Goal: Task Accomplishment & Management: Use online tool/utility

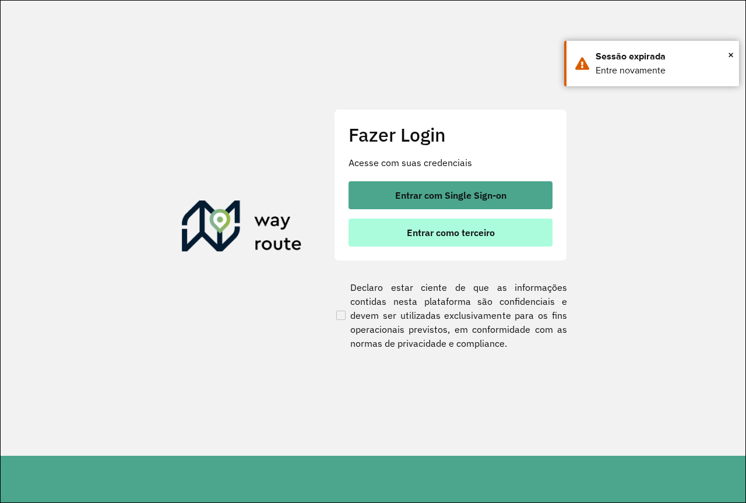
click at [474, 229] on span "Entrar como terceiro" at bounding box center [451, 232] width 88 height 9
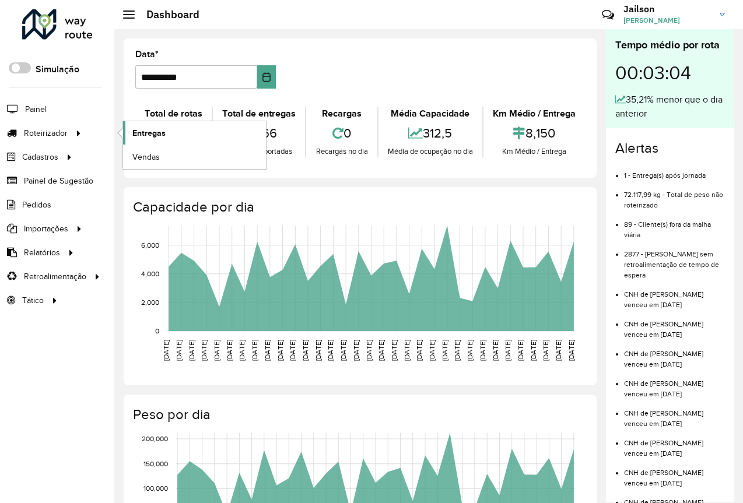
click at [160, 136] on span "Entregas" at bounding box center [148, 133] width 33 height 12
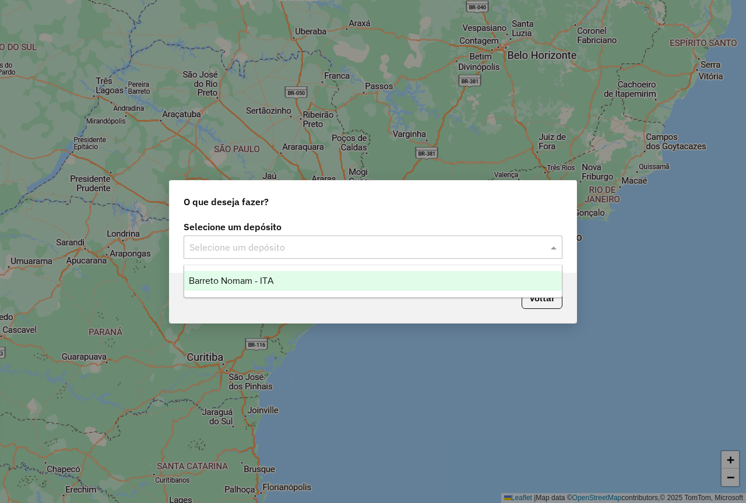
click at [256, 246] on input "text" at bounding box center [361, 248] width 344 height 14
click at [235, 287] on div "Barreto Nomam - ITA" at bounding box center [373, 281] width 378 height 20
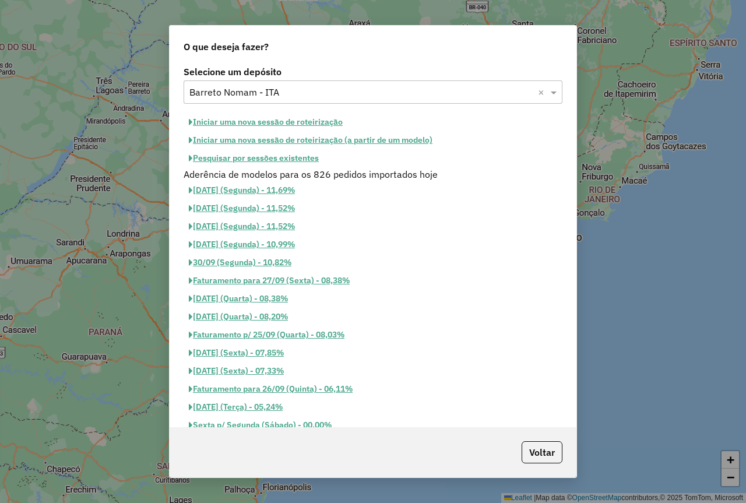
click at [300, 162] on button "Pesquisar por sessões existentes" at bounding box center [254, 158] width 141 height 18
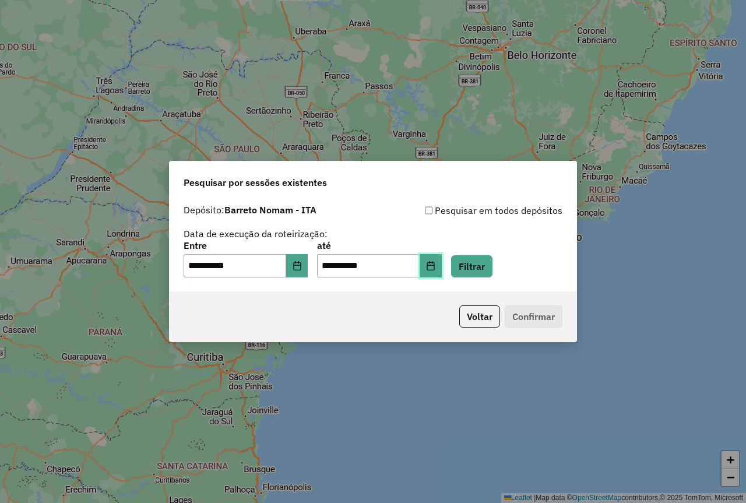
click at [442, 276] on button "Choose Date" at bounding box center [431, 265] width 22 height 23
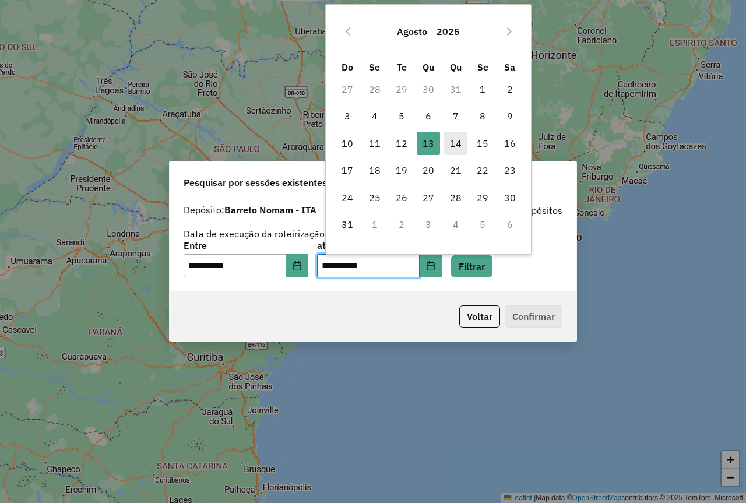
click at [456, 143] on span "14" at bounding box center [455, 143] width 23 height 23
type input "**********"
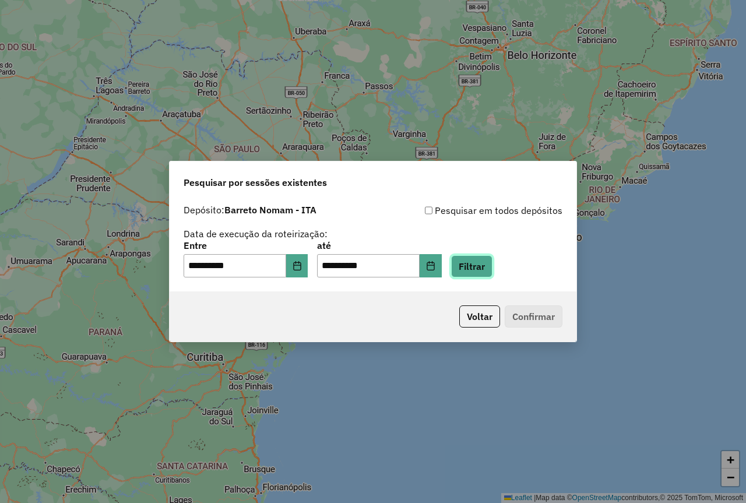
click at [483, 268] on button "Filtrar" at bounding box center [471, 266] width 41 height 22
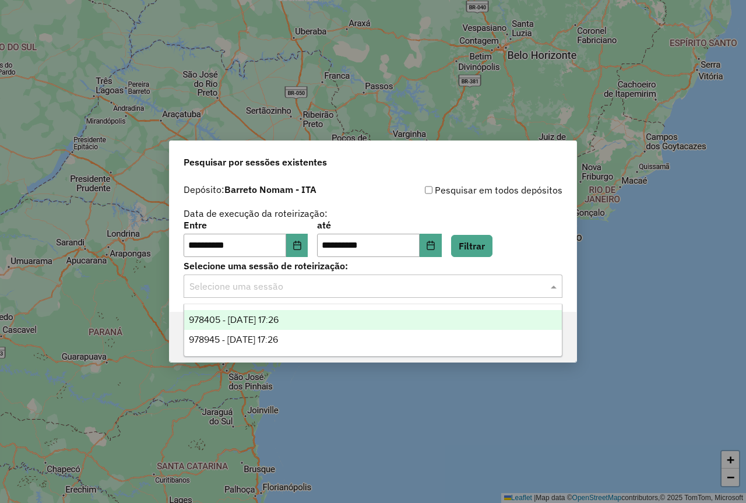
click at [472, 280] on input "text" at bounding box center [361, 287] width 344 height 14
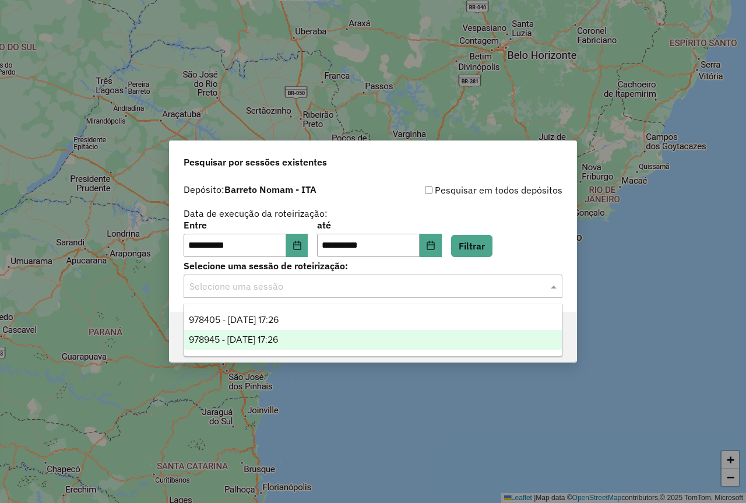
drag, startPoint x: 314, startPoint y: 331, endPoint x: 382, endPoint y: 343, distance: 68.6
click at [315, 331] on div "978945 - 14/08/2025 17:26" at bounding box center [373, 340] width 378 height 20
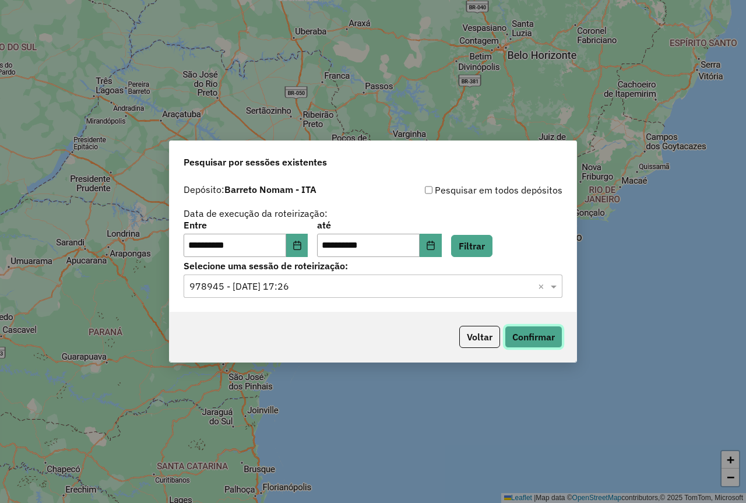
click at [536, 344] on button "Confirmar" at bounding box center [534, 337] width 58 height 22
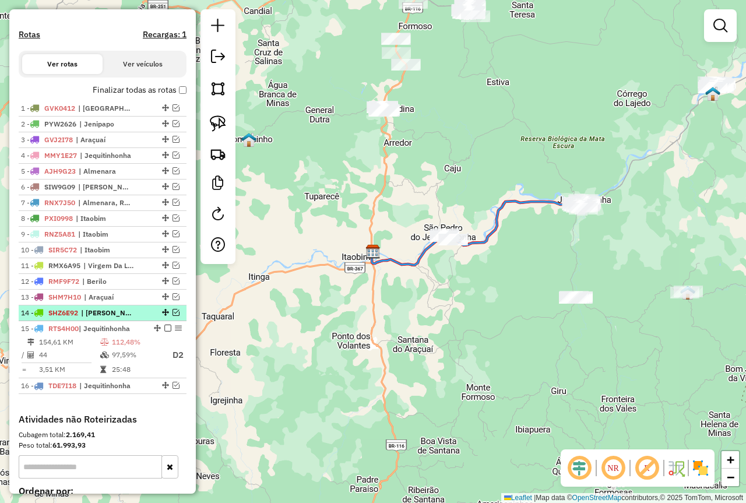
scroll to position [408, 0]
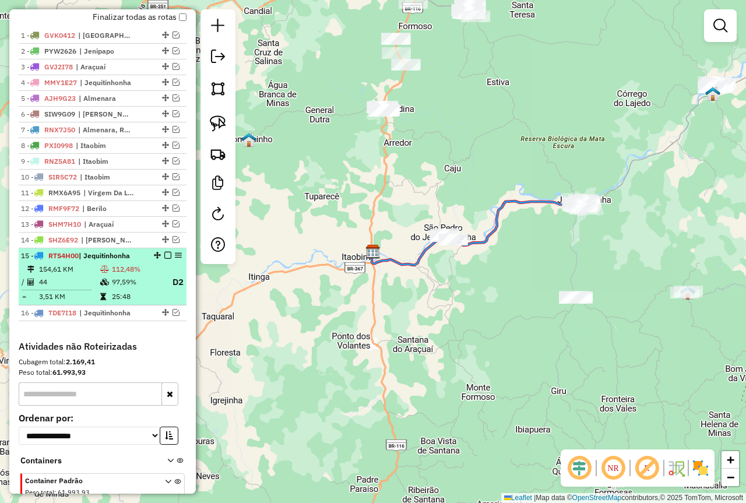
click at [144, 290] on td "97,59%" at bounding box center [136, 282] width 51 height 15
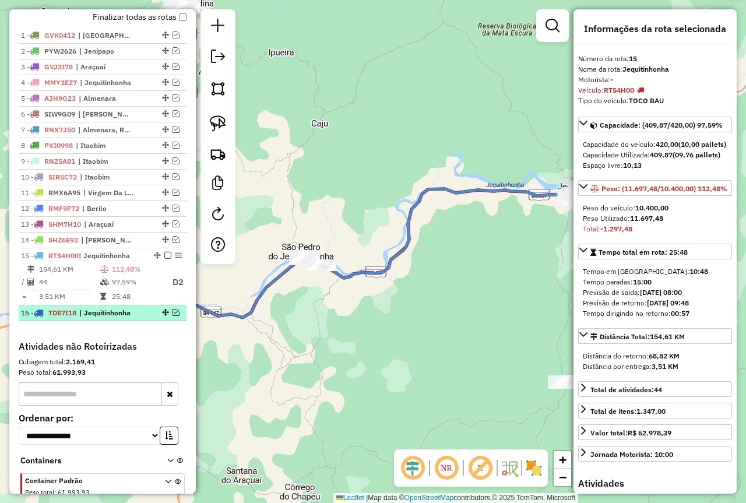
click at [173, 316] on em at bounding box center [176, 312] width 7 height 7
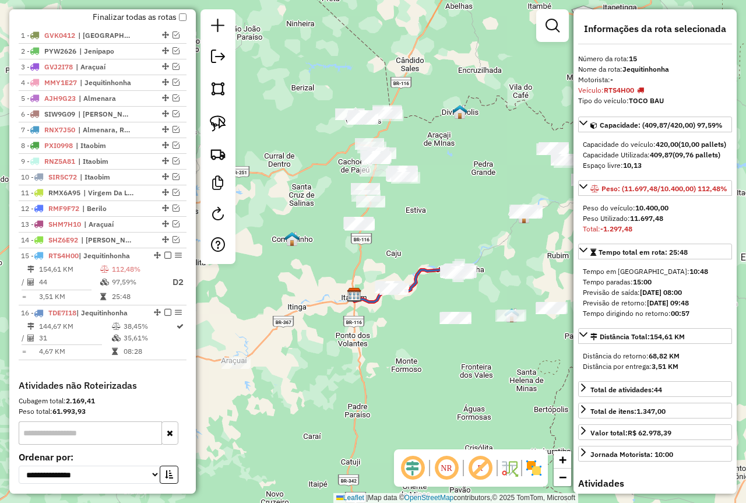
drag, startPoint x: 406, startPoint y: 335, endPoint x: 370, endPoint y: 362, distance: 44.5
click at [370, 362] on div "Janela de atendimento Grade de atendimento Capacidade Transportadoras Veículos …" at bounding box center [373, 251] width 746 height 503
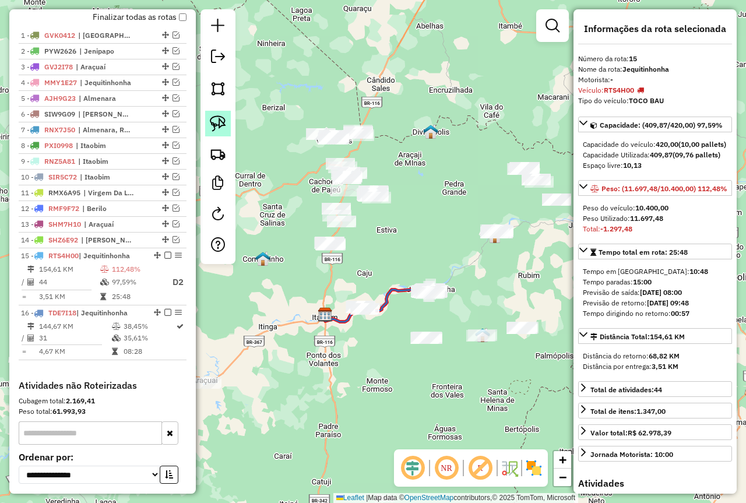
click at [213, 118] on img at bounding box center [218, 123] width 16 height 16
drag, startPoint x: 408, startPoint y: 241, endPoint x: 459, endPoint y: 289, distance: 70.1
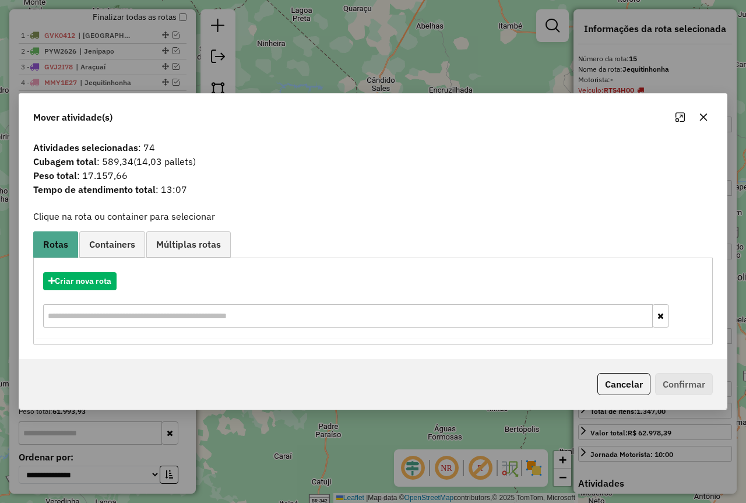
click at [707, 117] on icon "button" at bounding box center [703, 117] width 9 height 9
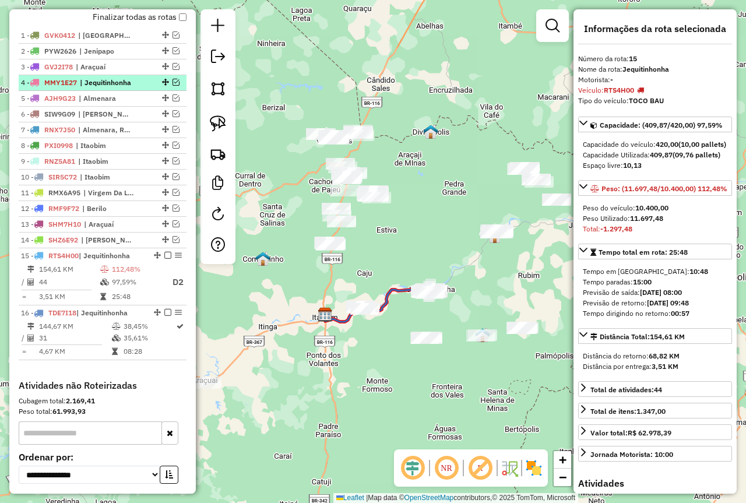
click at [147, 86] on div at bounding box center [164, 82] width 35 height 7
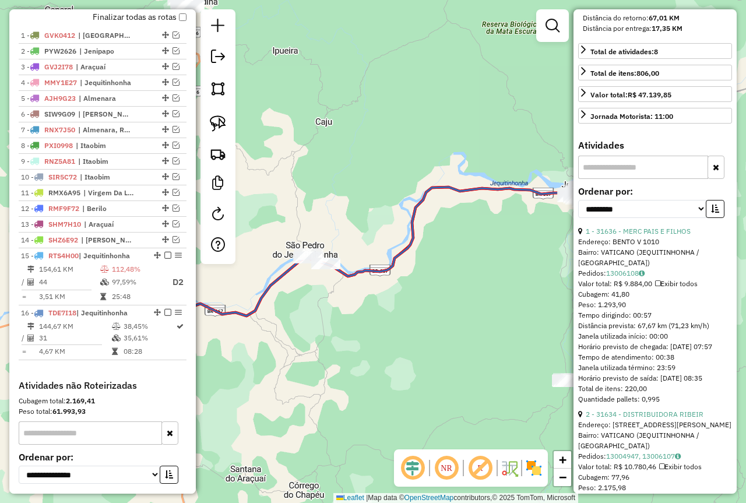
scroll to position [350, 0]
click at [628, 217] on select "**********" at bounding box center [642, 208] width 128 height 18
select select "*********"
click at [578, 217] on select "**********" at bounding box center [642, 208] width 128 height 18
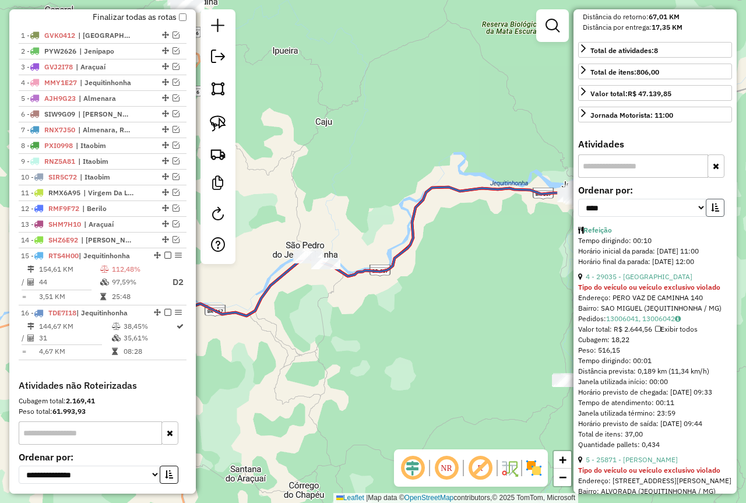
click at [715, 212] on icon "button" at bounding box center [715, 207] width 8 height 8
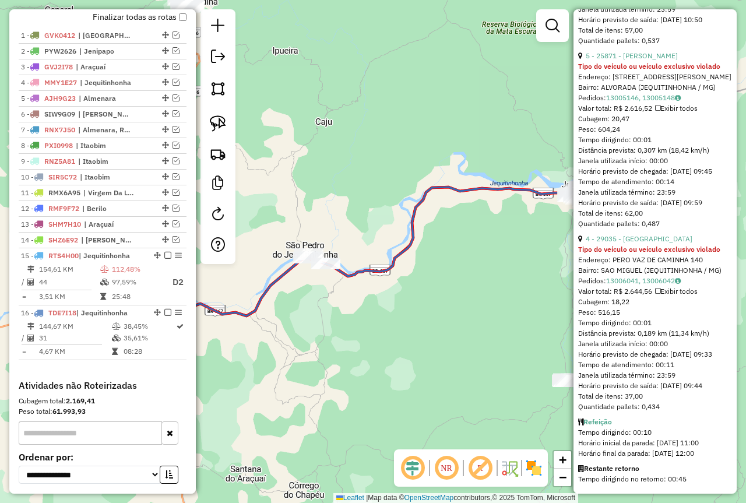
scroll to position [1696, 0]
click at [355, 363] on div "Janela de atendimento Grade de atendimento Capacidade Transportadoras Veículos …" at bounding box center [373, 251] width 746 height 503
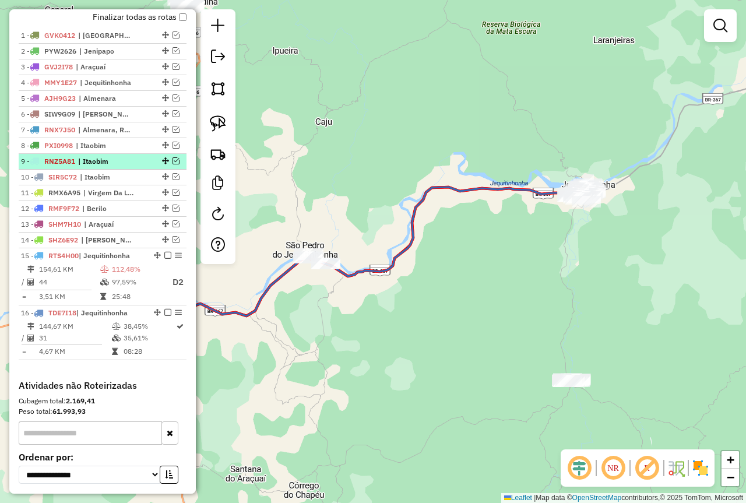
click at [131, 167] on span "| Itaobim" at bounding box center [105, 161] width 54 height 10
select select "*********"
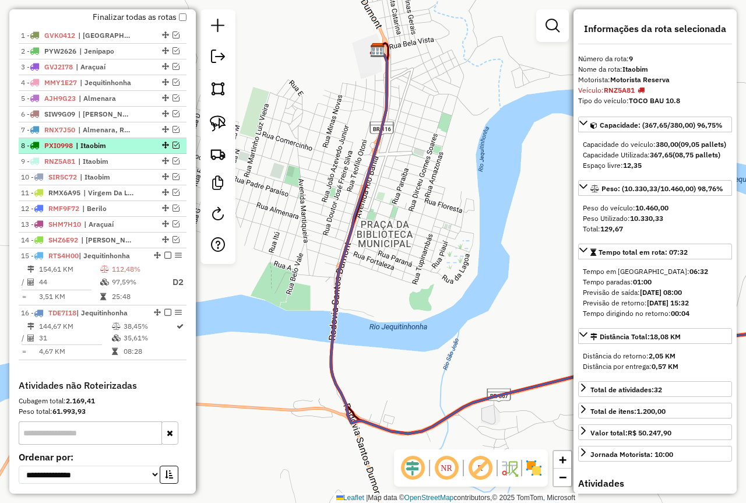
click at [129, 151] on span "| Itaobim" at bounding box center [103, 146] width 54 height 10
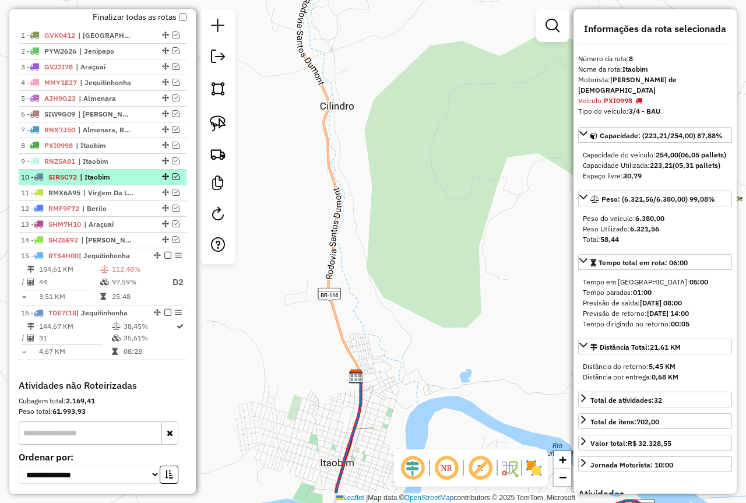
click at [125, 182] on span "| Itaobim" at bounding box center [107, 177] width 54 height 10
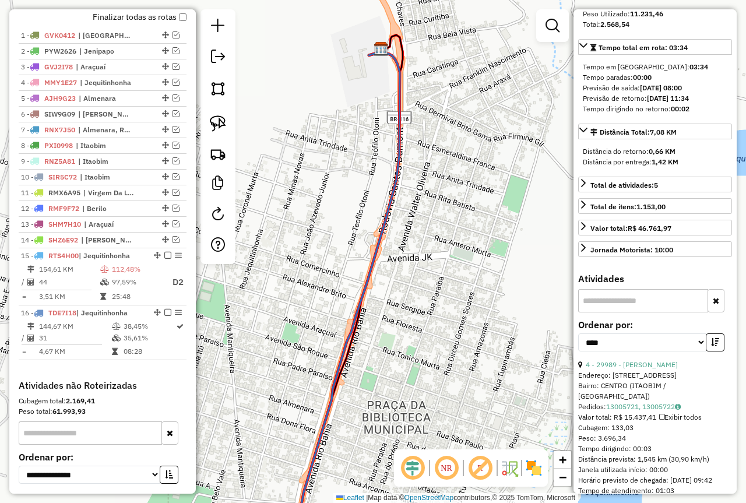
scroll to position [233, 0]
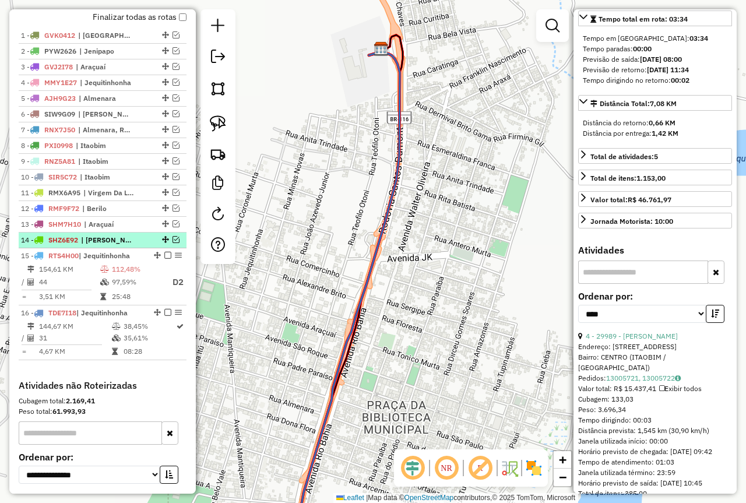
click at [131, 245] on span "| [PERSON_NAME]" at bounding box center [108, 240] width 54 height 10
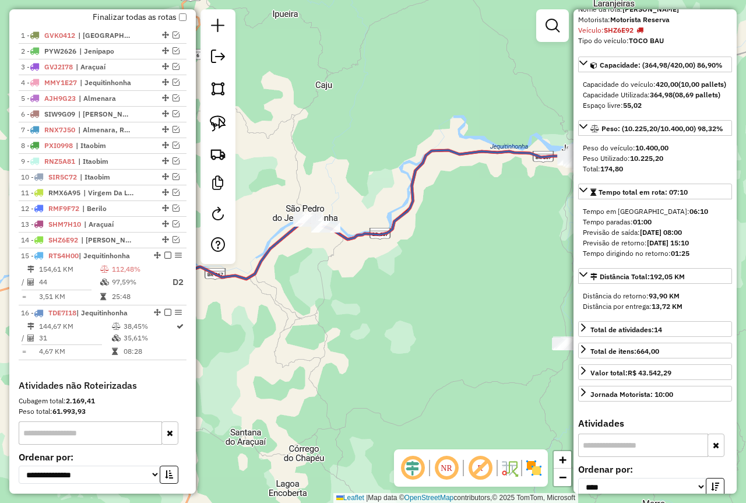
scroll to position [58, 0]
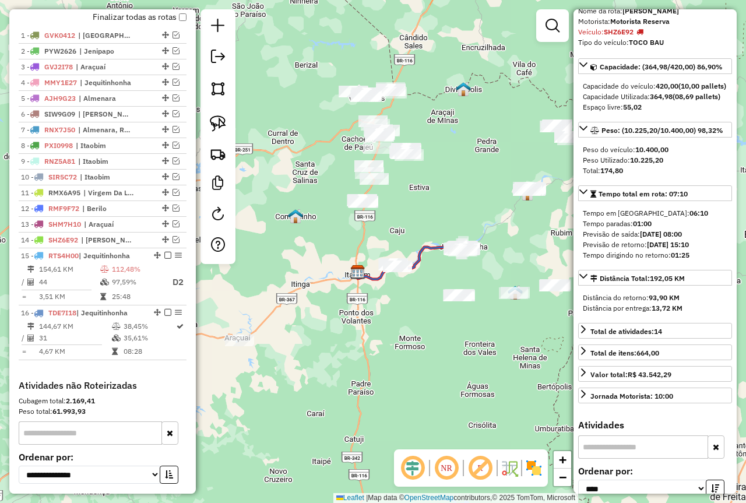
drag, startPoint x: 483, startPoint y: 381, endPoint x: 366, endPoint y: 334, distance: 126.1
click at [368, 336] on div "Janela de atendimento Grade de atendimento Capacidade Transportadoras Veículos …" at bounding box center [373, 251] width 746 height 503
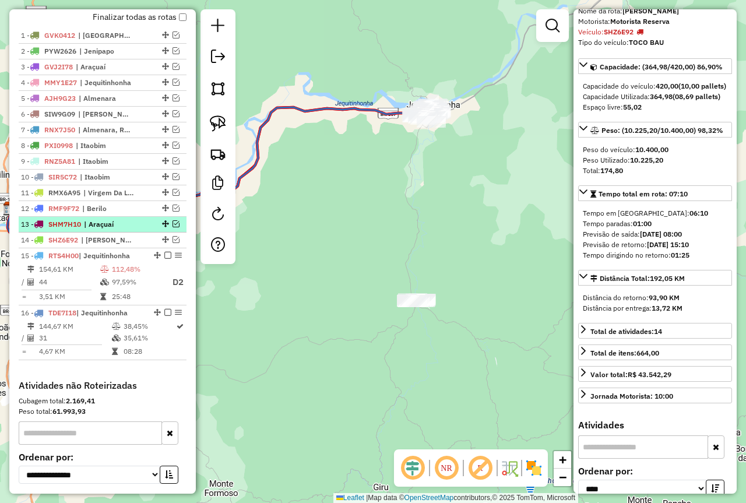
click at [128, 230] on span "| Araçuaí" at bounding box center [111, 224] width 54 height 10
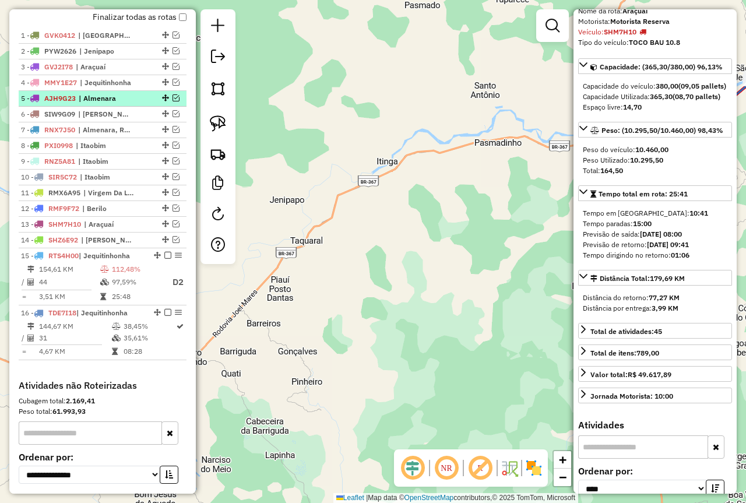
click at [124, 104] on span "| Almenara" at bounding box center [106, 98] width 54 height 10
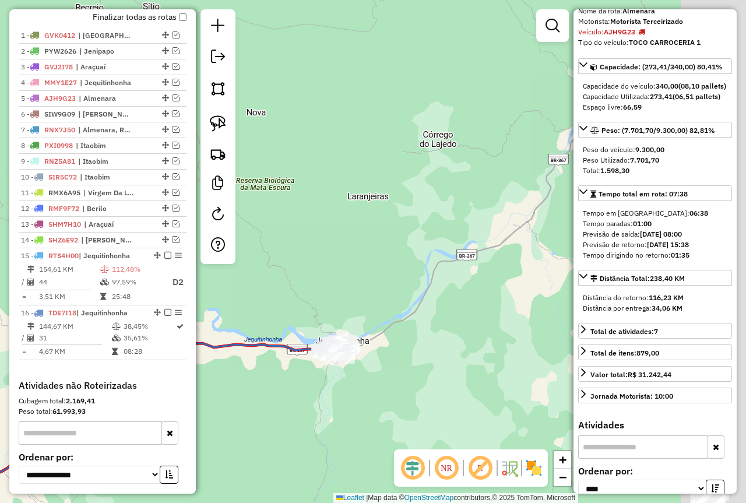
drag, startPoint x: 399, startPoint y: 234, endPoint x: 208, endPoint y: 264, distance: 193.0
click at [210, 264] on hb-router-mapa "Informações da Sessão 978945 - 14/08/2025 Criação: 13/08/2025 17:26 Depósito: B…" at bounding box center [373, 251] width 746 height 503
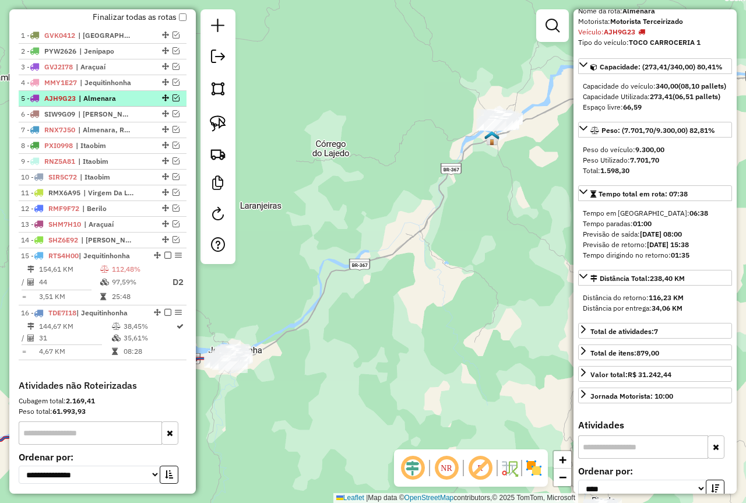
click at [173, 101] on em at bounding box center [176, 97] width 7 height 7
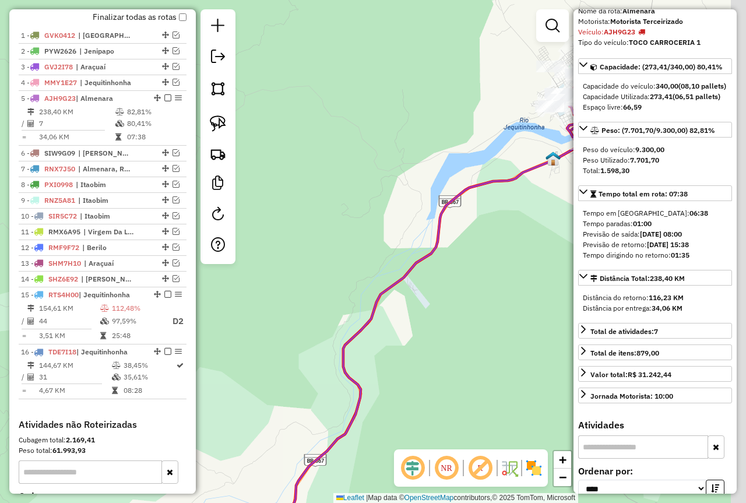
drag, startPoint x: 457, startPoint y: 169, endPoint x: 297, endPoint y: 231, distance: 171.5
click at [302, 230] on div "Janela de atendimento Grade de atendimento Capacidade Transportadoras Veículos …" at bounding box center [373, 251] width 746 height 503
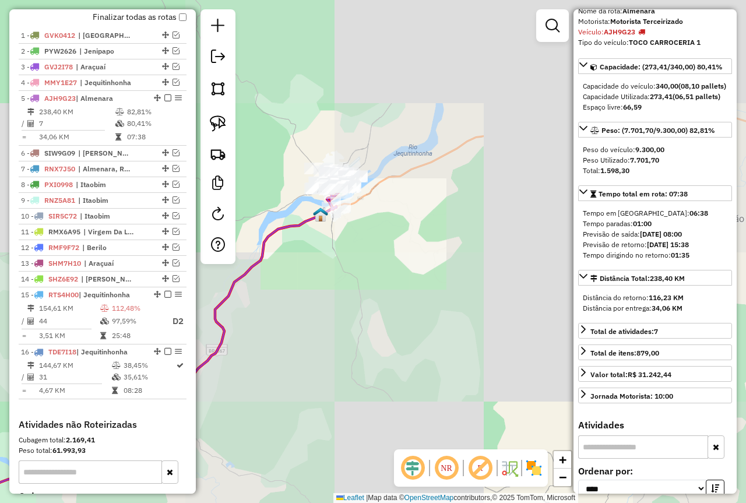
drag, startPoint x: 342, startPoint y: 334, endPoint x: 465, endPoint y: 265, distance: 140.7
click at [463, 266] on div "Janela de atendimento Grade de atendimento Capacidade Transportadoras Veículos …" at bounding box center [373, 251] width 746 height 503
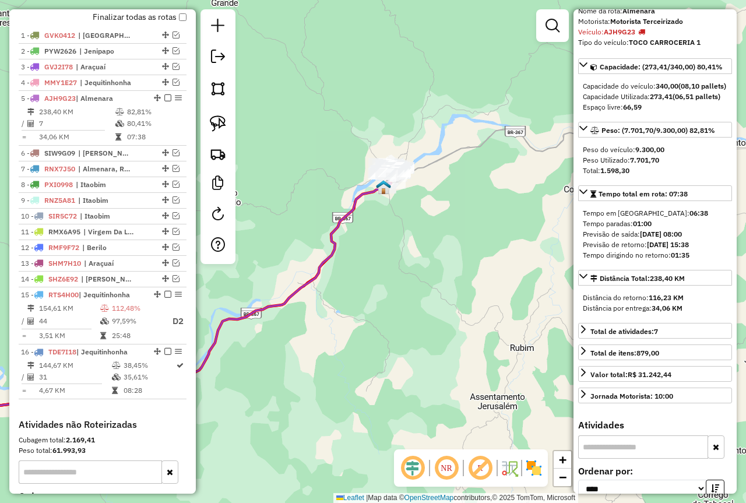
drag, startPoint x: 314, startPoint y: 368, endPoint x: 465, endPoint y: 260, distance: 186.4
click at [448, 271] on div "Janela de atendimento Grade de atendimento Capacidade Transportadoras Veículos …" at bounding box center [373, 251] width 746 height 503
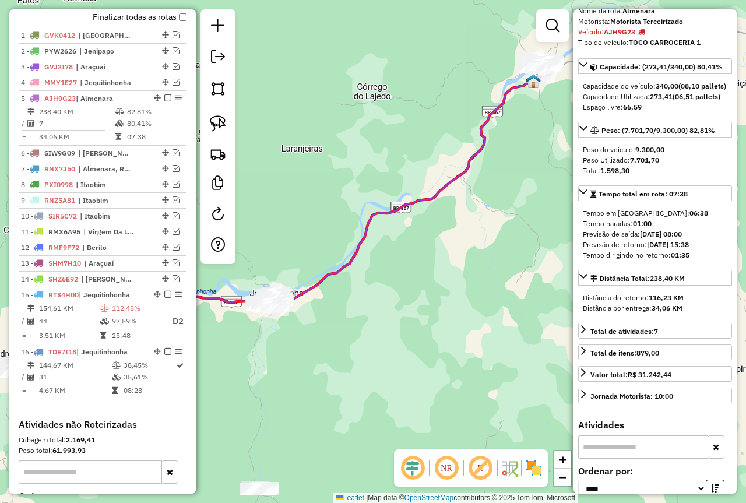
drag, startPoint x: 387, startPoint y: 315, endPoint x: 417, endPoint y: 300, distance: 34.2
click at [426, 300] on div "Janela de atendimento Grade de atendimento Capacidade Transportadoras Veículos …" at bounding box center [373, 251] width 746 height 503
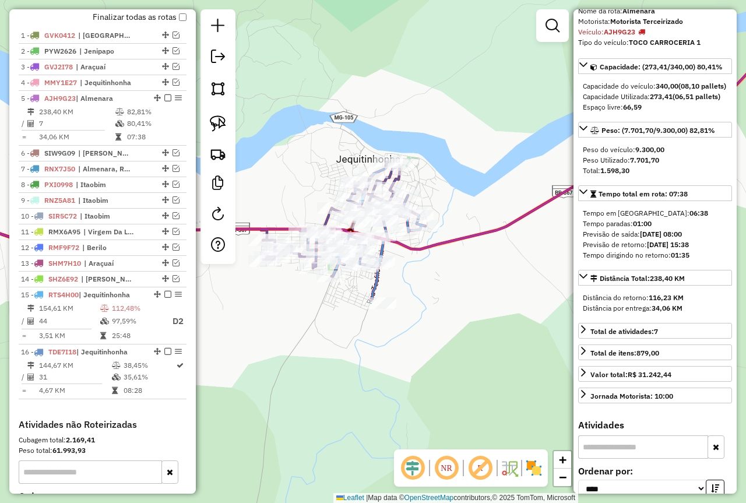
click at [560, 37] on div at bounding box center [552, 25] width 33 height 33
click at [553, 30] on em at bounding box center [553, 26] width 14 height 14
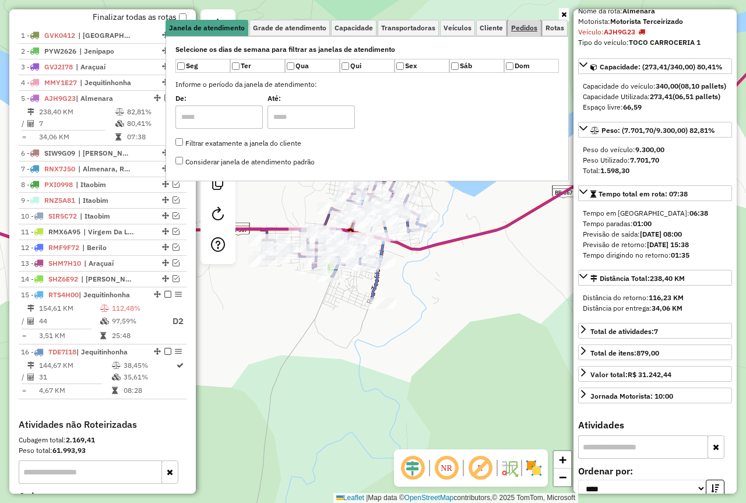
click at [519, 27] on span "Pedidos" at bounding box center [524, 27] width 26 height 7
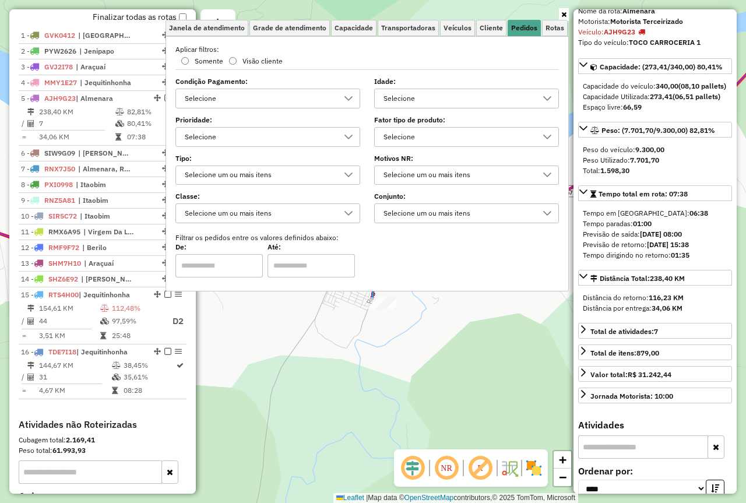
click at [432, 99] on div "Selecione" at bounding box center [458, 98] width 157 height 19
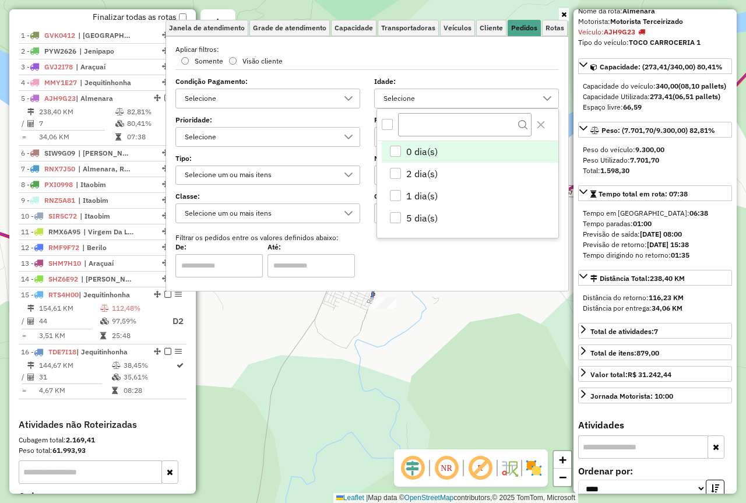
scroll to position [7, 40]
click at [394, 216] on div "5 dia(s)" at bounding box center [395, 217] width 11 height 11
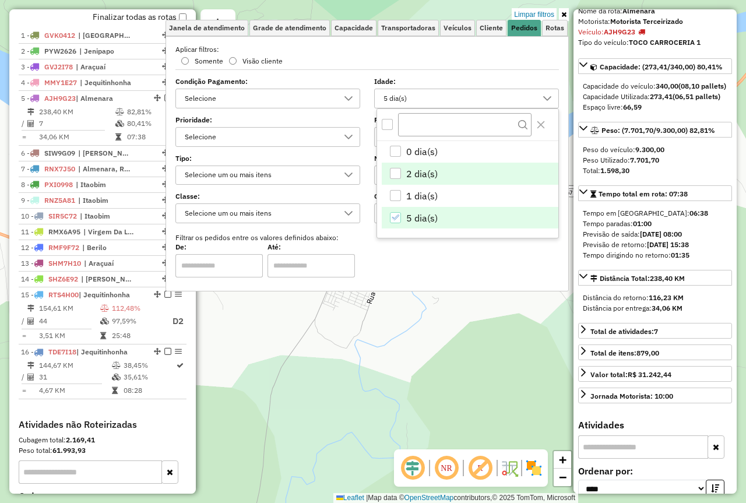
click at [398, 170] on div "2 dia(s)" at bounding box center [395, 173] width 11 height 11
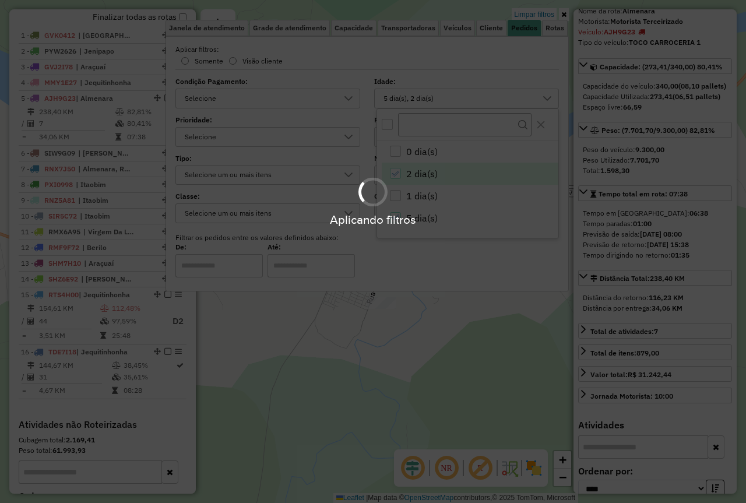
click at [434, 378] on div "Aplicando filtros" at bounding box center [373, 251] width 746 height 503
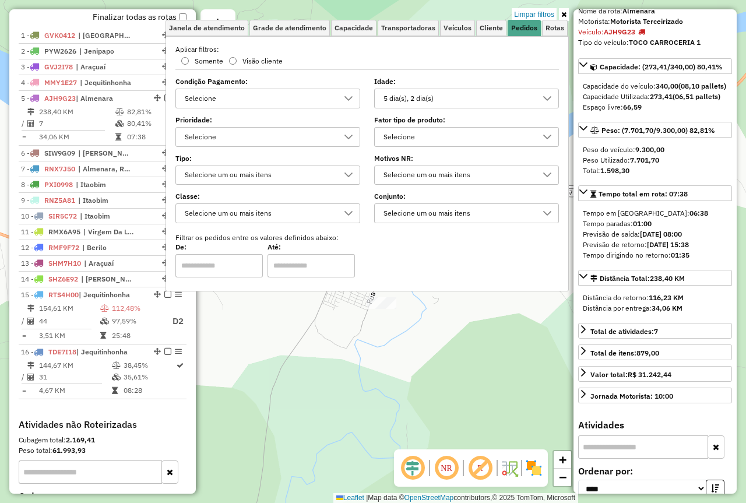
click at [419, 366] on div "Limpar filtros Janela de atendimento Grade de atendimento Capacidade Transporta…" at bounding box center [373, 251] width 746 height 503
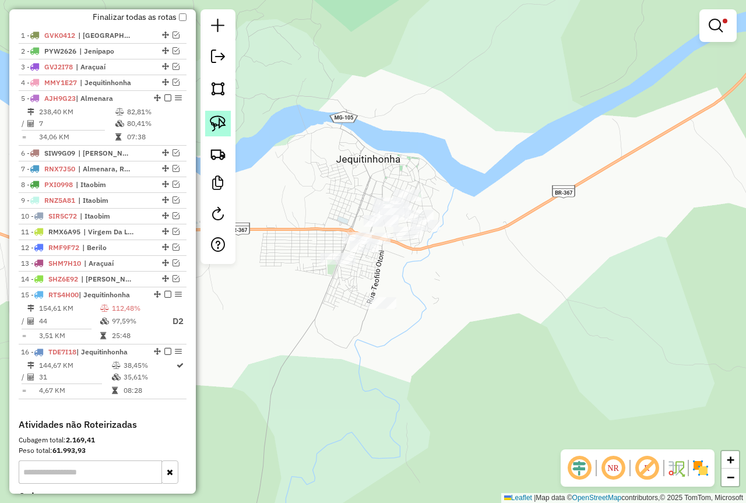
click at [220, 128] on img at bounding box center [218, 123] width 16 height 16
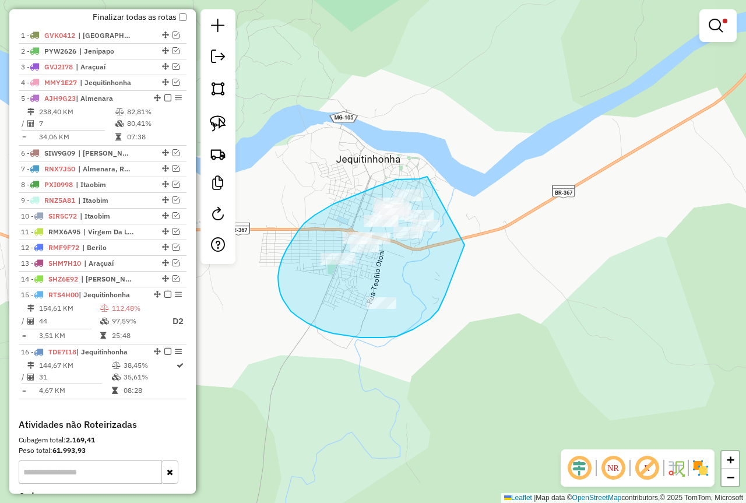
drag, startPoint x: 427, startPoint y: 177, endPoint x: 467, endPoint y: 231, distance: 67.6
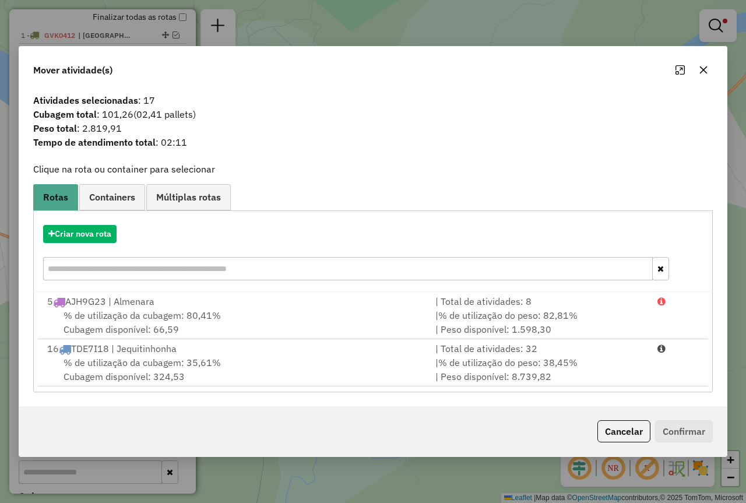
click at [701, 69] on icon "button" at bounding box center [703, 69] width 9 height 9
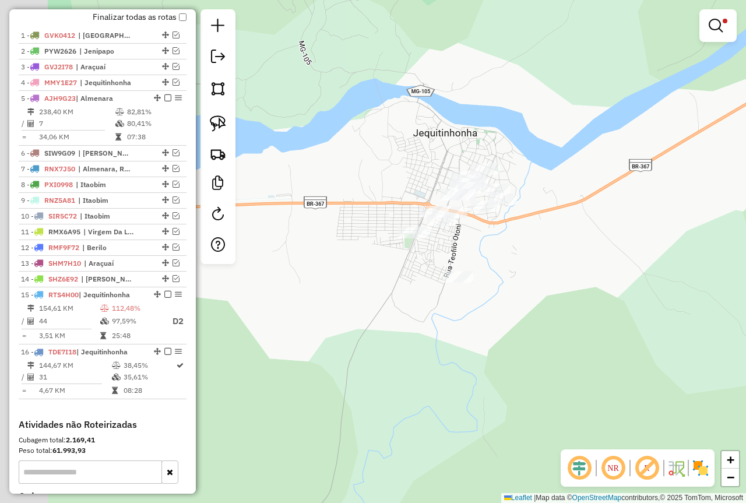
drag, startPoint x: 512, startPoint y: 292, endPoint x: 522, endPoint y: 288, distance: 11.3
click at [522, 288] on div "Limpar filtros Janela de atendimento Grade de atendimento Capacidade Transporta…" at bounding box center [373, 251] width 746 height 503
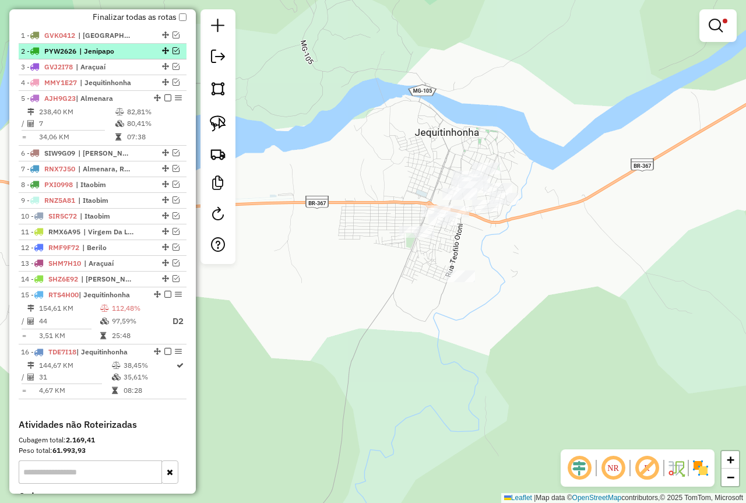
click at [125, 57] on span "| Jenipapo" at bounding box center [106, 51] width 54 height 10
select select "*********"
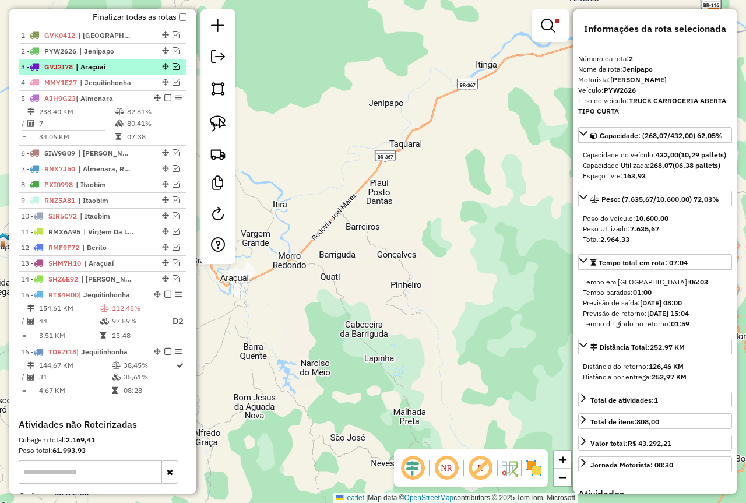
click at [120, 72] on span "| Araçuaí" at bounding box center [103, 67] width 54 height 10
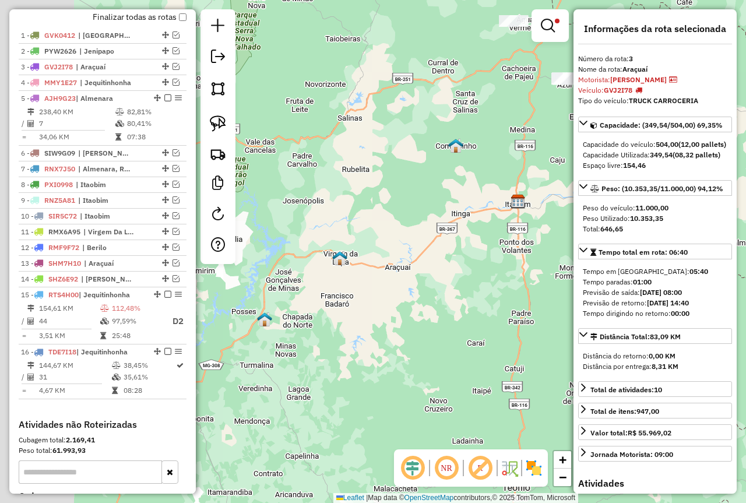
drag, startPoint x: 343, startPoint y: 343, endPoint x: 476, endPoint y: 286, distance: 144.5
click at [476, 286] on div "Limpar filtros Janela de atendimento Grade de atendimento Capacidade Transporta…" at bounding box center [373, 251] width 746 height 503
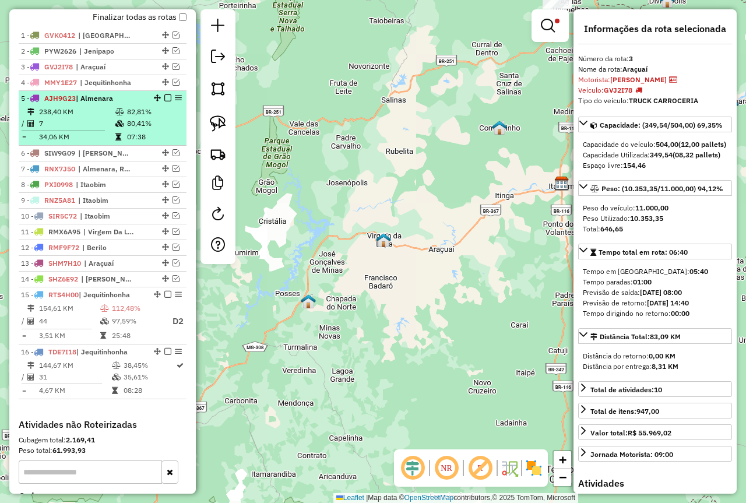
click at [100, 142] on td "34,06 KM" at bounding box center [76, 137] width 76 height 12
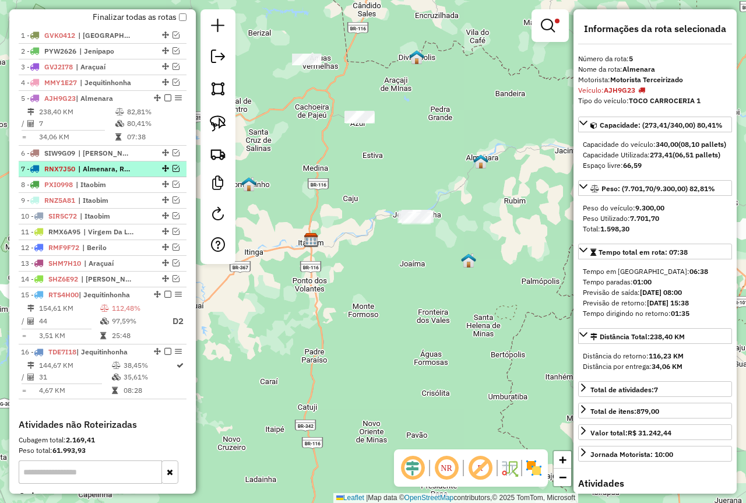
click at [173, 172] on em at bounding box center [176, 168] width 7 height 7
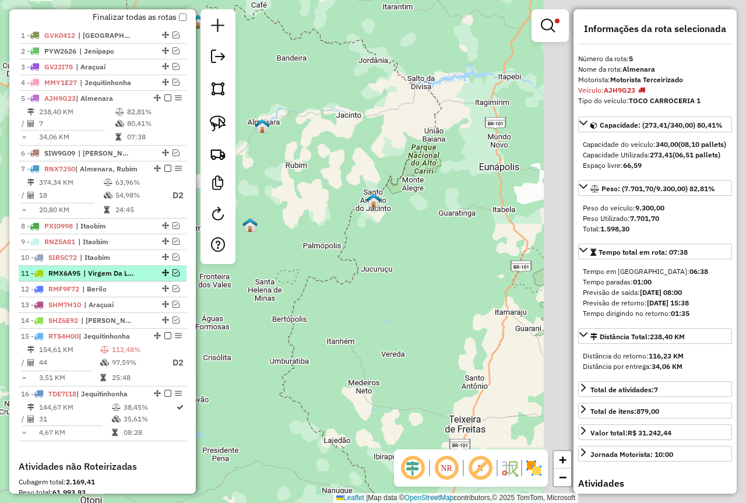
drag, startPoint x: 356, startPoint y: 334, endPoint x: 182, endPoint y: 279, distance: 182.7
click at [204, 288] on div "Limpar filtros Janela de atendimento Grade de atendimento Capacidade Transporta…" at bounding box center [373, 251] width 746 height 503
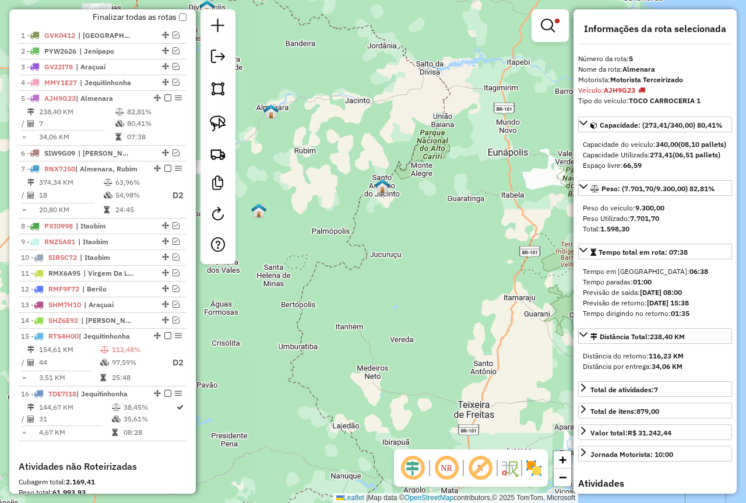
drag, startPoint x: 380, startPoint y: 290, endPoint x: 518, endPoint y: 316, distance: 141.1
click at [519, 316] on div "Limpar filtros Janela de atendimento Grade de atendimento Capacidade Transporta…" at bounding box center [373, 251] width 746 height 503
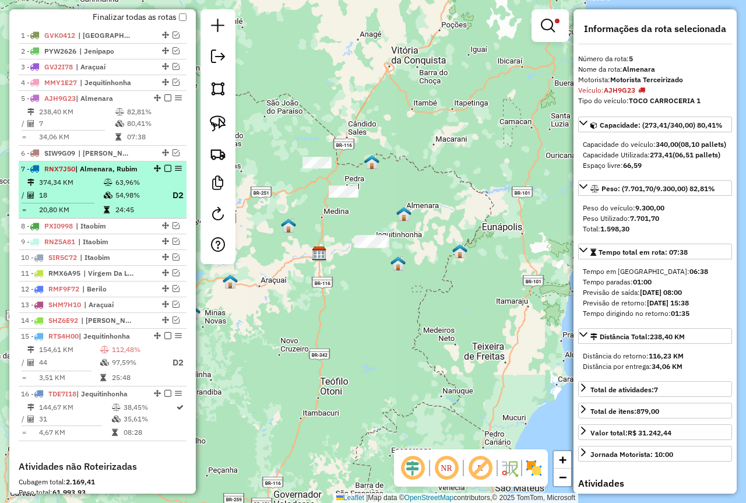
click at [138, 199] on td "54,98%" at bounding box center [138, 195] width 47 height 15
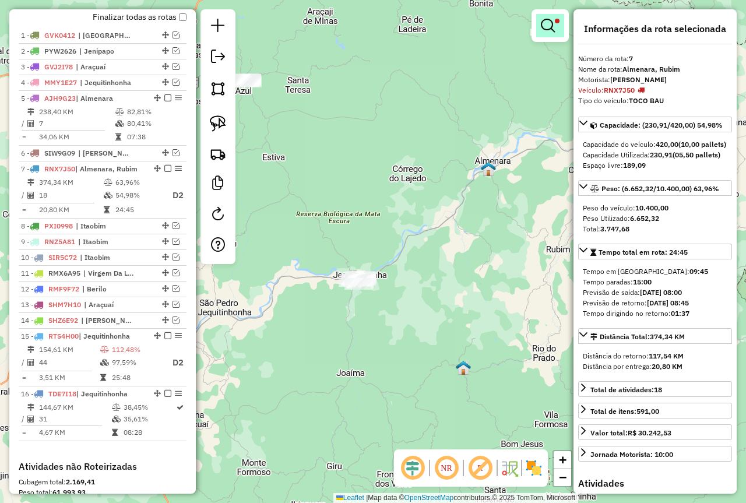
click at [546, 22] on em at bounding box center [548, 26] width 14 height 14
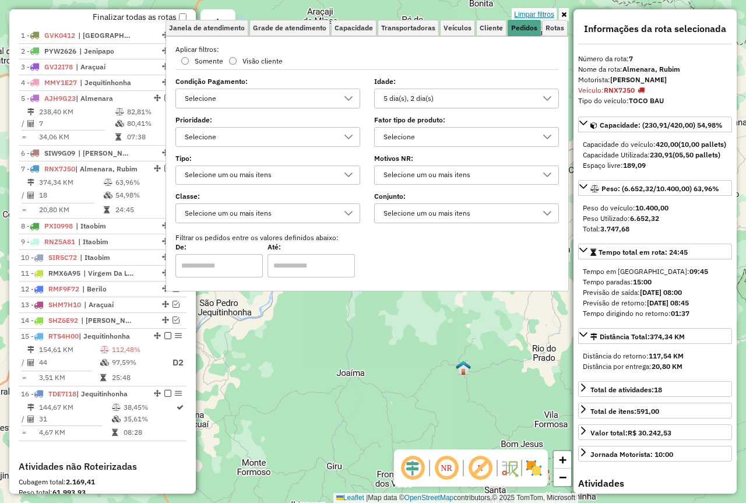
click at [550, 15] on link "Limpar filtros" at bounding box center [534, 14] width 45 height 13
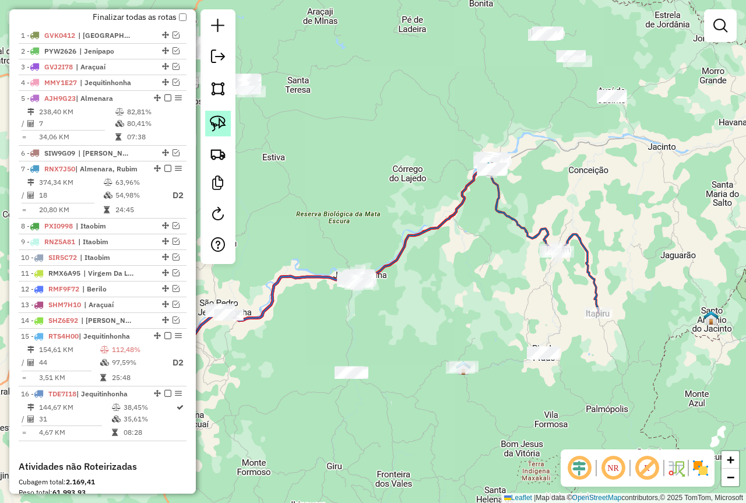
drag, startPoint x: 220, startPoint y: 118, endPoint x: 399, endPoint y: 169, distance: 186.4
click at [220, 118] on img at bounding box center [218, 123] width 16 height 16
drag, startPoint x: 536, startPoint y: 213, endPoint x: 581, endPoint y: 241, distance: 52.1
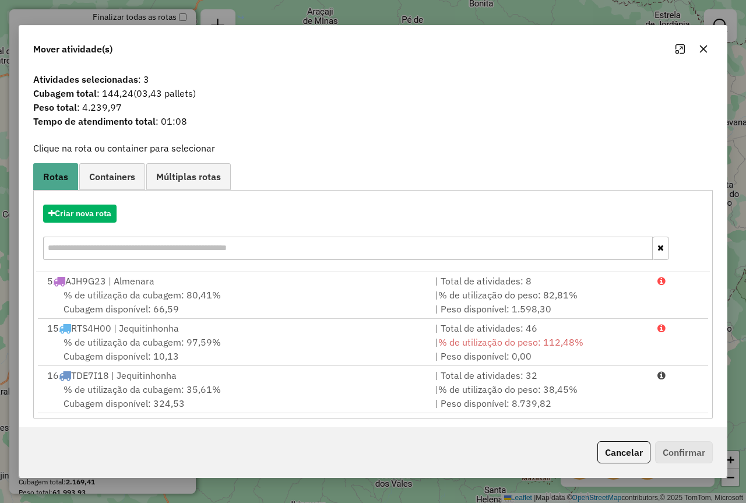
click at [703, 48] on icon "button" at bounding box center [704, 49] width 8 height 8
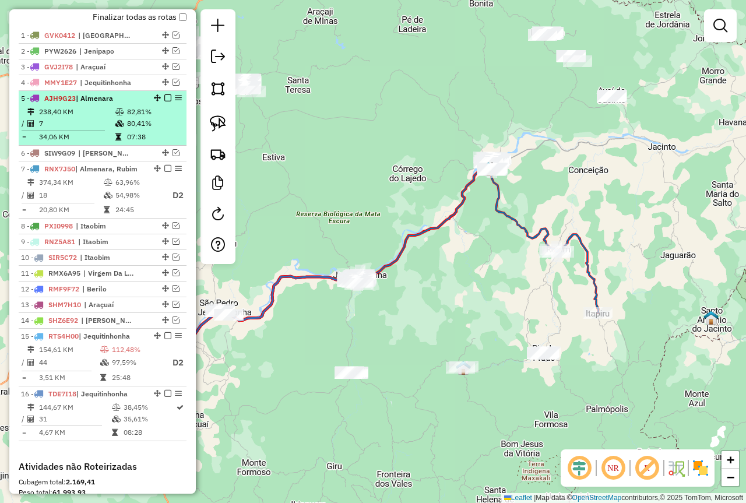
click at [164, 101] on em at bounding box center [167, 97] width 7 height 7
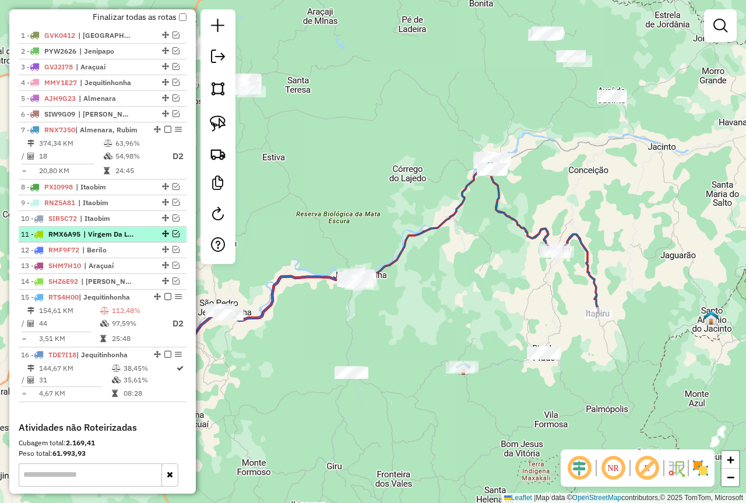
click at [122, 240] on span "| Virgem Da Lapa" at bounding box center [110, 234] width 54 height 10
select select "*********"
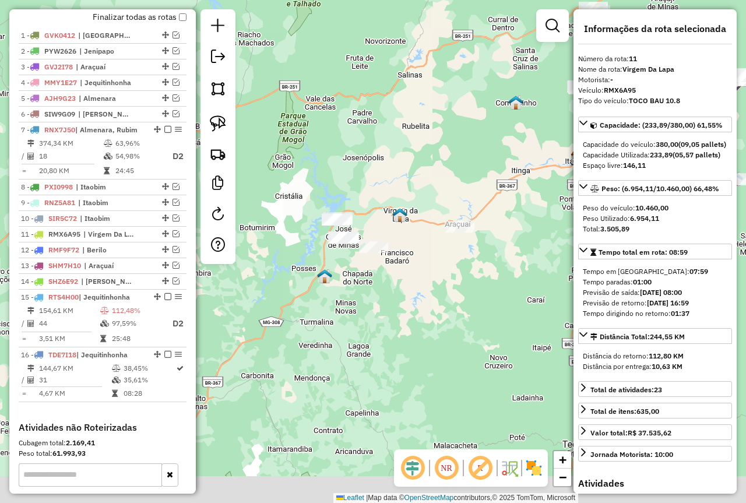
drag, startPoint x: 320, startPoint y: 362, endPoint x: 455, endPoint y: 293, distance: 151.5
click at [454, 293] on div "Janela de atendimento Grade de atendimento Capacidade Transportadoras Veículos …" at bounding box center [373, 251] width 746 height 503
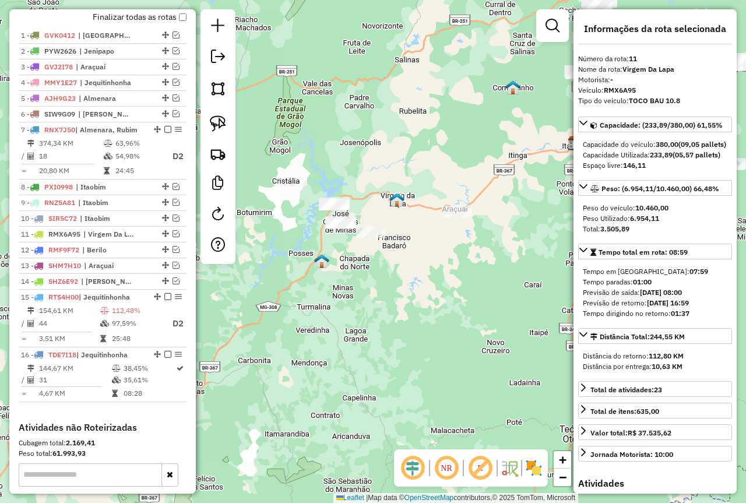
drag, startPoint x: 385, startPoint y: 311, endPoint x: 353, endPoint y: 311, distance: 32.1
click at [353, 311] on div "Janela de atendimento Grade de atendimento Capacidade Transportadoras Veículos …" at bounding box center [373, 251] width 746 height 503
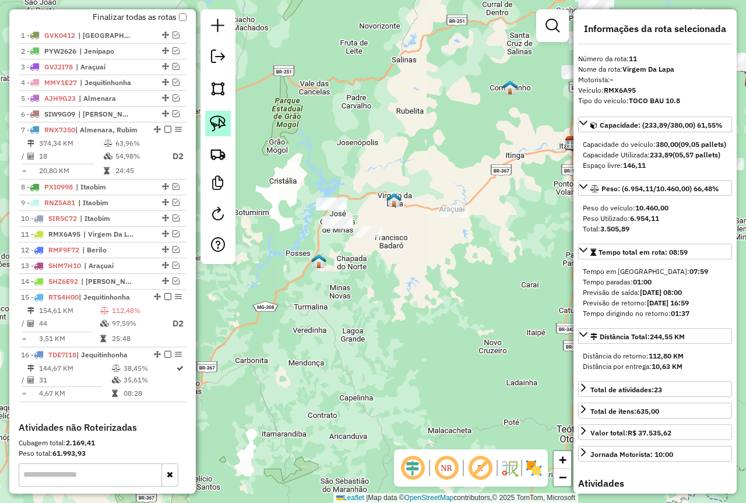
click at [206, 121] on link at bounding box center [218, 124] width 26 height 26
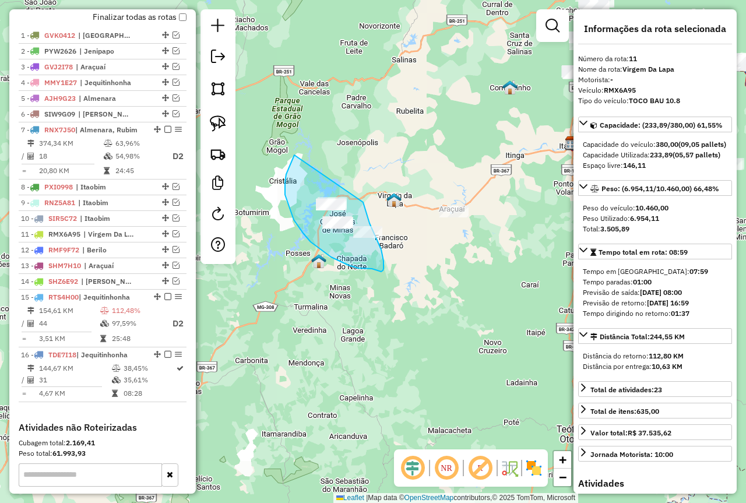
drag, startPoint x: 285, startPoint y: 195, endPoint x: 363, endPoint y: 202, distance: 78.5
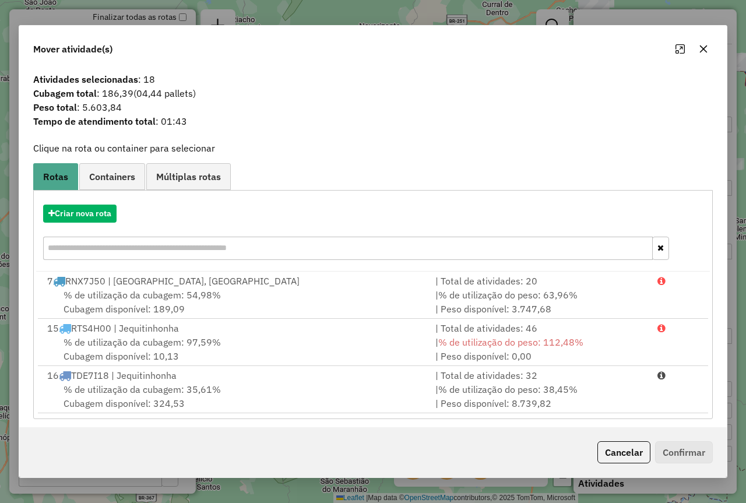
click at [704, 51] on icon "button" at bounding box center [703, 48] width 9 height 9
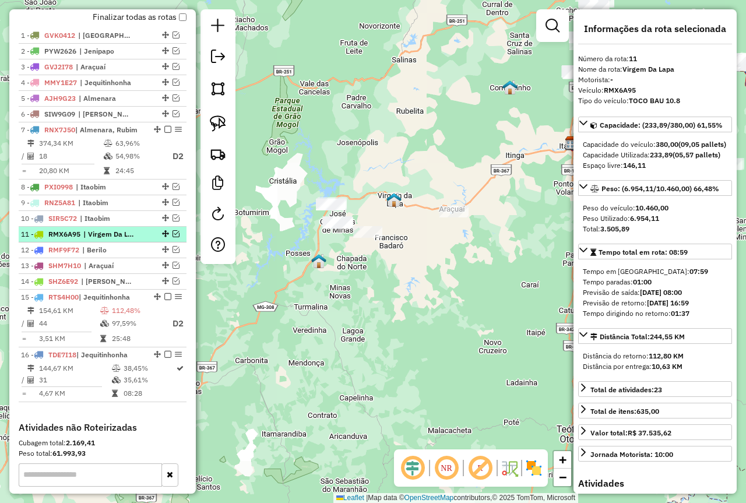
click at [175, 237] on em at bounding box center [176, 233] width 7 height 7
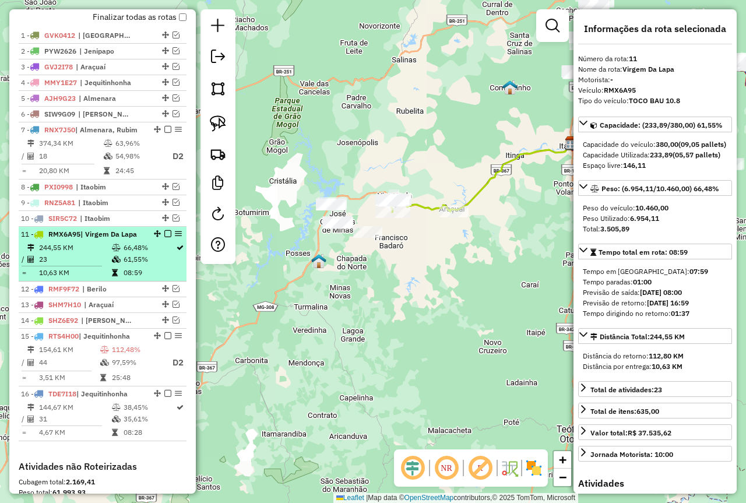
click at [146, 254] on td "66,48%" at bounding box center [149, 248] width 52 height 12
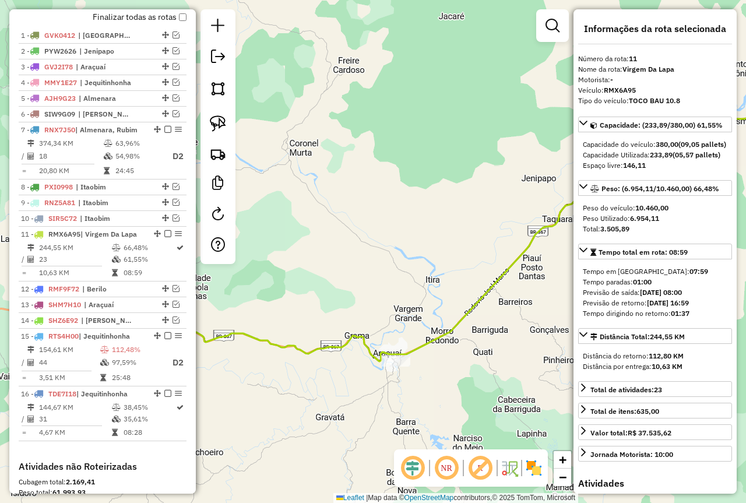
drag, startPoint x: 324, startPoint y: 265, endPoint x: 522, endPoint y: 226, distance: 201.6
click at [521, 226] on div "Janela de atendimento Grade de atendimento Capacidade Transportadoras Veículos …" at bounding box center [373, 251] width 746 height 503
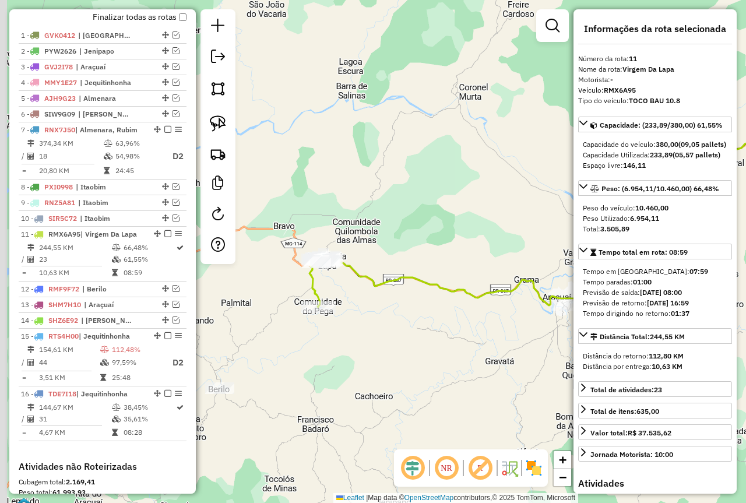
drag, startPoint x: 417, startPoint y: 318, endPoint x: 432, endPoint y: 312, distance: 16.2
click at [432, 312] on div "Janela de atendimento Grade de atendimento Capacidade Transportadoras Veículos …" at bounding box center [373, 251] width 746 height 503
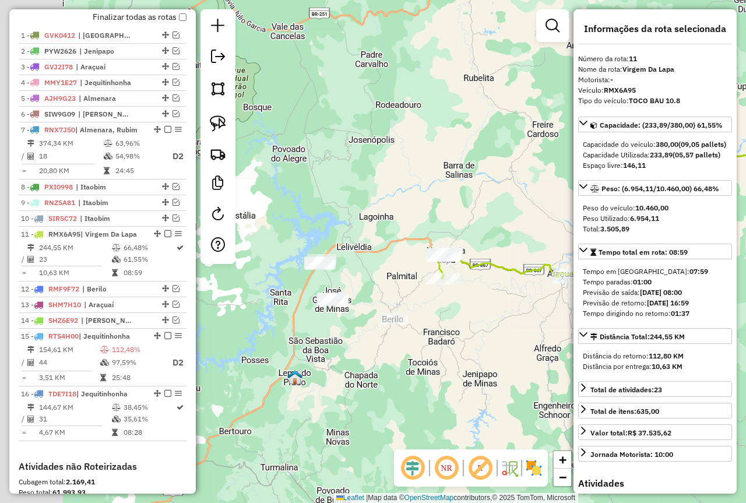
drag, startPoint x: 311, startPoint y: 349, endPoint x: 434, endPoint y: 325, distance: 126.0
click at [434, 325] on div "Janela de atendimento Grade de atendimento Capacidade Transportadoras Veículos …" at bounding box center [373, 251] width 746 height 503
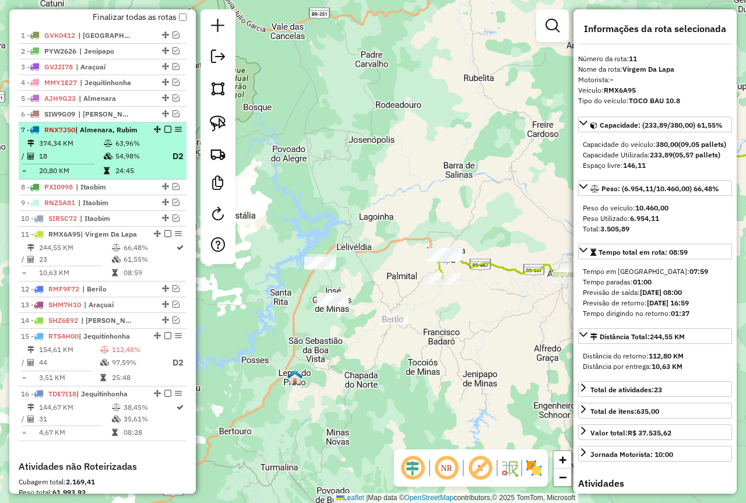
click at [167, 133] on em at bounding box center [167, 129] width 7 height 7
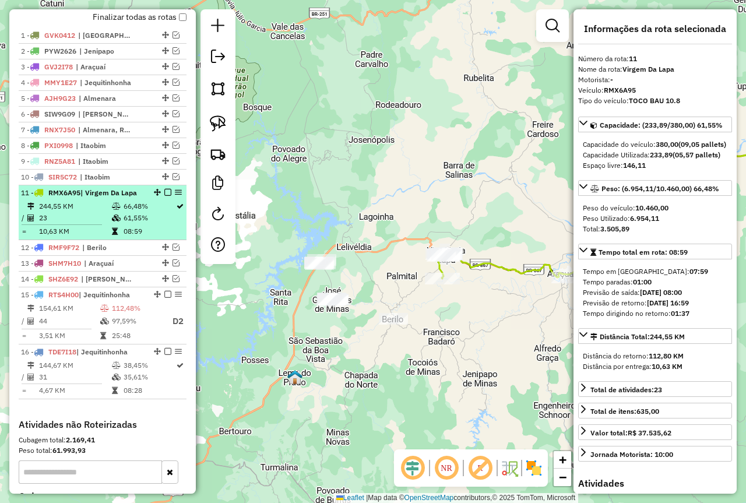
click at [164, 196] on em at bounding box center [167, 192] width 7 height 7
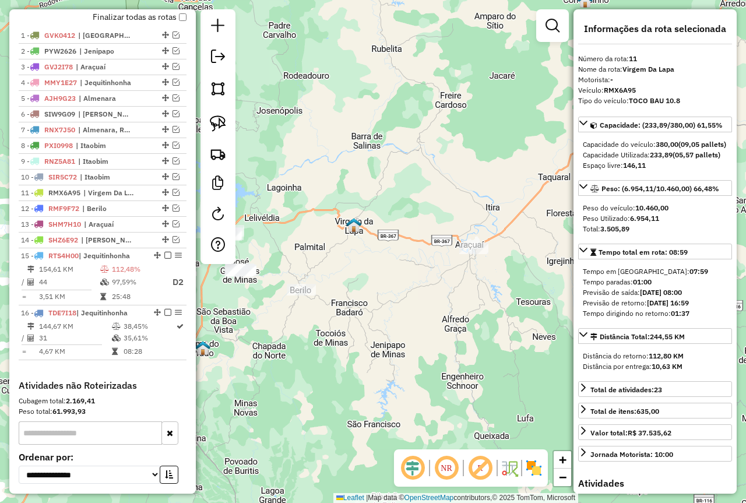
drag, startPoint x: 494, startPoint y: 332, endPoint x: 402, endPoint y: 303, distance: 96.6
click at [402, 303] on div "Janela de atendimento Grade de atendimento Capacidade Transportadoras Veículos …" at bounding box center [373, 251] width 746 height 503
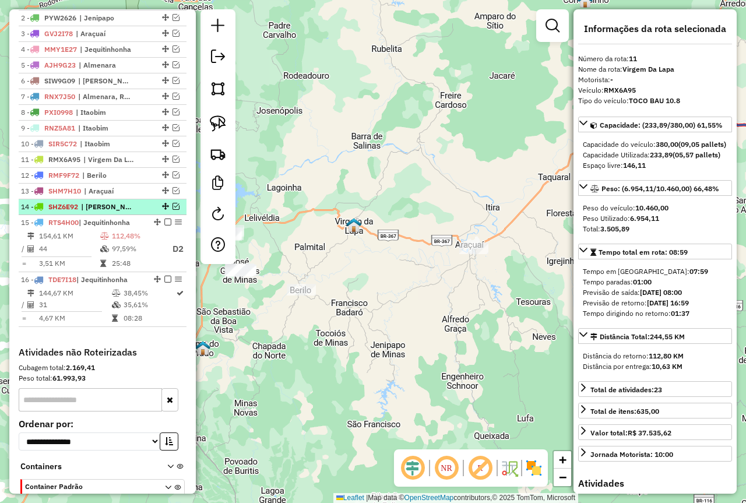
scroll to position [466, 0]
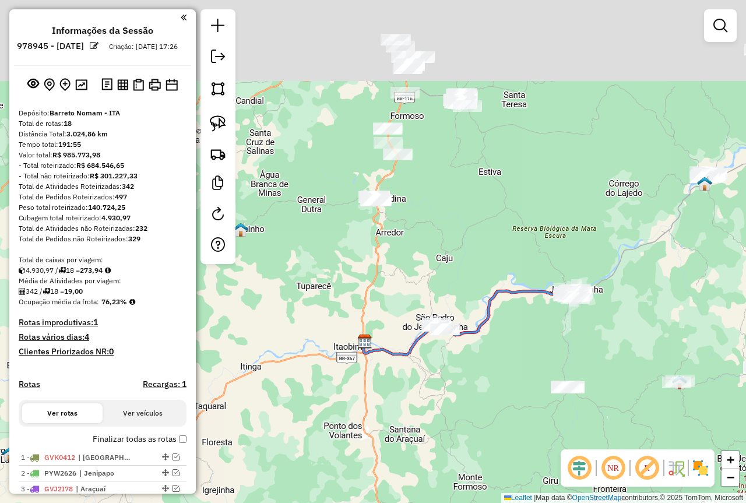
drag, startPoint x: 407, startPoint y: 303, endPoint x: 398, endPoint y: 416, distance: 114.0
click at [398, 416] on div "Janela de atendimento Grade de atendimento Capacidade Transportadoras Veículos …" at bounding box center [373, 251] width 746 height 503
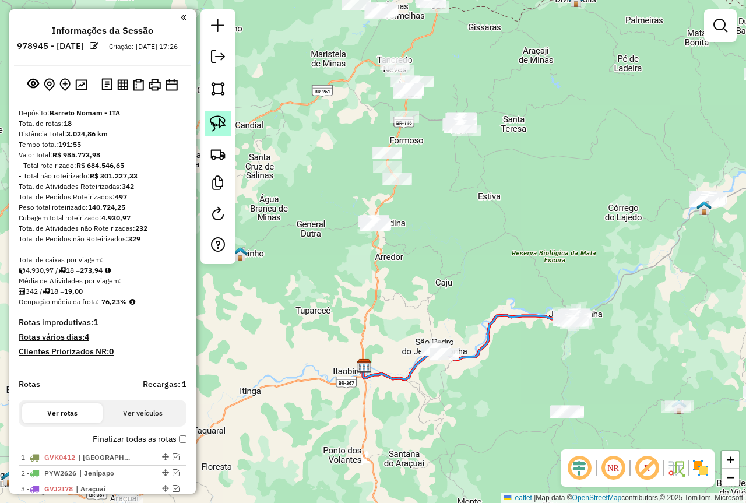
click at [223, 126] on img at bounding box center [218, 123] width 16 height 16
drag, startPoint x: 486, startPoint y: 91, endPoint x: 485, endPoint y: 148, distance: 56.6
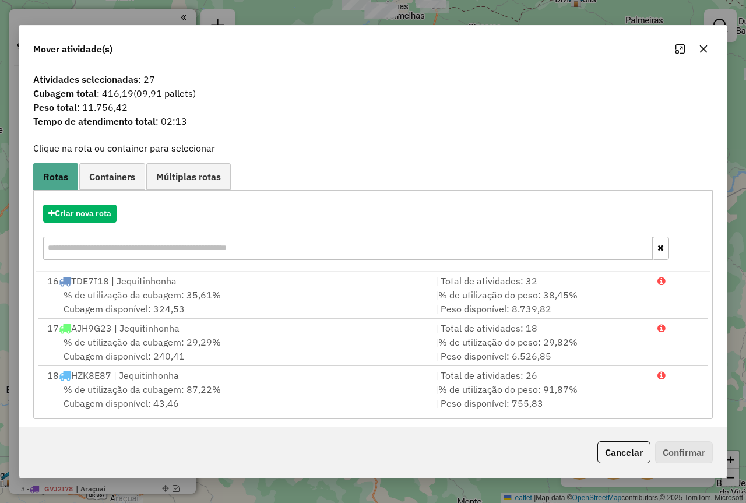
click at [704, 45] on icon "button" at bounding box center [703, 48] width 9 height 9
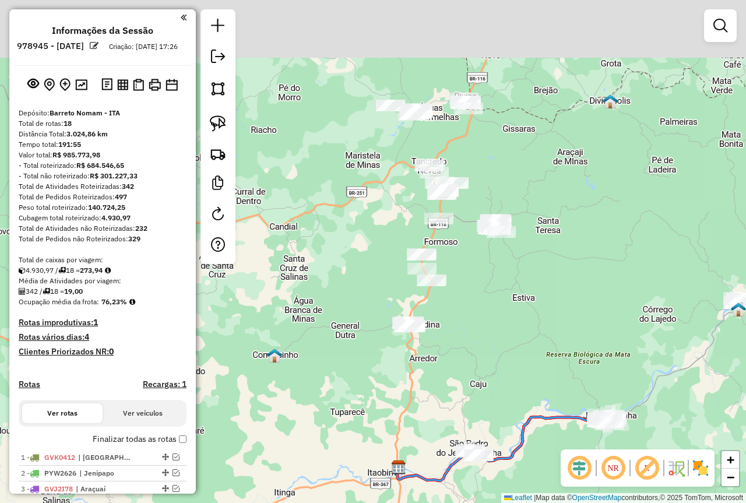
drag, startPoint x: 514, startPoint y: 125, endPoint x: 549, endPoint y: 225, distance: 106.4
click at [547, 225] on div "Janela de atendimento Grade de atendimento Capacidade Transportadoras Veículos …" at bounding box center [373, 251] width 746 height 503
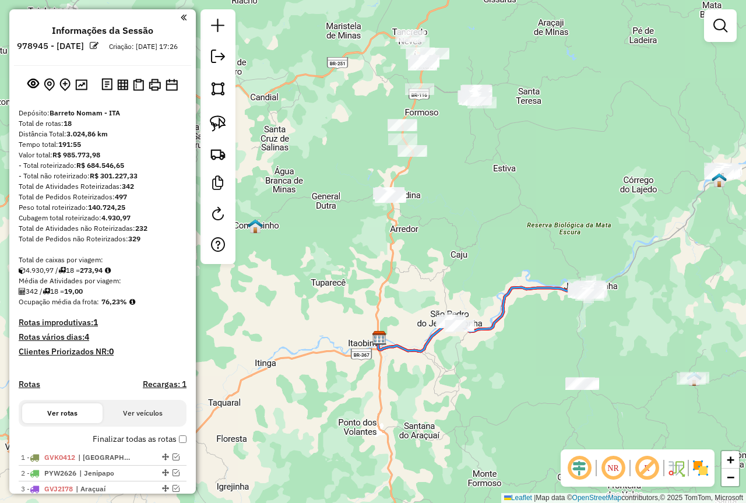
drag, startPoint x: 528, startPoint y: 348, endPoint x: 507, endPoint y: 210, distance: 139.8
click at [508, 213] on div "Janela de atendimento Grade de atendimento Capacidade Transportadoras Veículos …" at bounding box center [373, 251] width 746 height 503
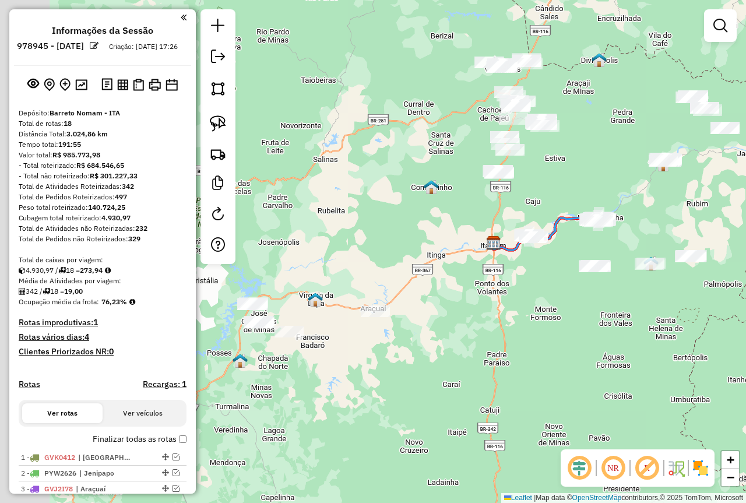
drag, startPoint x: 401, startPoint y: 331, endPoint x: 513, endPoint y: 294, distance: 117.6
click at [513, 294] on div "Janela de atendimento Grade de atendimento Capacidade Transportadoras Veículos …" at bounding box center [373, 251] width 746 height 503
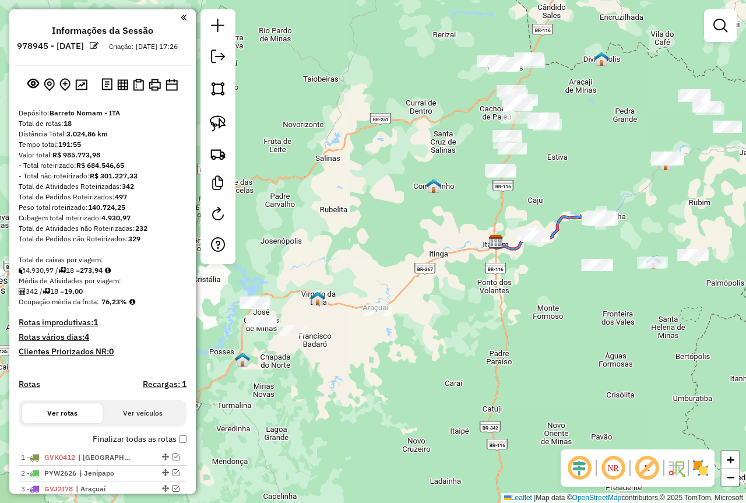
drag, startPoint x: 479, startPoint y: 287, endPoint x: 398, endPoint y: 316, distance: 86.7
click at [401, 316] on div "Janela de atendimento Grade de atendimento Capacidade Transportadoras Veículos …" at bounding box center [373, 251] width 746 height 503
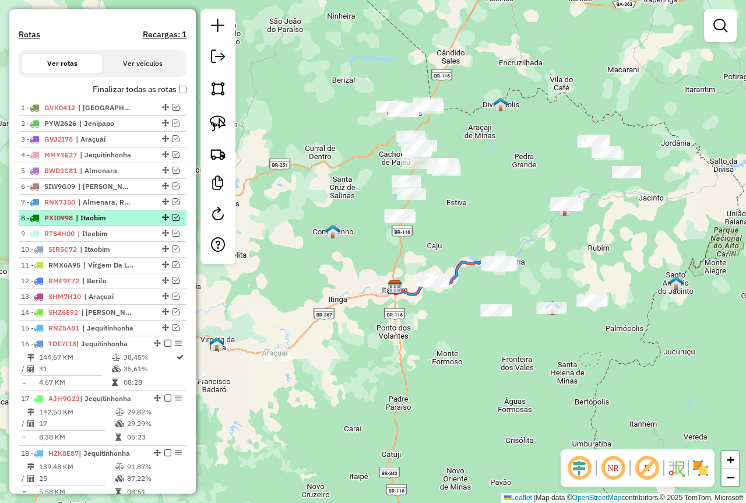
scroll to position [408, 0]
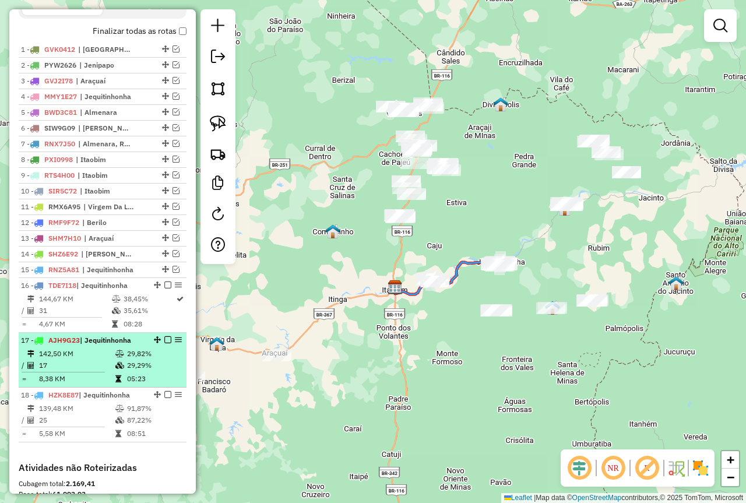
click at [145, 371] on td "29,29%" at bounding box center [154, 366] width 55 height 12
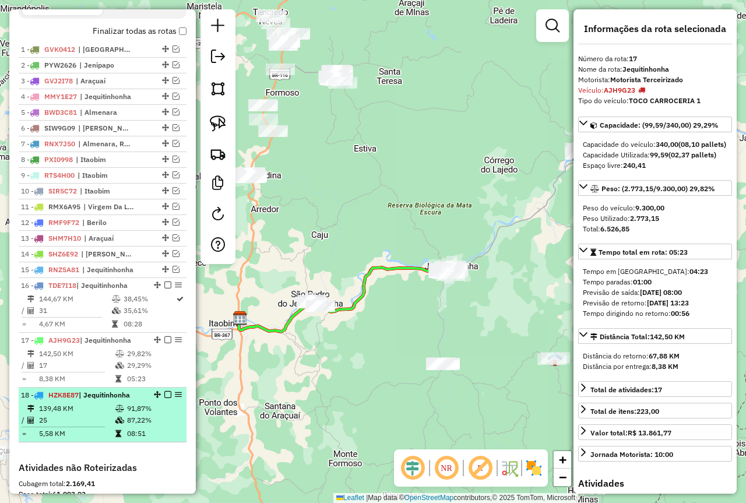
click at [121, 412] on icon at bounding box center [119, 408] width 9 height 7
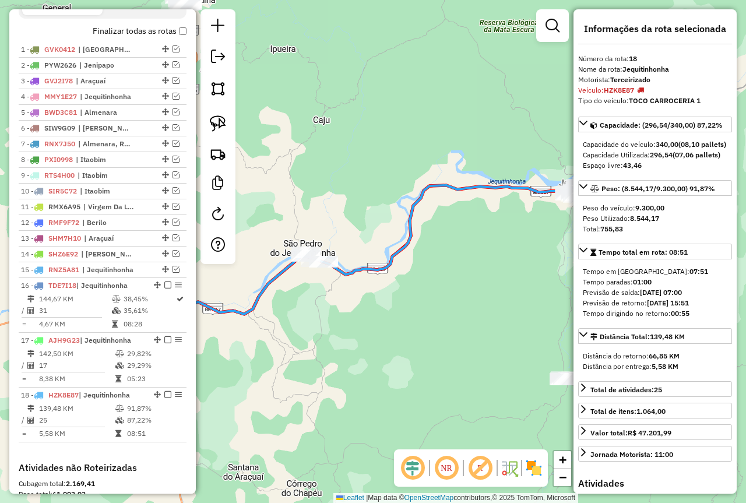
drag, startPoint x: 375, startPoint y: 386, endPoint x: 324, endPoint y: 314, distance: 89.0
click at [323, 321] on div "Janela de atendimento Grade de atendimento Capacidade Transportadoras Veículos …" at bounding box center [373, 251] width 746 height 503
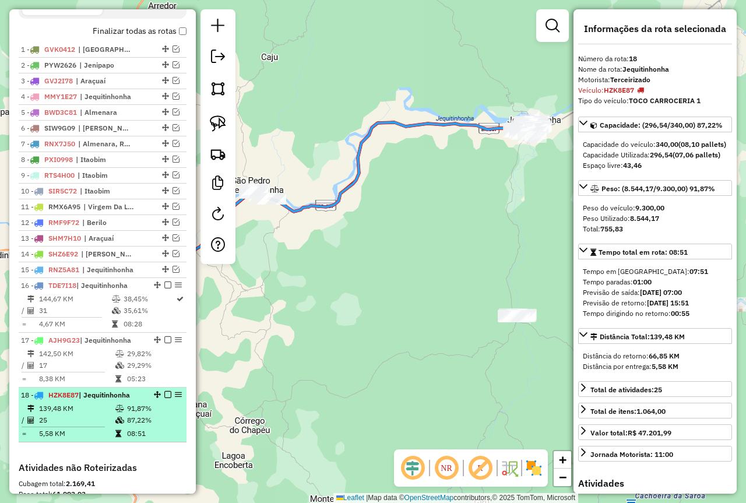
click at [156, 415] on td "91,87%" at bounding box center [154, 409] width 55 height 12
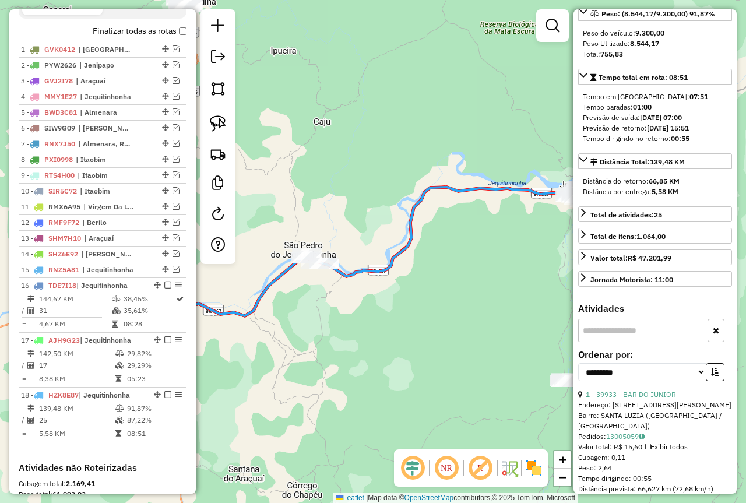
scroll to position [292, 0]
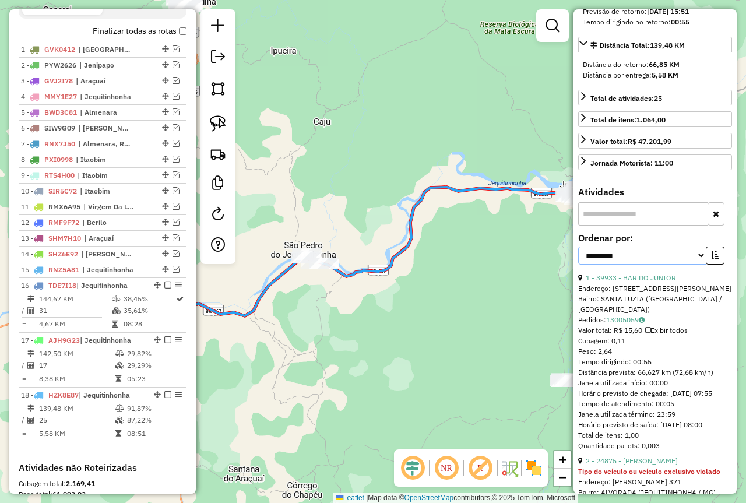
click at [645, 265] on select "**********" at bounding box center [642, 256] width 128 height 18
select select "*********"
click at [578, 265] on select "**********" at bounding box center [642, 256] width 128 height 18
click at [715, 259] on icon "button" at bounding box center [715, 255] width 8 height 8
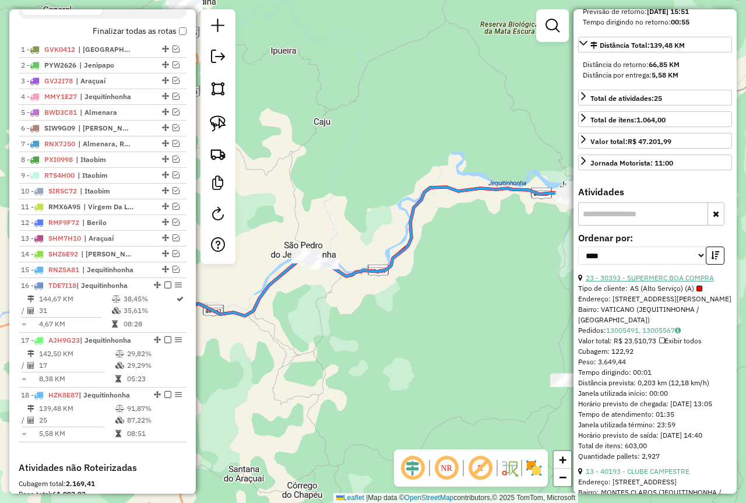
click at [657, 282] on link "23 - 30393 - SUPERMERC BOA COMPRA" at bounding box center [650, 277] width 128 height 9
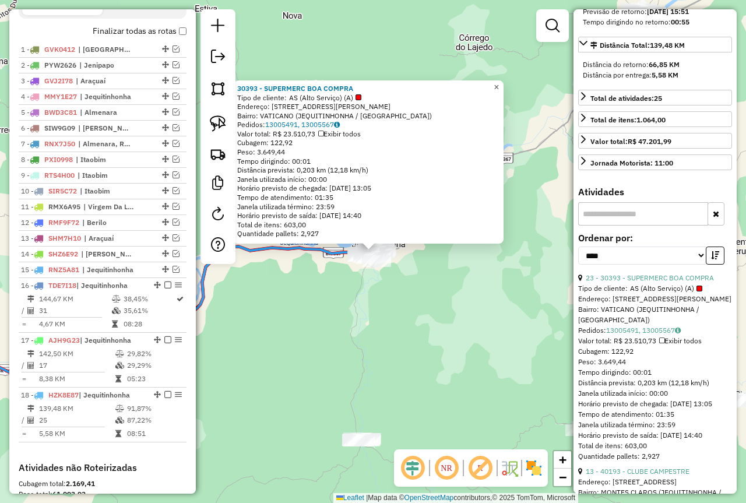
click at [500, 84] on link "×" at bounding box center [497, 87] width 14 height 14
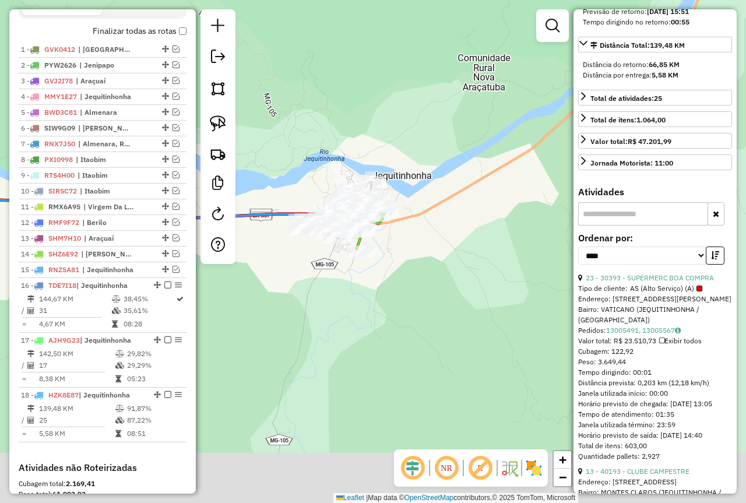
drag, startPoint x: 416, startPoint y: 370, endPoint x: 466, endPoint y: 303, distance: 83.8
click at [466, 303] on div "Janela de atendimento Grade de atendimento Capacidade Transportadoras Veículos …" at bounding box center [373, 251] width 746 height 503
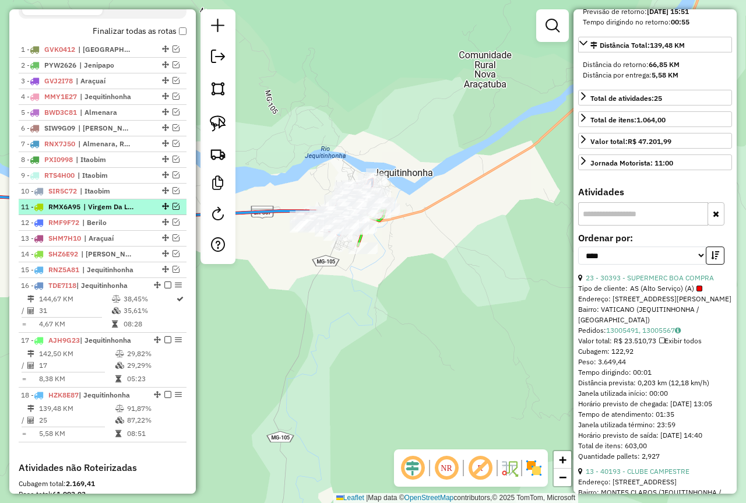
scroll to position [466, 0]
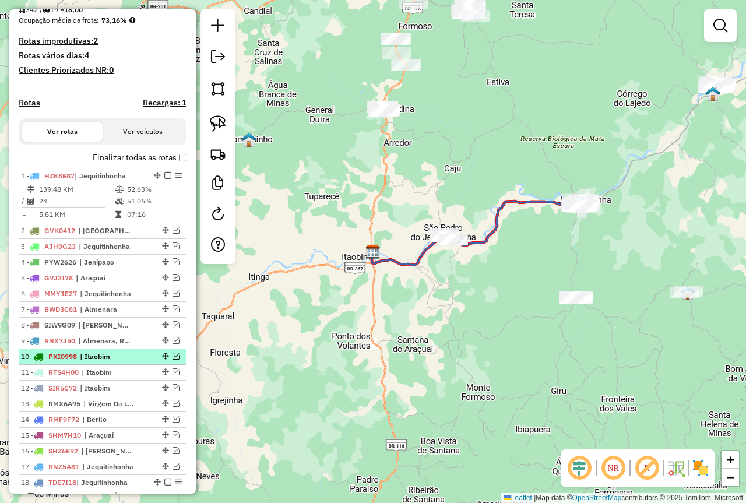
scroll to position [350, 0]
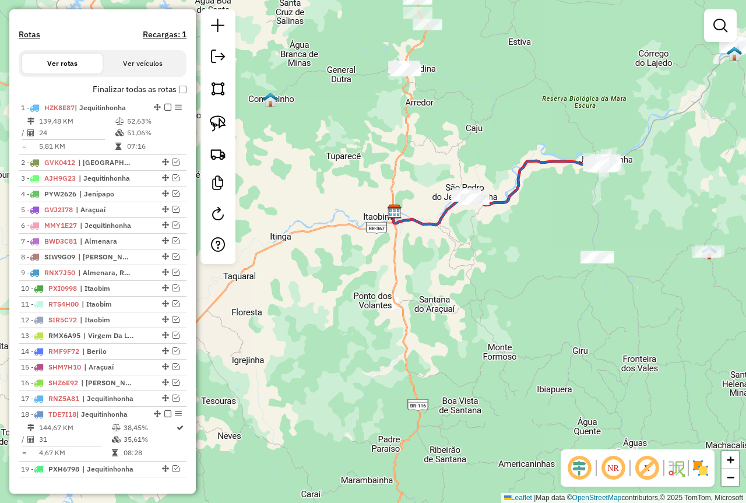
drag, startPoint x: 352, startPoint y: 403, endPoint x: 416, endPoint y: 317, distance: 107.0
click at [408, 324] on div "Janela de atendimento Grade de atendimento Capacidade Transportadoras Veículos …" at bounding box center [373, 251] width 746 height 503
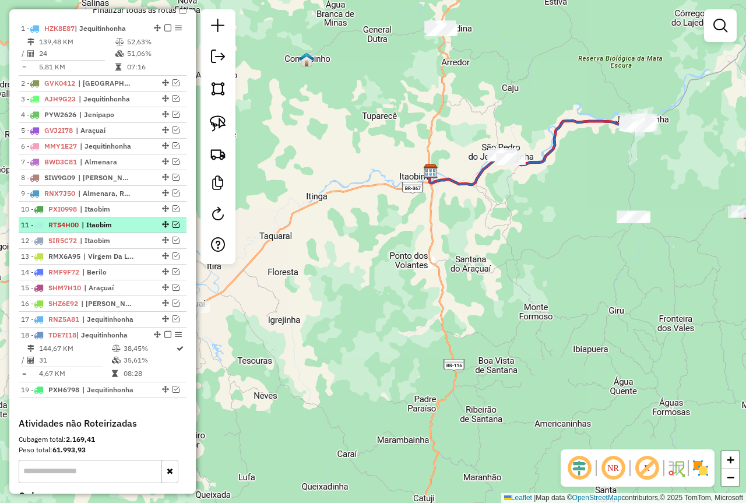
scroll to position [466, 0]
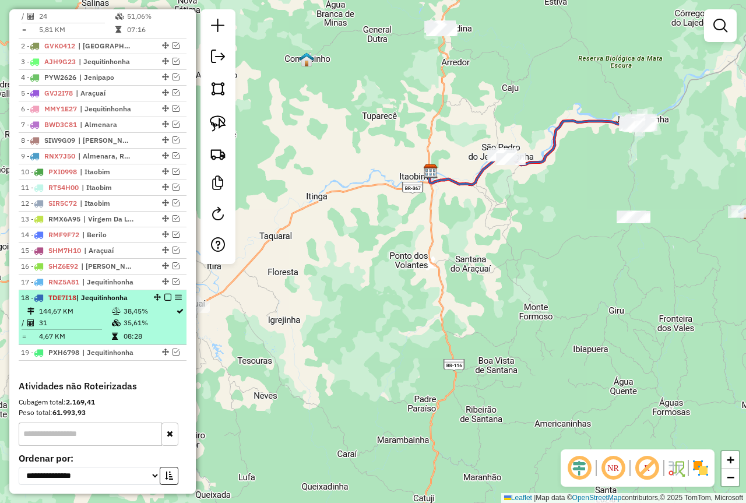
click at [164, 301] on em at bounding box center [167, 297] width 7 height 7
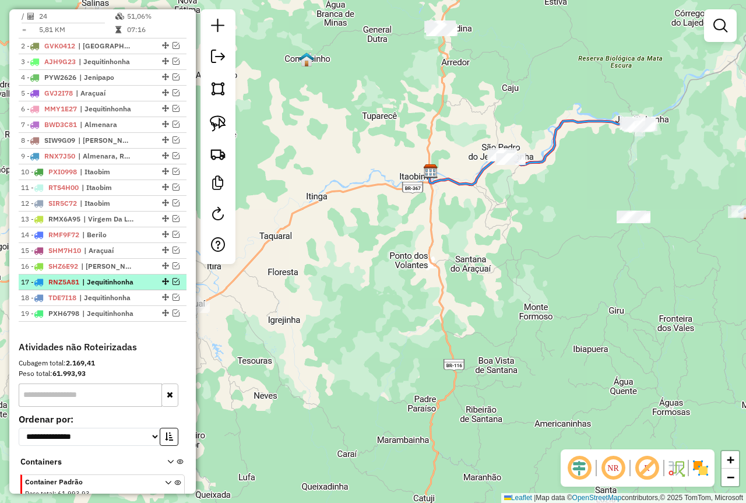
click at [135, 290] on li "17 - RNZ5A81 | Jequitinhonha" at bounding box center [103, 283] width 168 height 16
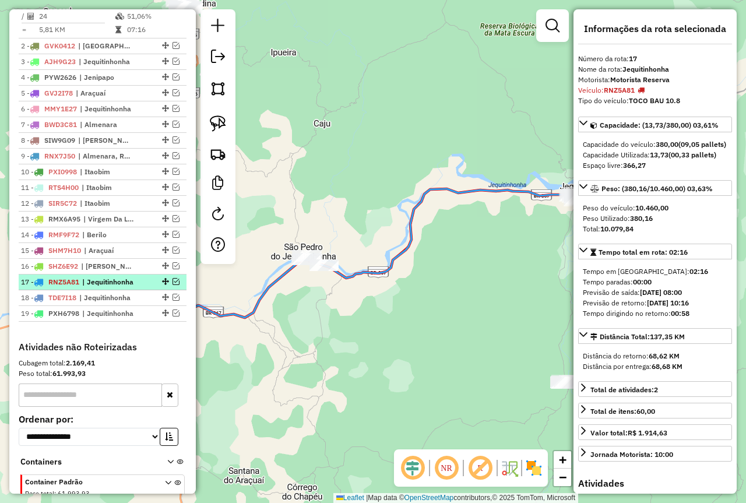
click at [173, 285] on em at bounding box center [176, 281] width 7 height 7
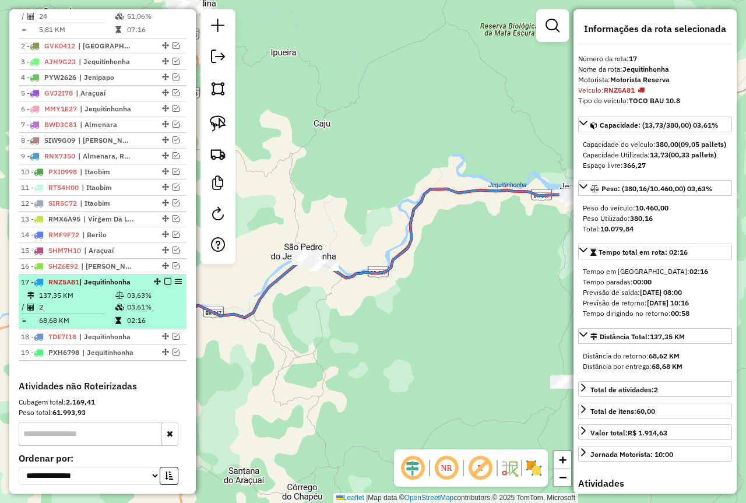
click at [121, 299] on icon at bounding box center [119, 295] width 9 height 7
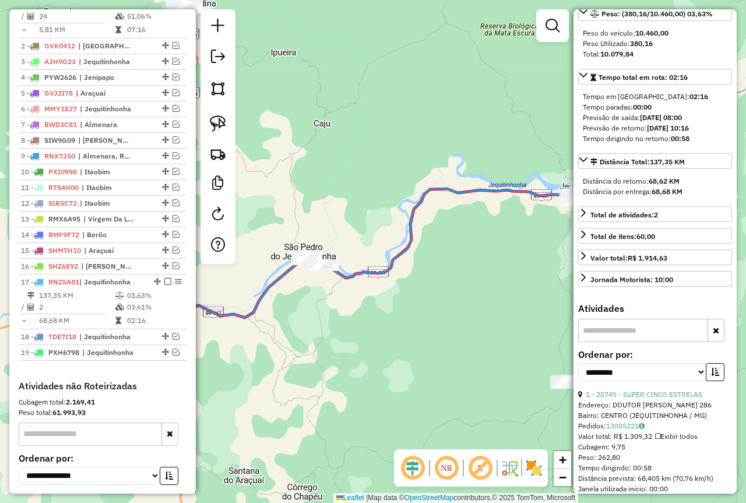
scroll to position [233, 0]
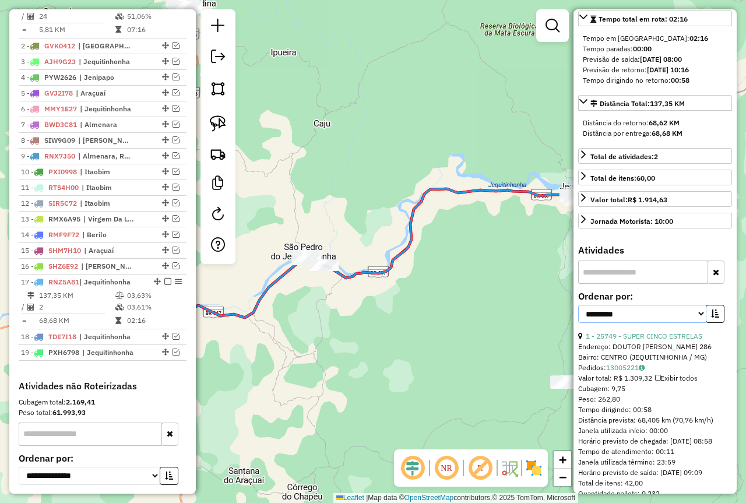
click at [659, 323] on select "**********" at bounding box center [642, 314] width 128 height 18
select select "*********"
click at [578, 315] on select "**********" at bounding box center [642, 314] width 128 height 18
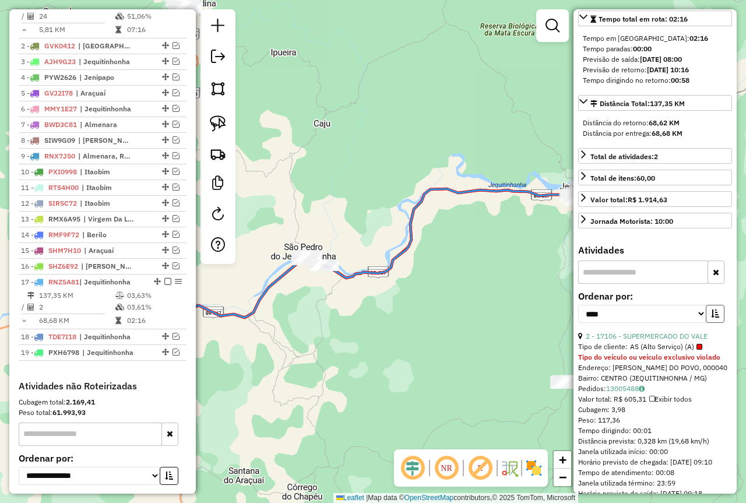
click at [715, 318] on icon "button" at bounding box center [715, 314] width 8 height 8
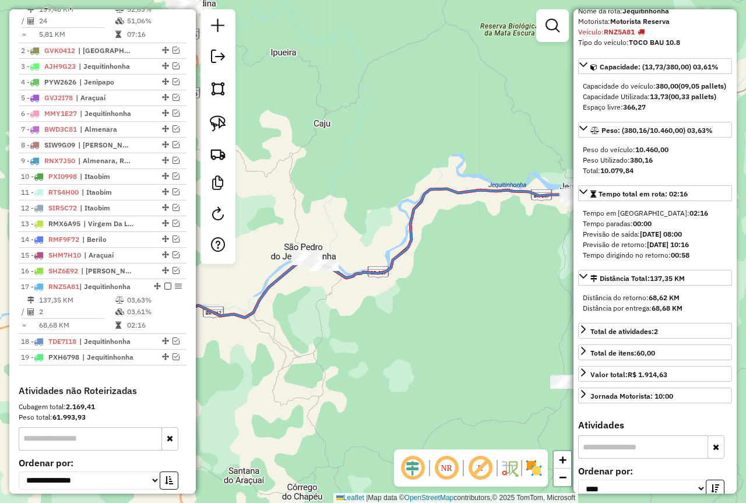
scroll to position [466, 0]
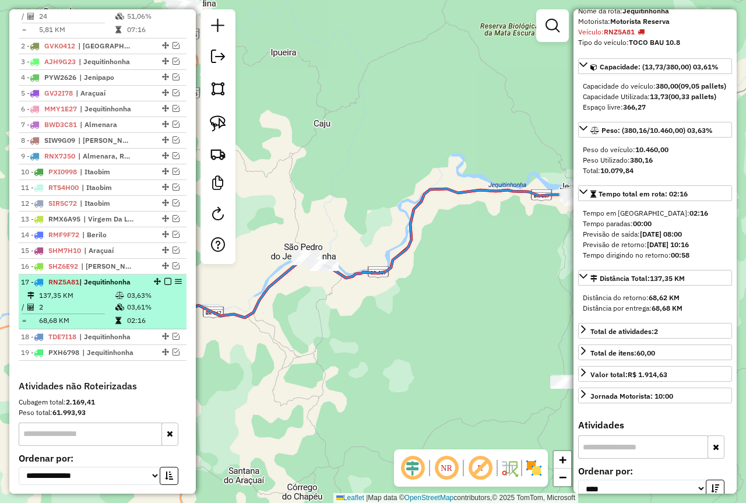
click at [136, 325] on table "137,35 KM 03,63% / 2 03,61% = 68,68 KM 02:16" at bounding box center [102, 308] width 163 height 37
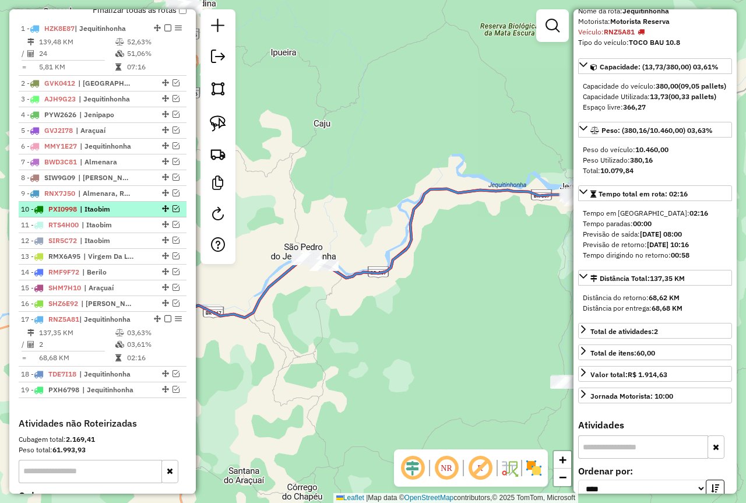
scroll to position [408, 0]
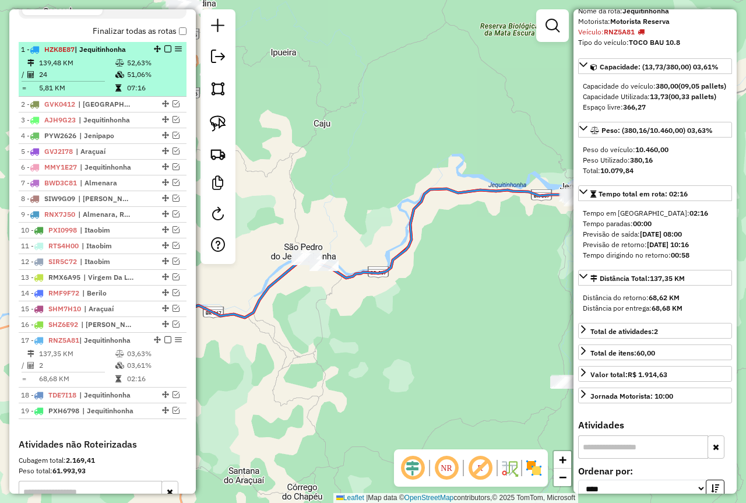
click at [149, 80] on td "51,06%" at bounding box center [154, 75] width 55 height 12
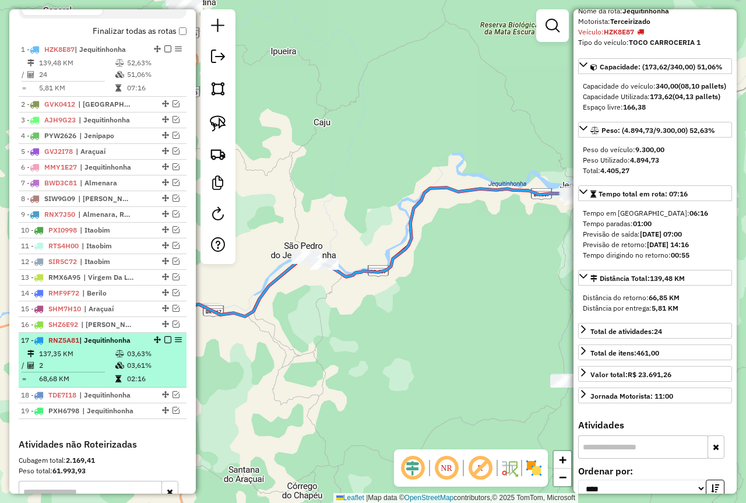
click at [152, 371] on td "03,61%" at bounding box center [154, 366] width 55 height 12
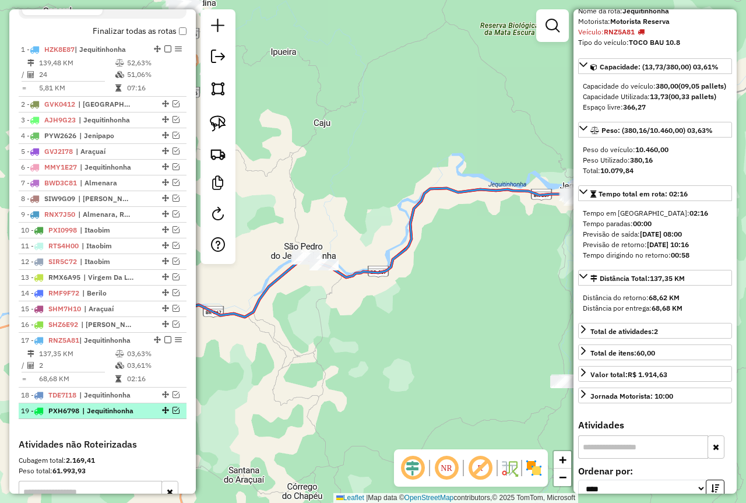
click at [173, 414] on em at bounding box center [176, 410] width 7 height 7
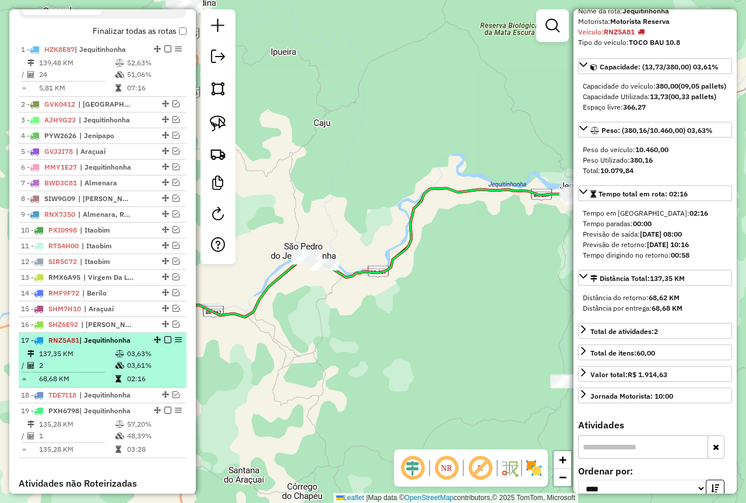
click at [148, 371] on td "03,61%" at bounding box center [154, 366] width 55 height 12
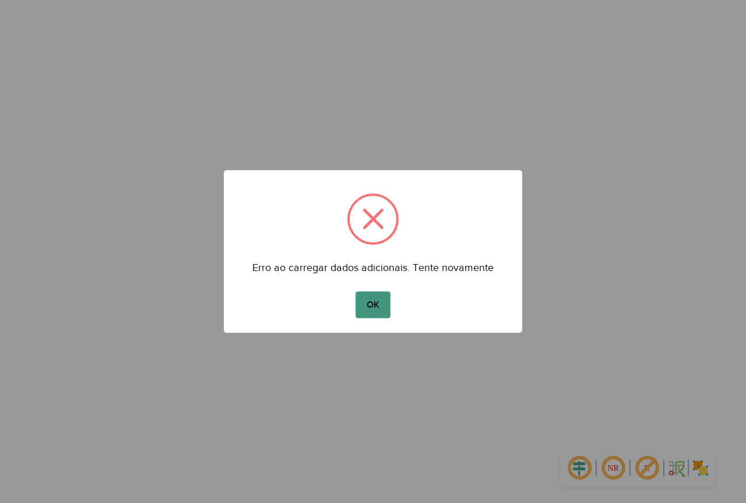
click at [367, 300] on button "OK" at bounding box center [373, 305] width 34 height 27
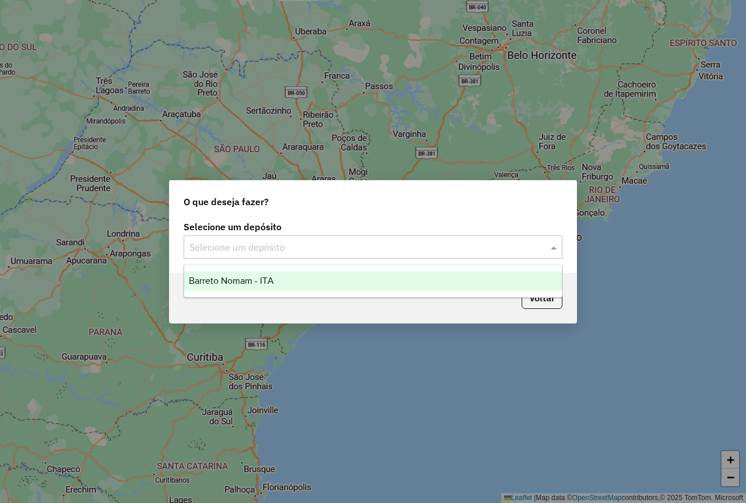
click at [410, 252] on input "text" at bounding box center [361, 248] width 344 height 14
click at [317, 280] on div "Barreto Nomam - ITA" at bounding box center [373, 281] width 378 height 20
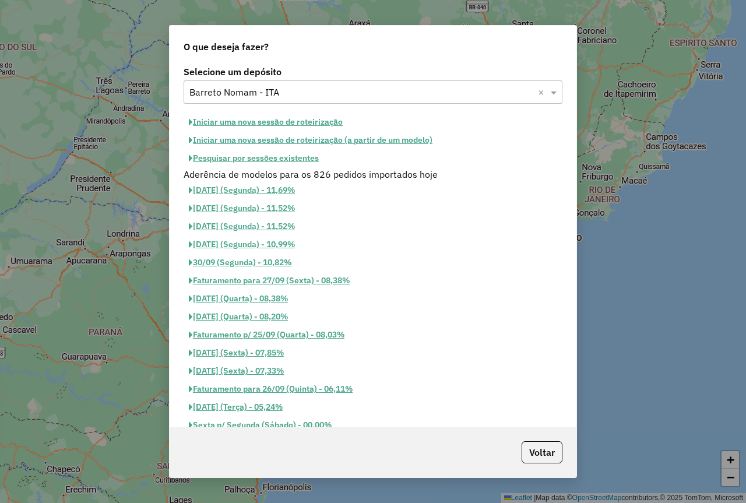
click at [306, 160] on button "Pesquisar por sessões existentes" at bounding box center [254, 158] width 141 height 18
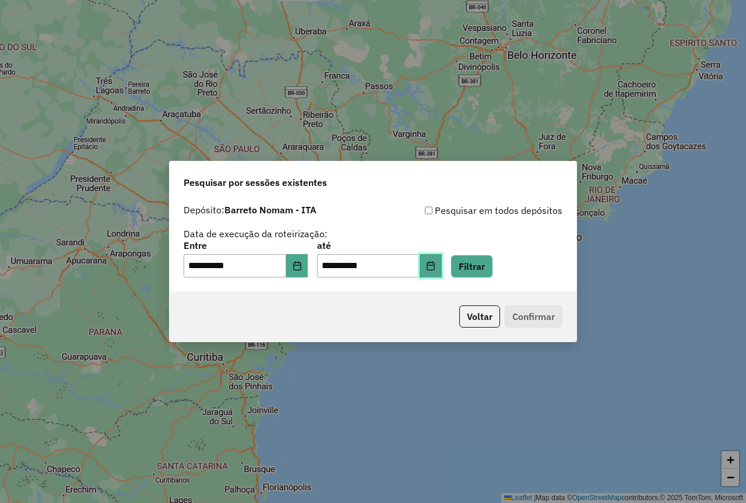
click at [436, 265] on icon "Choose Date" at bounding box center [430, 265] width 9 height 9
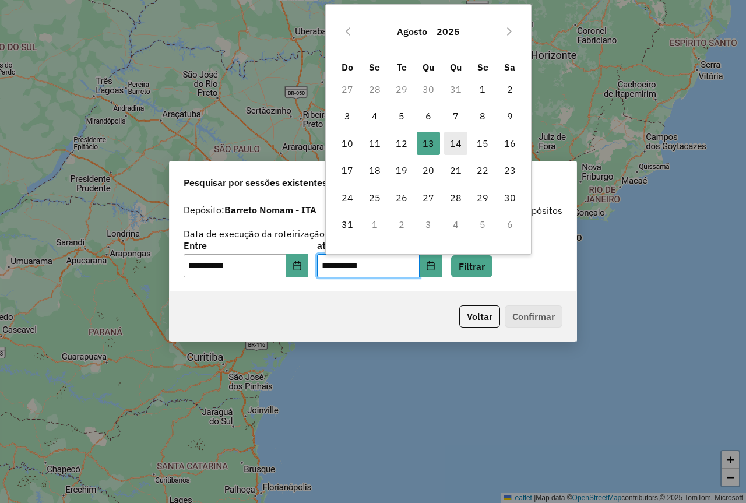
click at [454, 146] on span "14" at bounding box center [455, 143] width 23 height 23
type input "**********"
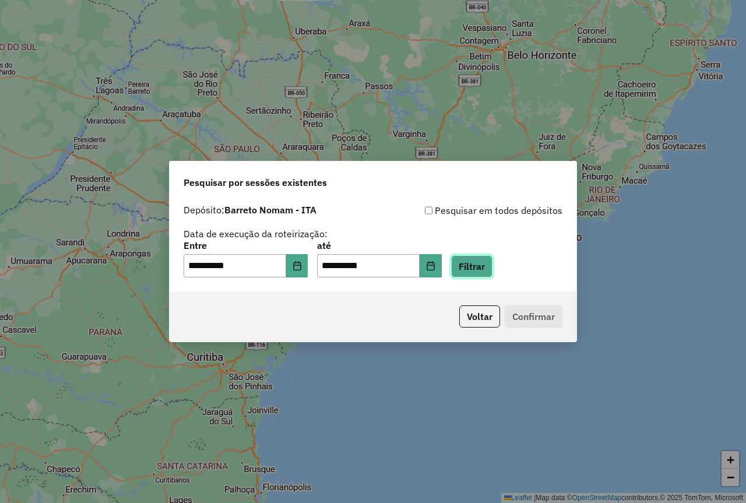
click at [493, 268] on button "Filtrar" at bounding box center [471, 266] width 41 height 22
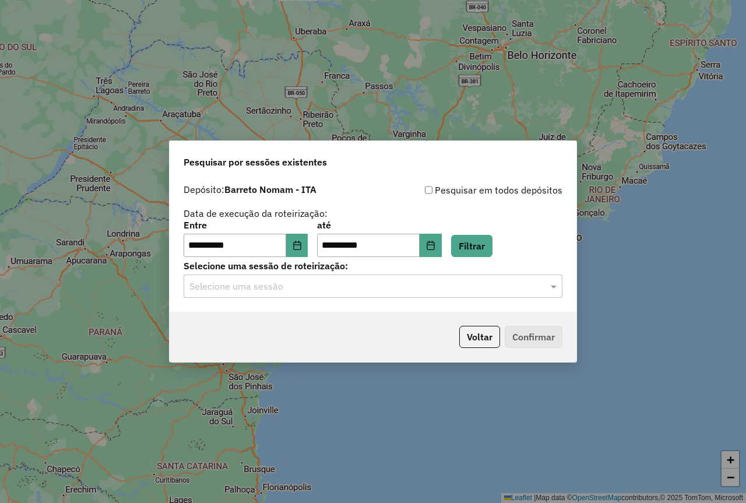
click at [477, 283] on input "text" at bounding box center [361, 287] width 344 height 14
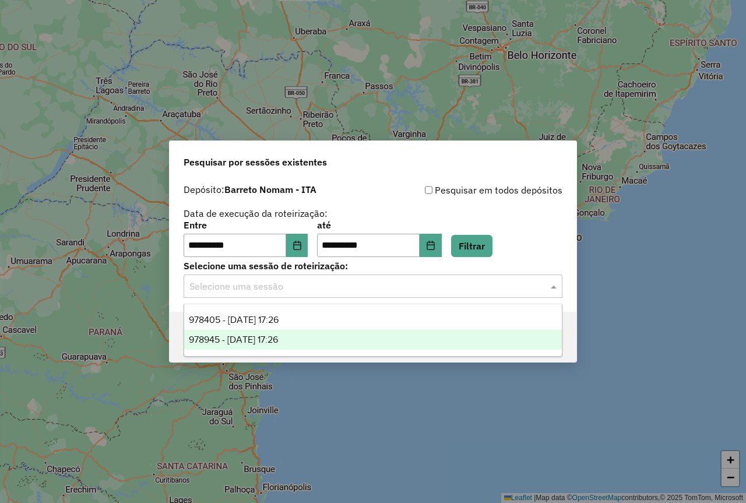
click at [265, 343] on span "978945 - [DATE] 17:26" at bounding box center [233, 340] width 89 height 10
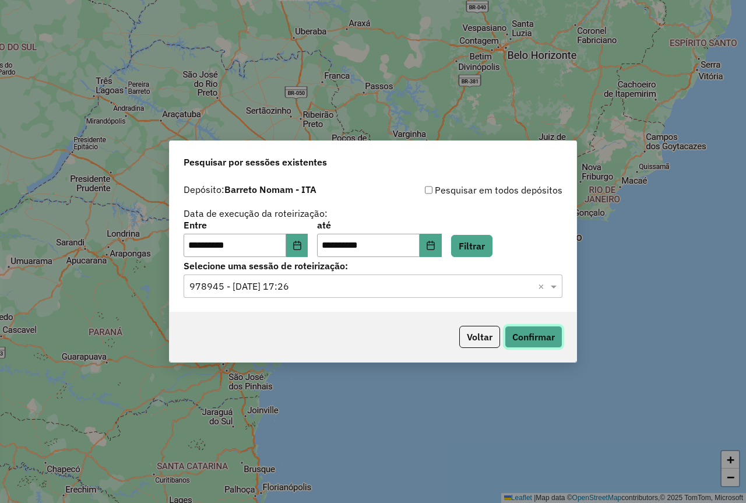
click at [533, 335] on button "Confirmar" at bounding box center [534, 337] width 58 height 22
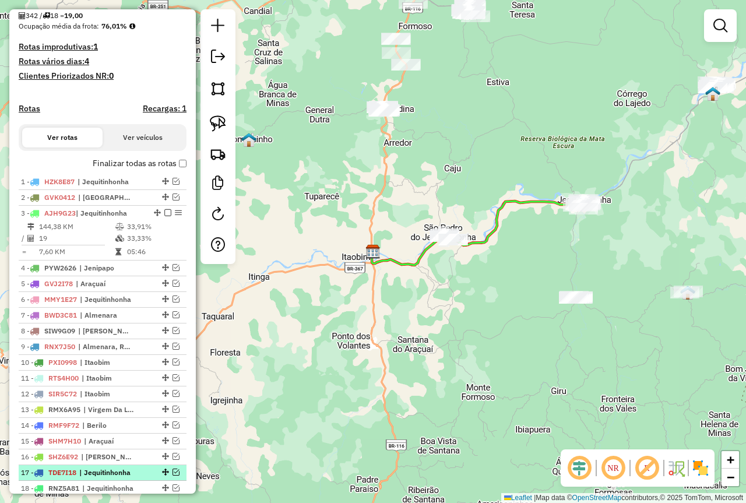
scroll to position [233, 0]
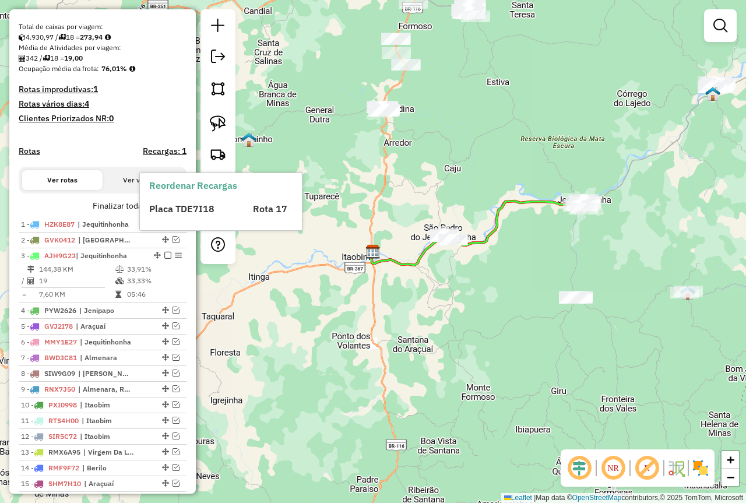
click at [169, 156] on h4 "Recargas: 1" at bounding box center [165, 151] width 44 height 10
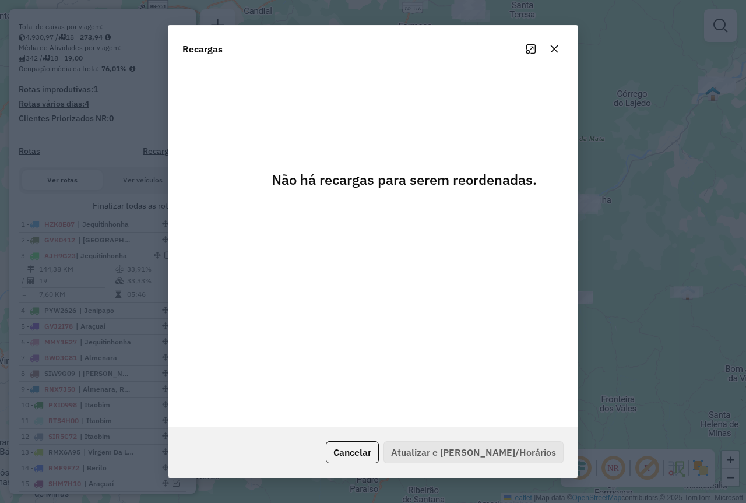
click at [552, 51] on icon "button" at bounding box center [555, 49] width 8 height 8
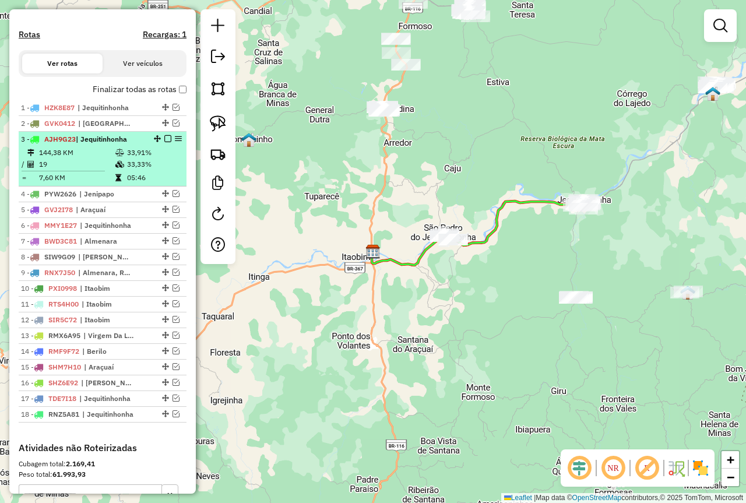
scroll to position [408, 0]
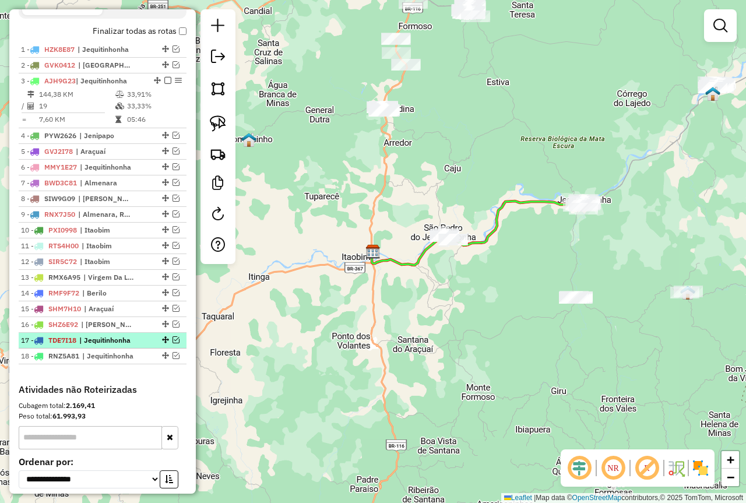
click at [175, 343] on em at bounding box center [176, 339] width 7 height 7
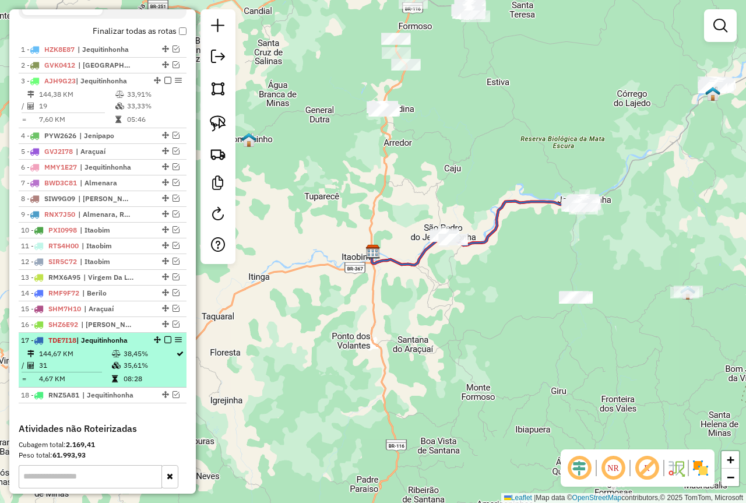
click at [137, 360] on td "38,45%" at bounding box center [149, 354] width 52 height 12
select select "**********"
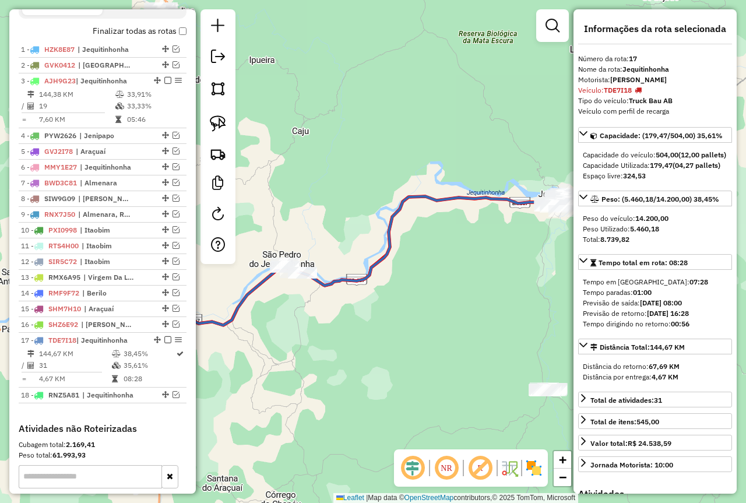
drag, startPoint x: 430, startPoint y: 331, endPoint x: 396, endPoint y: 341, distance: 35.4
click at [396, 341] on div "Janela de atendimento Grade de atendimento Capacidade Transportadoras Veículos …" at bounding box center [373, 251] width 746 height 503
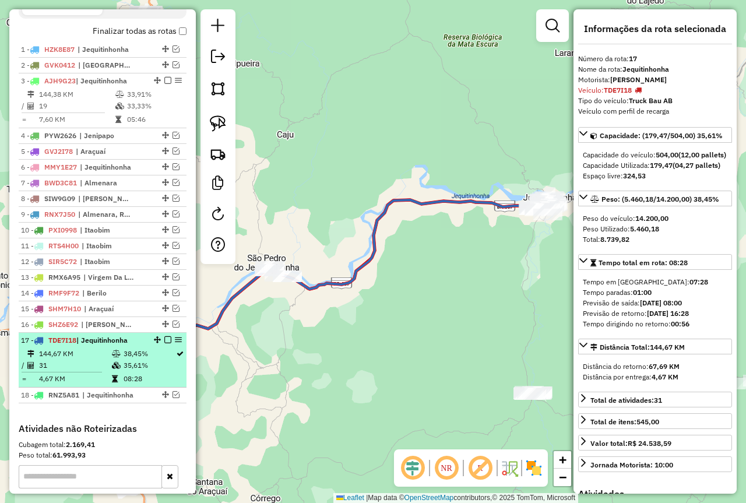
click at [108, 371] on td "31" at bounding box center [74, 366] width 73 height 12
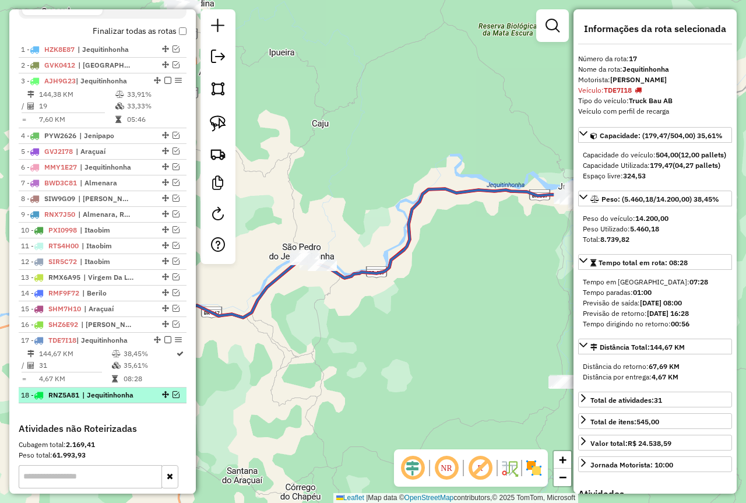
click at [127, 401] on span "| Jequitinhonha" at bounding box center [109, 395] width 54 height 10
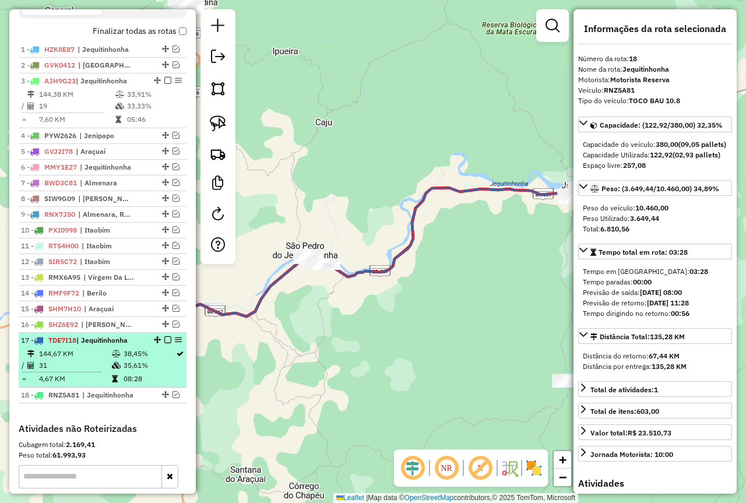
click at [138, 383] on table "144,67 KM 38,45% / 31 35,61% = 4,67 KM 08:28" at bounding box center [102, 366] width 163 height 37
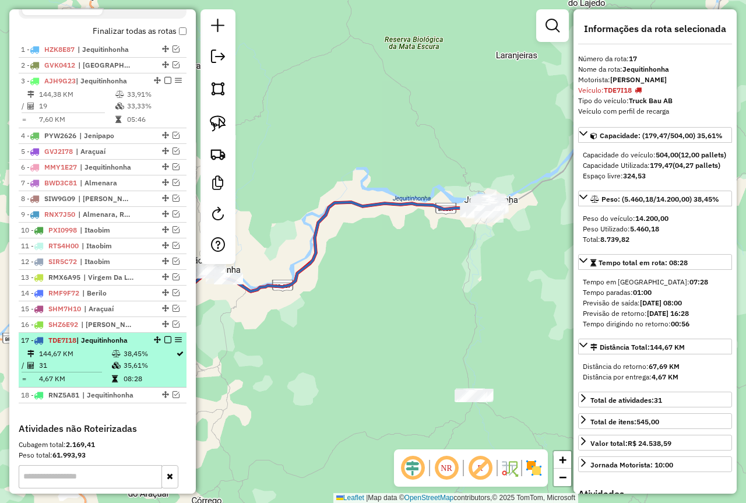
drag, startPoint x: 306, startPoint y: 357, endPoint x: 173, endPoint y: 370, distance: 133.6
click at [173, 370] on hb-router-mapa "Informações da Sessão 978945 - 14/08/2025 Criação: 13/08/2025 17:26 Depósito: B…" at bounding box center [373, 251] width 746 height 503
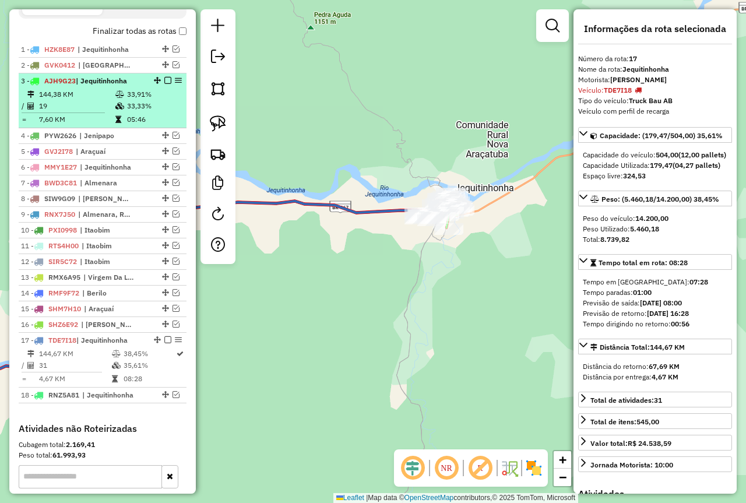
click at [164, 84] on em at bounding box center [167, 80] width 7 height 7
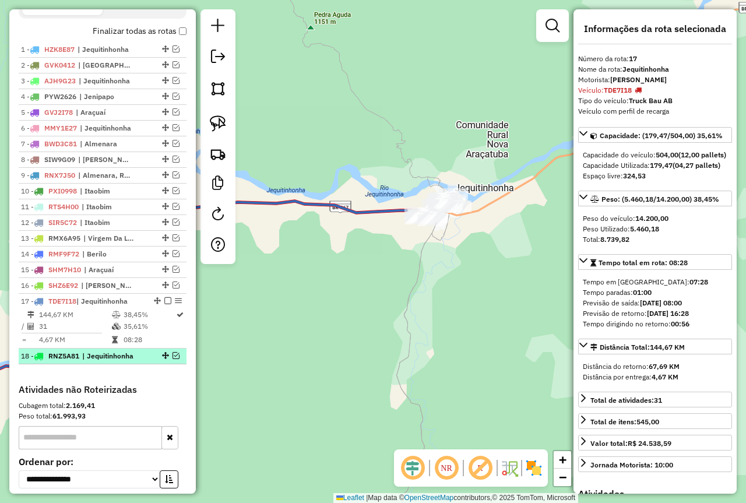
click at [173, 359] on em at bounding box center [176, 355] width 7 height 7
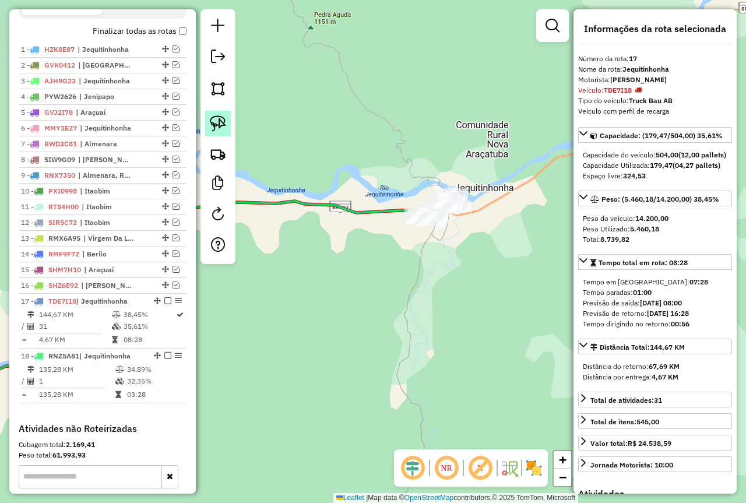
click at [217, 122] on img at bounding box center [218, 123] width 16 height 16
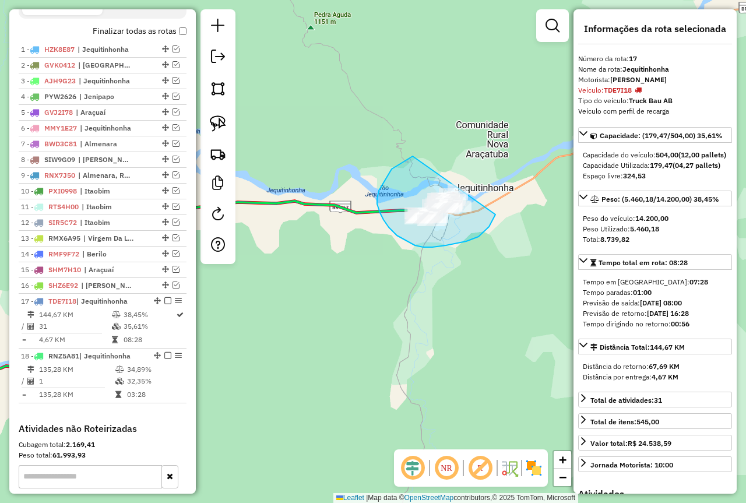
drag, startPoint x: 388, startPoint y: 175, endPoint x: 504, endPoint y: 170, distance: 116.7
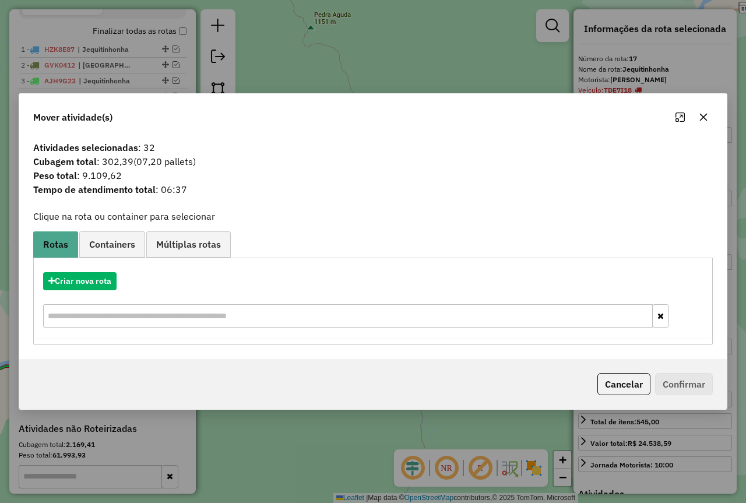
click at [705, 120] on icon "button" at bounding box center [703, 117] width 9 height 9
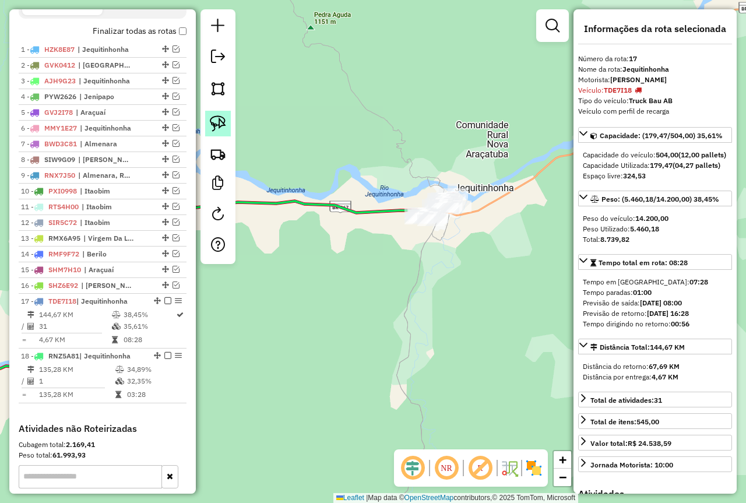
click at [217, 122] on img at bounding box center [218, 123] width 16 height 16
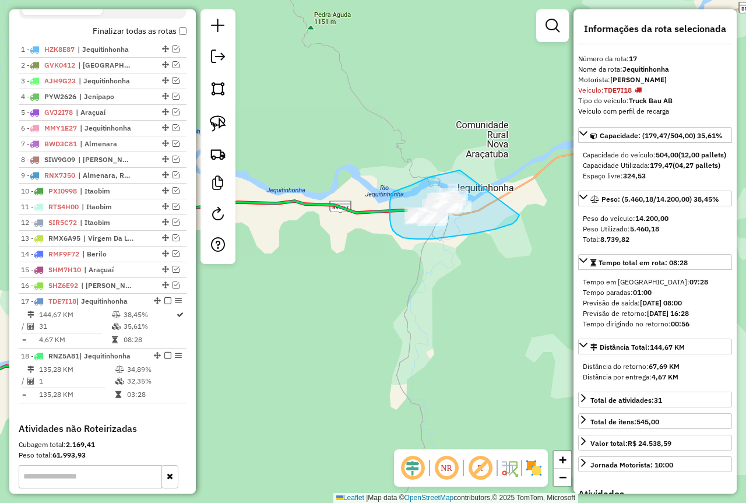
drag, startPoint x: 460, startPoint y: 170, endPoint x: 520, endPoint y: 208, distance: 70.7
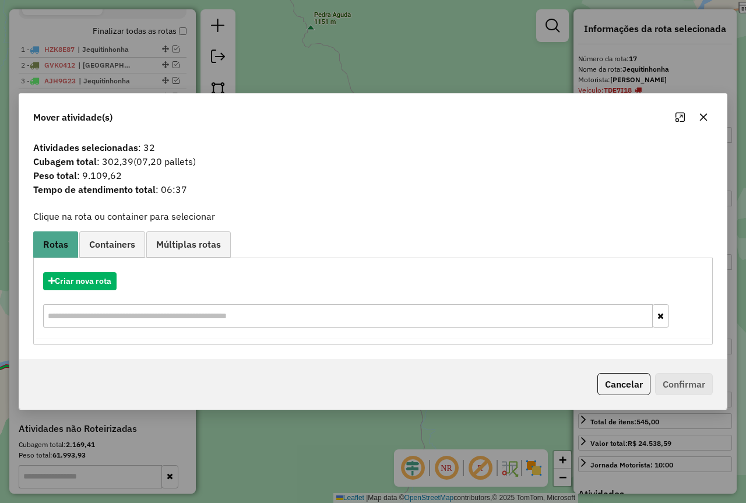
click at [704, 117] on icon "button" at bounding box center [704, 117] width 8 height 8
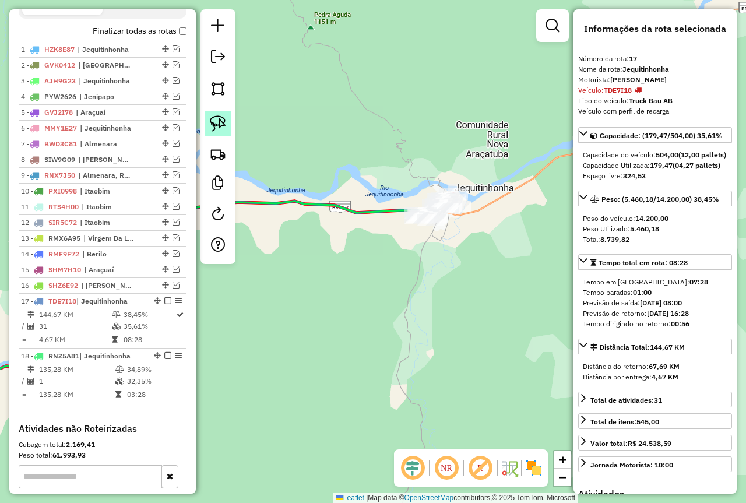
click at [226, 123] on link at bounding box center [218, 124] width 26 height 26
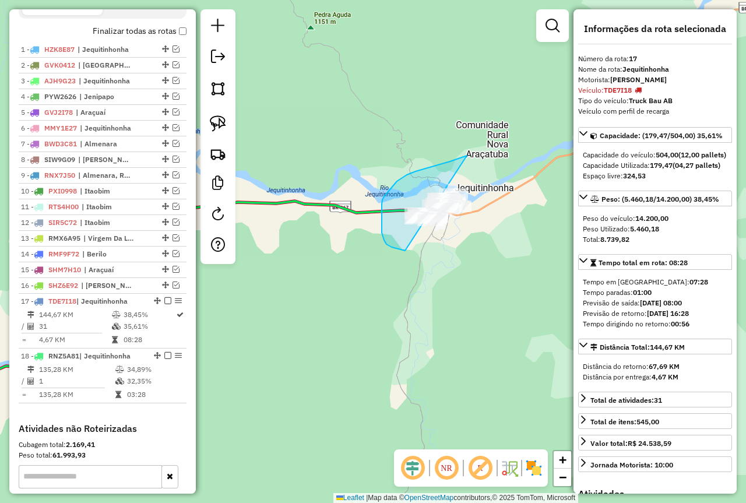
drag, startPoint x: 467, startPoint y: 156, endPoint x: 489, endPoint y: 208, distance: 57.0
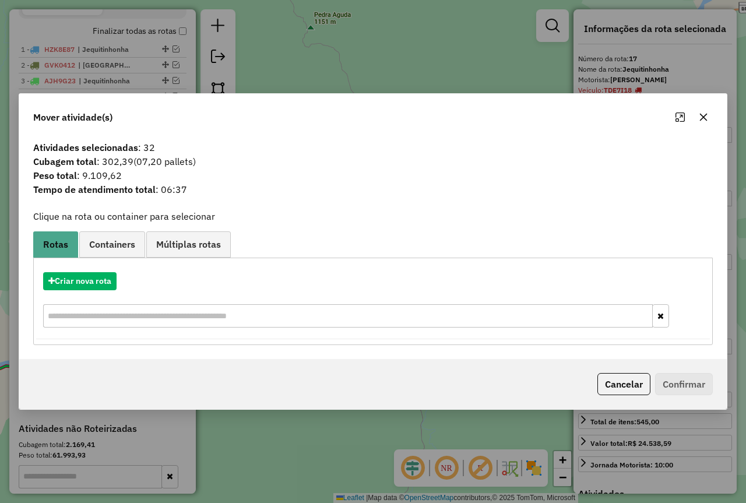
click at [705, 116] on icon "button" at bounding box center [704, 117] width 8 height 8
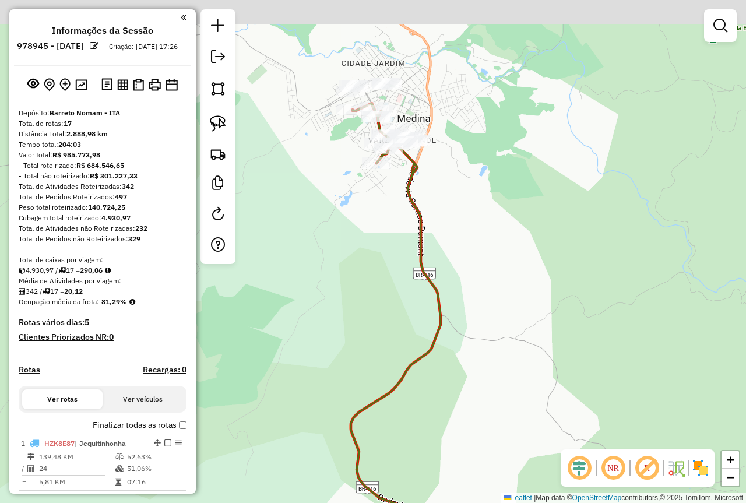
drag, startPoint x: 340, startPoint y: 202, endPoint x: 343, endPoint y: 219, distance: 17.8
click at [335, 226] on div "Janela de atendimento Grade de atendimento Capacidade Transportadoras Veículos …" at bounding box center [373, 251] width 746 height 503
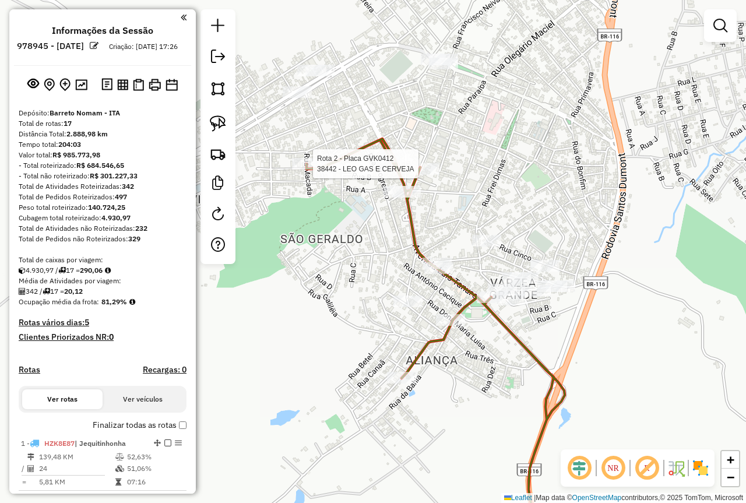
select select "**********"
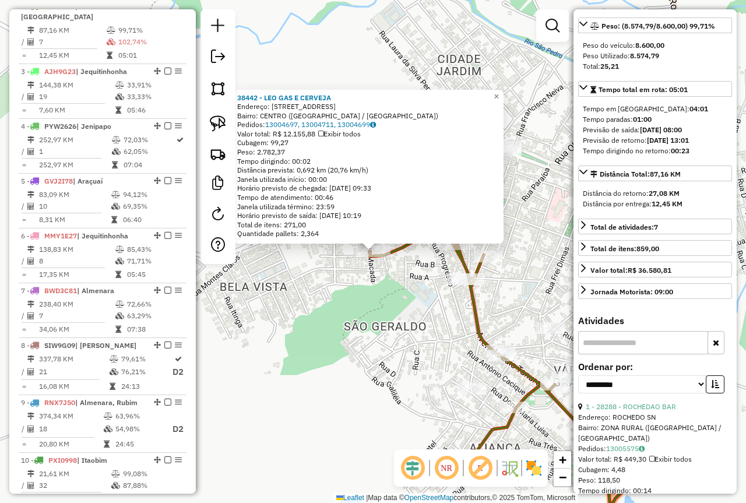
scroll to position [175, 0]
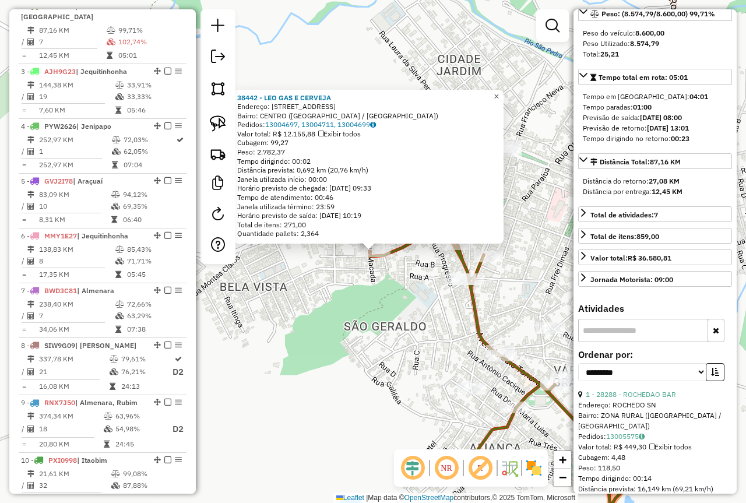
click at [499, 94] on span "×" at bounding box center [496, 97] width 5 height 10
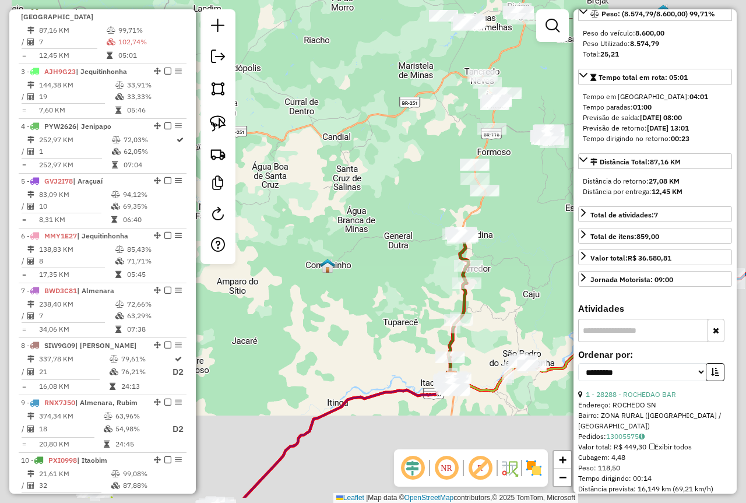
drag, startPoint x: 398, startPoint y: 308, endPoint x: 375, endPoint y: 226, distance: 84.7
click at [375, 240] on div "Janela de atendimento Grade de atendimento Capacidade Transportadoras Veículos …" at bounding box center [373, 251] width 746 height 503
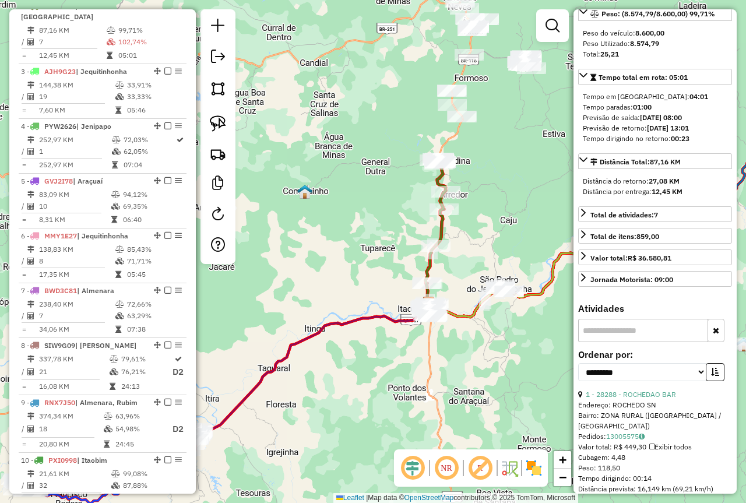
drag, startPoint x: 398, startPoint y: 301, endPoint x: 383, endPoint y: 266, distance: 37.9
click at [391, 289] on div "Janela de atendimento Grade de atendimento Capacidade Transportadoras Veículos …" at bounding box center [373, 251] width 746 height 503
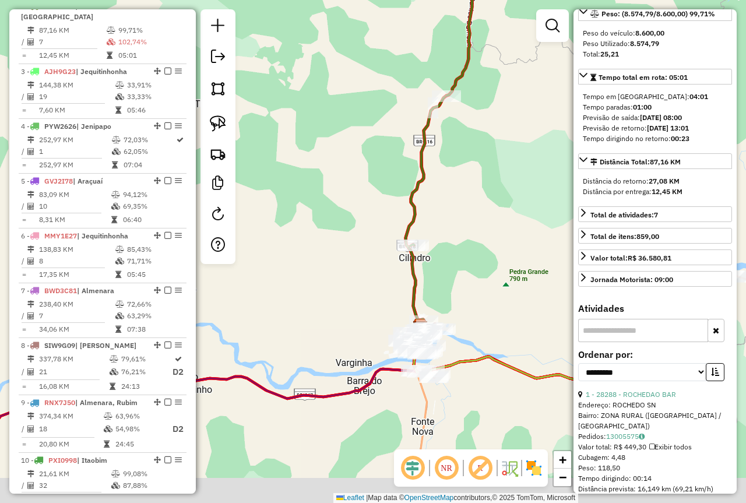
drag, startPoint x: 491, startPoint y: 343, endPoint x: 336, endPoint y: 278, distance: 168.3
click at [336, 278] on div "Janela de atendimento Grade de atendimento Capacidade Transportadoras Veículos …" at bounding box center [373, 251] width 746 height 503
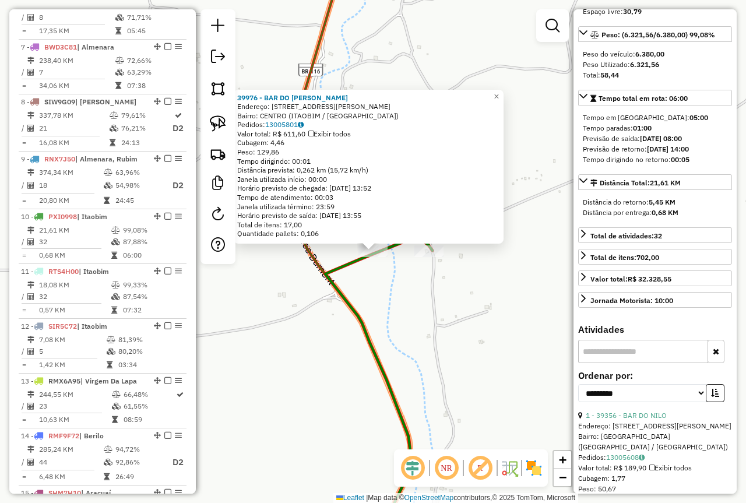
scroll to position [936, 0]
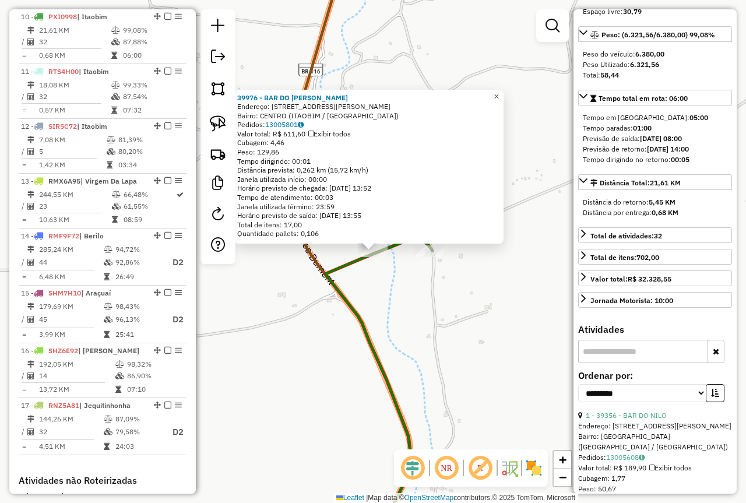
click at [499, 95] on span "×" at bounding box center [496, 97] width 5 height 10
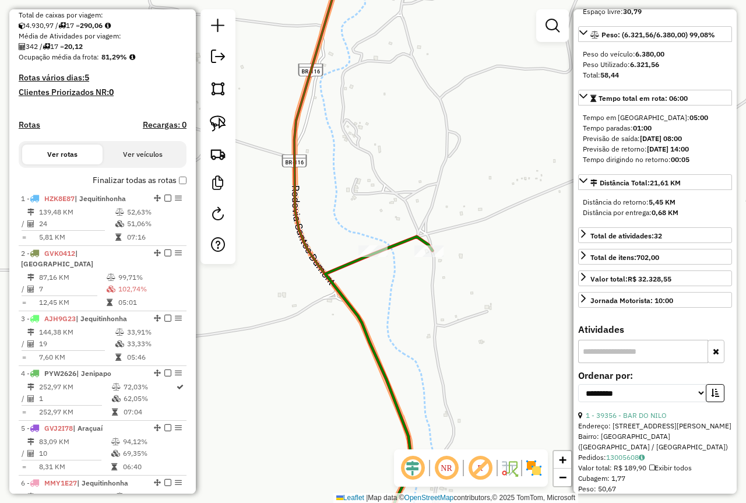
scroll to position [294, 0]
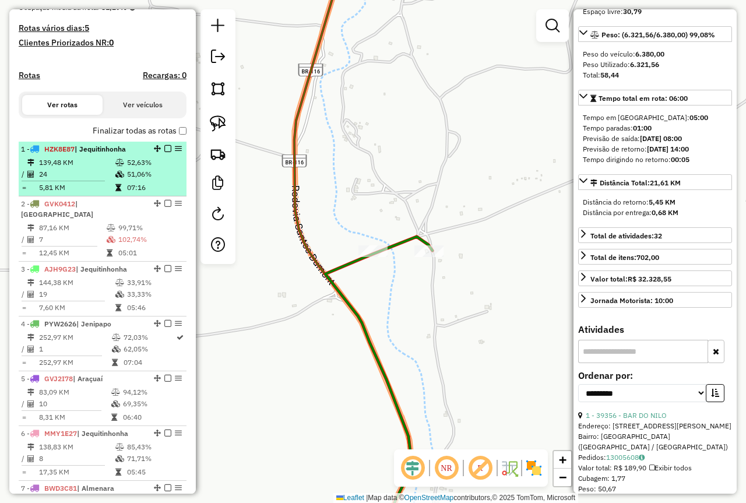
click at [111, 194] on td "5,81 KM" at bounding box center [76, 188] width 76 height 12
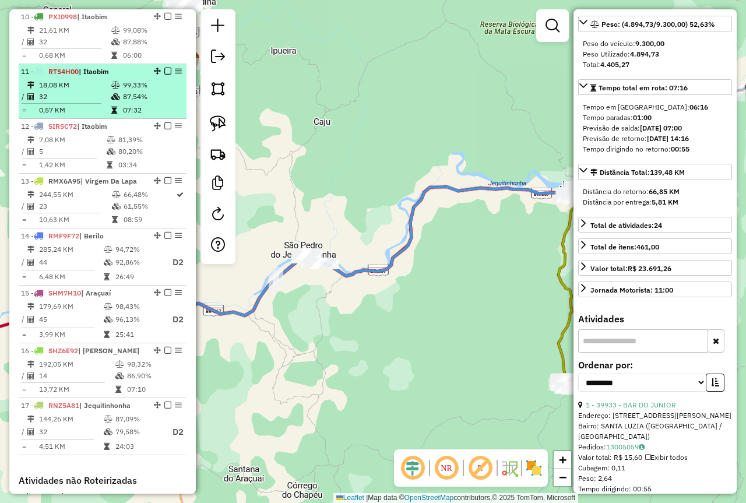
scroll to position [1052, 0]
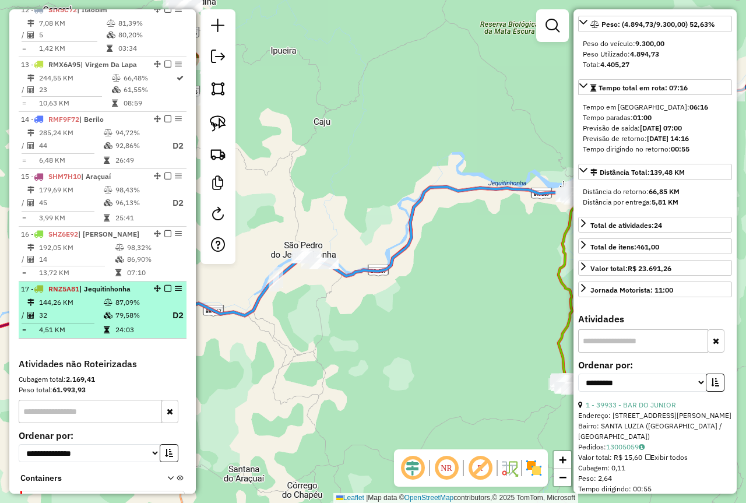
click at [140, 321] on td "79,58%" at bounding box center [138, 315] width 47 height 15
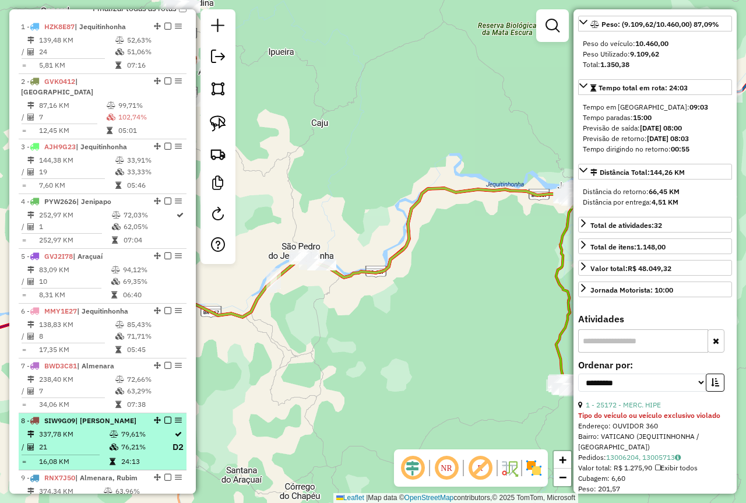
scroll to position [411, 0]
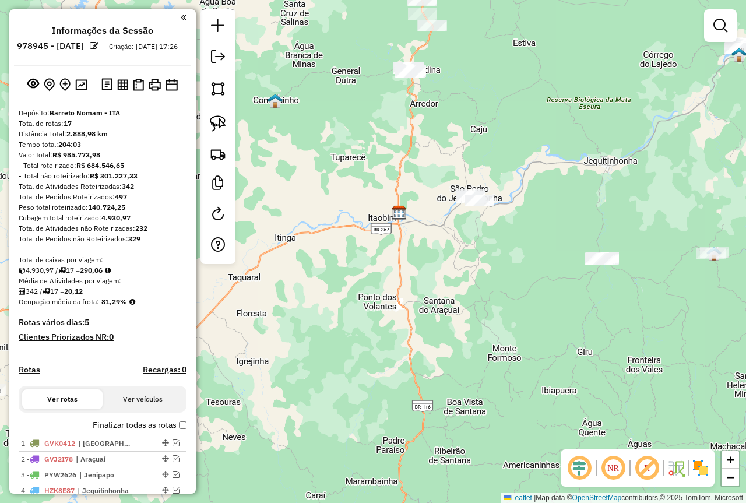
drag, startPoint x: 307, startPoint y: 373, endPoint x: 398, endPoint y: 286, distance: 125.4
click at [397, 287] on div "Janela de atendimento Grade de atendimento Capacidade Transportadoras Veículos …" at bounding box center [373, 251] width 746 height 503
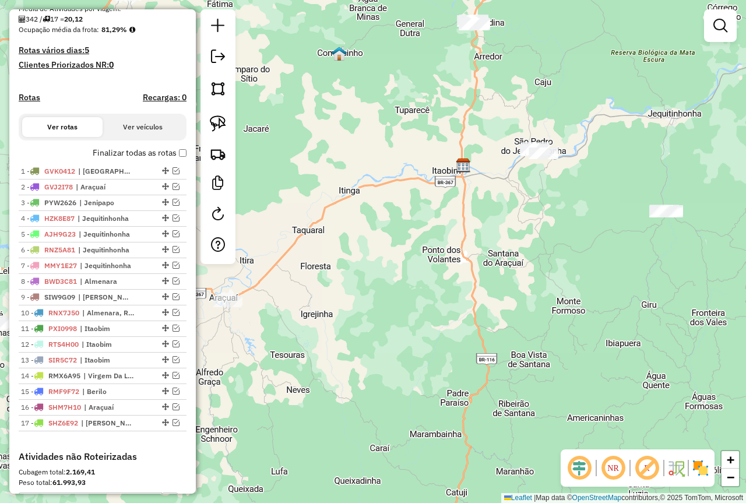
scroll to position [292, 0]
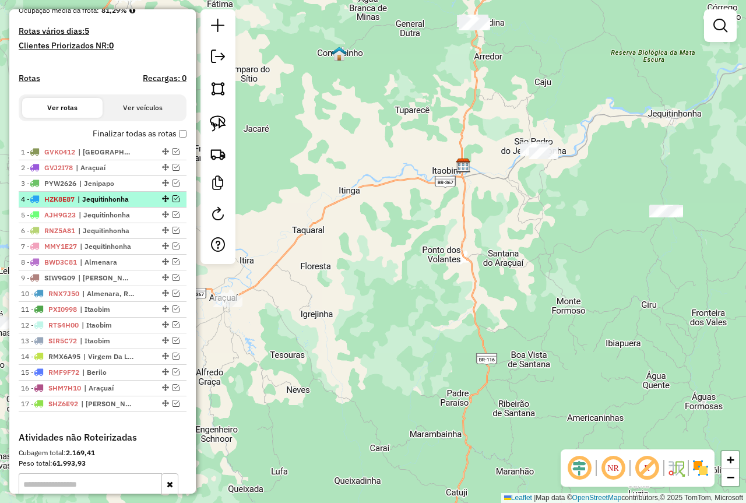
click at [131, 205] on span "| Jequitinhonha" at bounding box center [105, 199] width 54 height 10
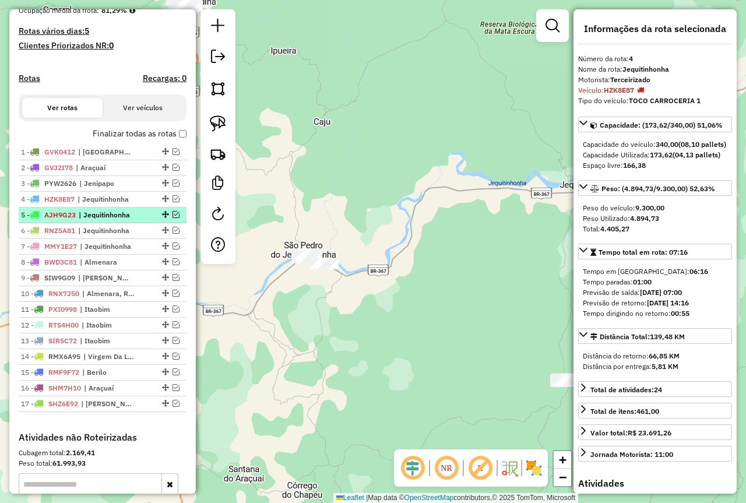
click at [126, 220] on span "| Jequitinhonha" at bounding box center [106, 215] width 54 height 10
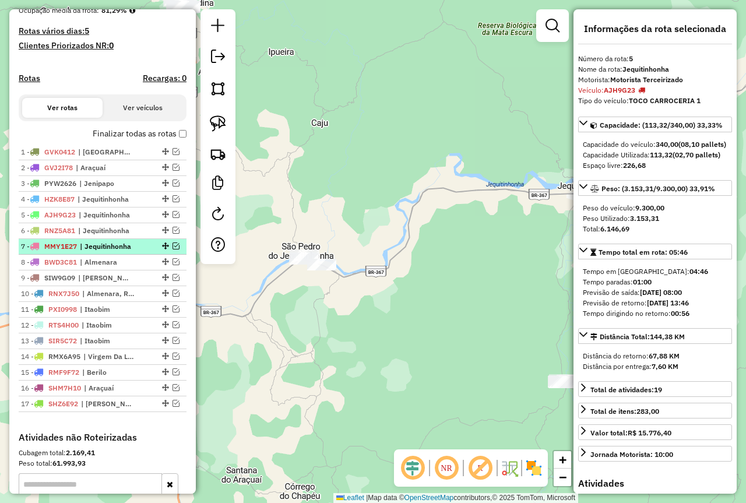
click at [117, 252] on span "| Jequitinhonha" at bounding box center [107, 246] width 54 height 10
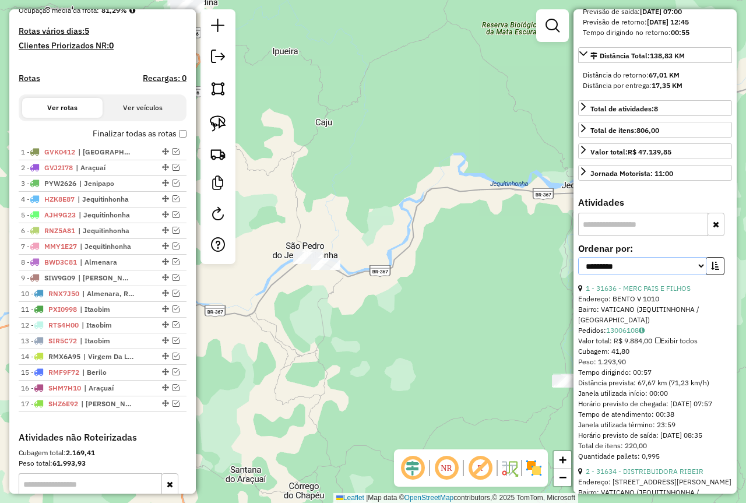
click at [608, 275] on select "**********" at bounding box center [642, 266] width 128 height 18
select select "*********"
click at [578, 275] on select "**********" at bounding box center [642, 266] width 128 height 18
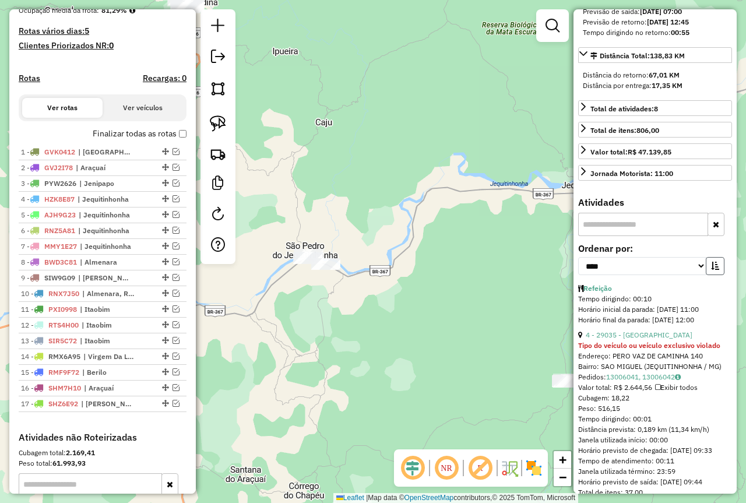
click at [712, 270] on icon "button" at bounding box center [715, 266] width 8 height 8
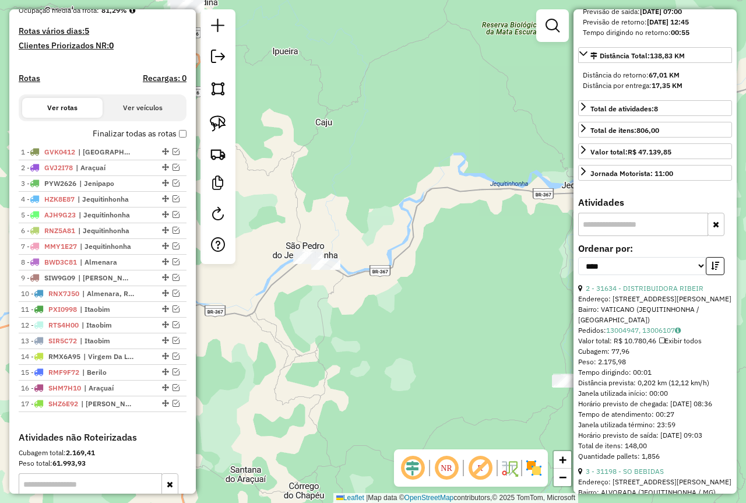
drag, startPoint x: 673, startPoint y: 361, endPoint x: 623, endPoint y: 280, distance: 95.3
click at [638, 335] on link "13004947, 13006107" at bounding box center [643, 330] width 75 height 9
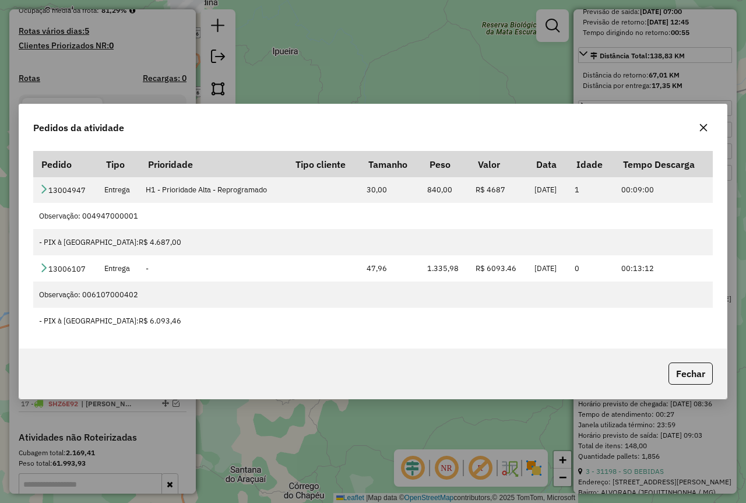
drag, startPoint x: 705, startPoint y: 124, endPoint x: 698, endPoint y: 124, distance: 6.4
click at [704, 124] on icon "button" at bounding box center [703, 127] width 9 height 9
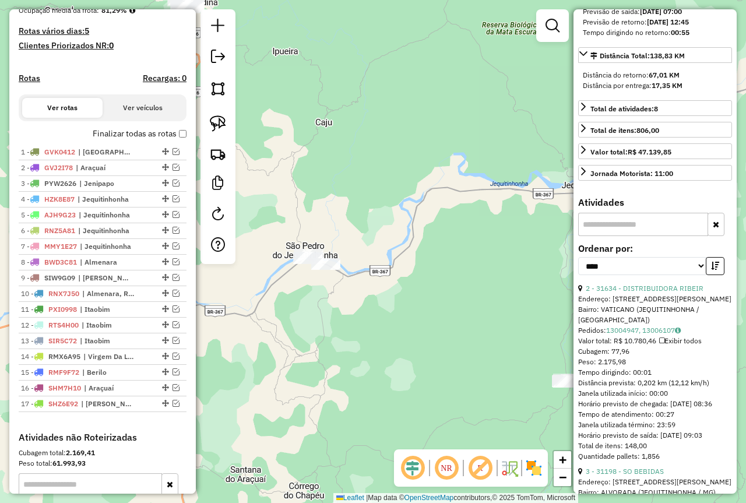
click at [659, 213] on div "**********" at bounding box center [655, 251] width 163 height 485
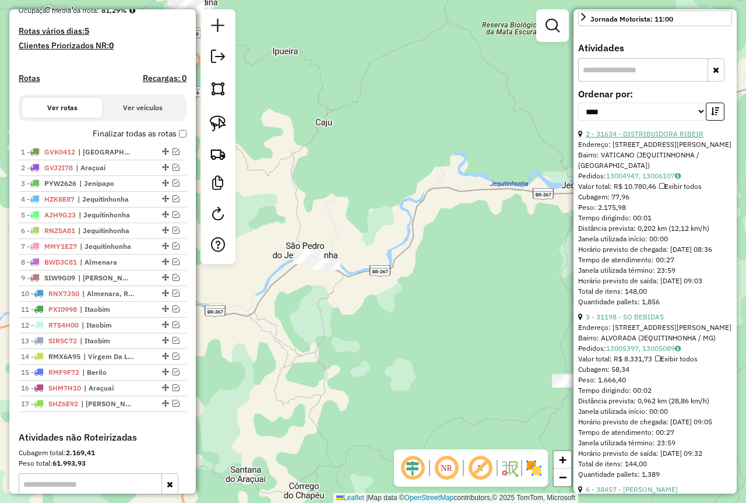
scroll to position [466, 0]
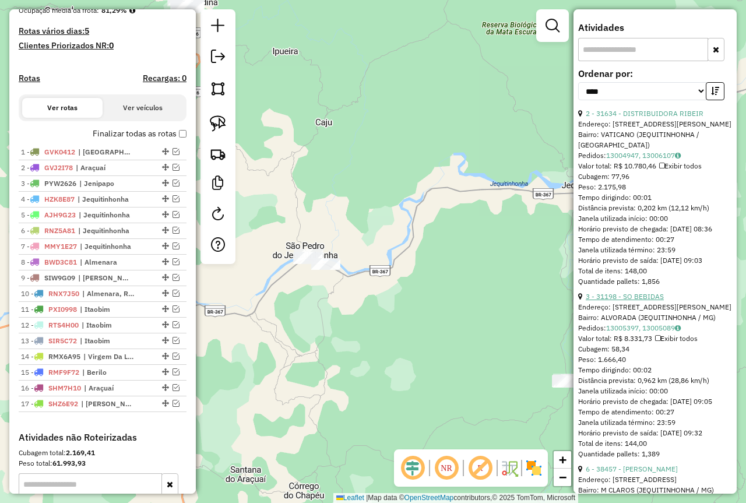
click at [650, 301] on link "3 - 31198 - SO BEBIDAS" at bounding box center [625, 296] width 78 height 9
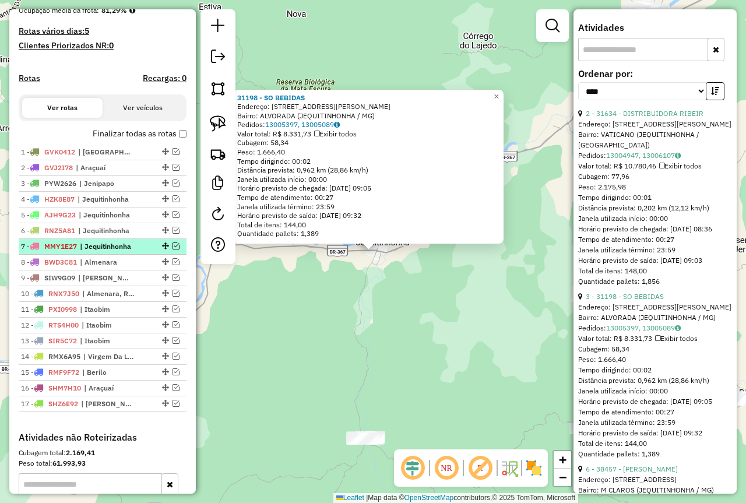
click at [173, 250] on em at bounding box center [176, 246] width 7 height 7
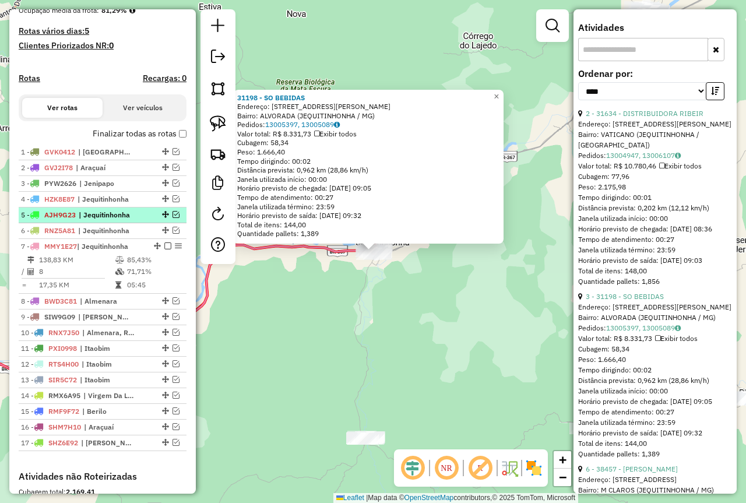
click at [176, 218] on div at bounding box center [164, 214] width 35 height 7
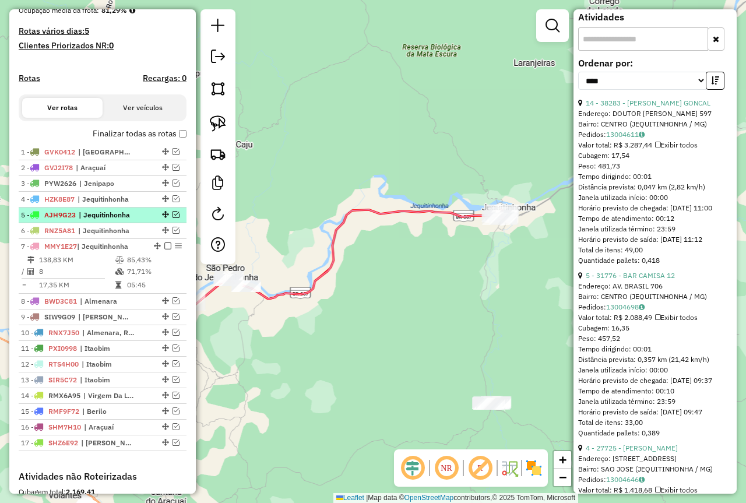
scroll to position [456, 0]
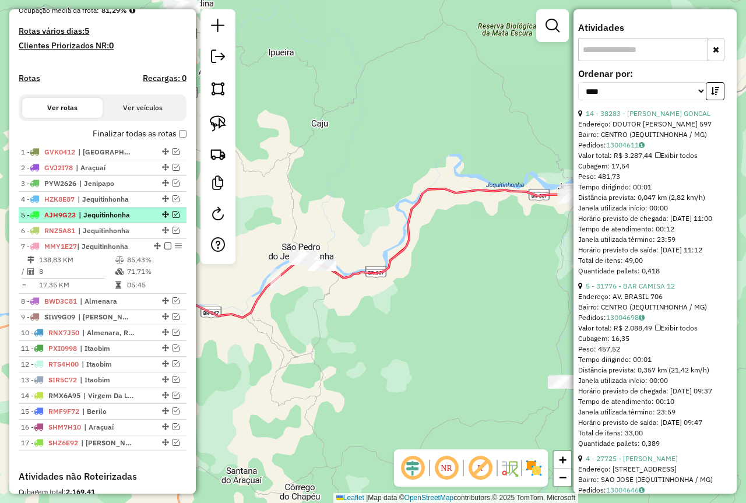
click at [173, 218] on em at bounding box center [176, 214] width 7 height 7
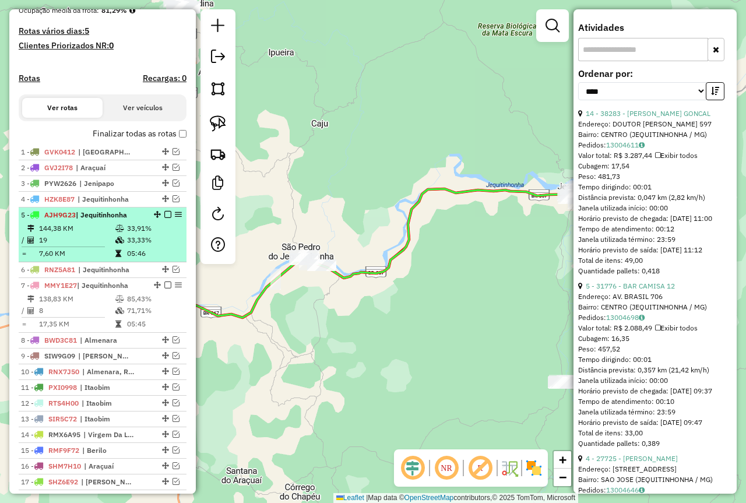
click at [134, 234] on td "33,91%" at bounding box center [154, 229] width 55 height 12
click at [164, 218] on em at bounding box center [167, 214] width 7 height 7
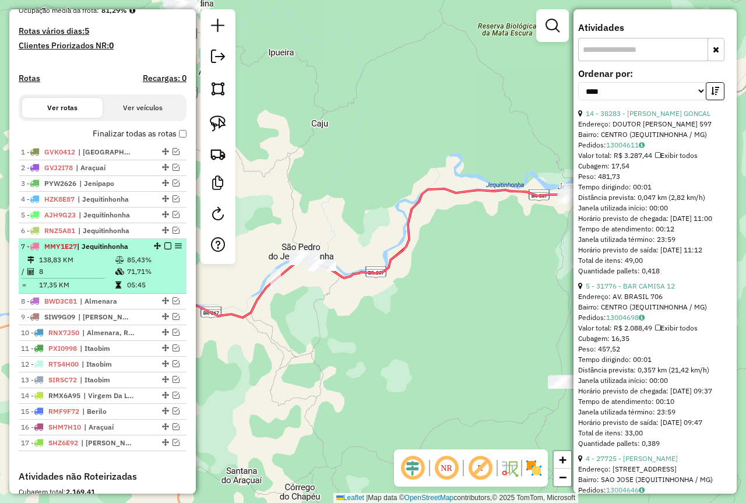
click at [164, 250] on em at bounding box center [167, 246] width 7 height 7
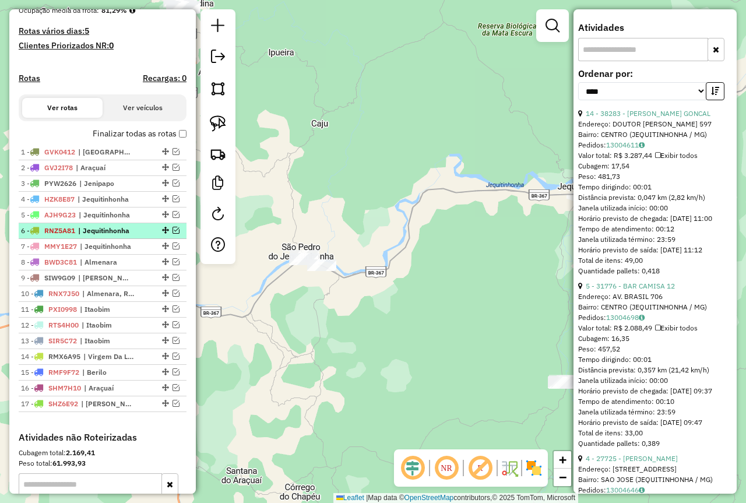
click at [131, 236] on span "| Jequitinhonha" at bounding box center [105, 231] width 54 height 10
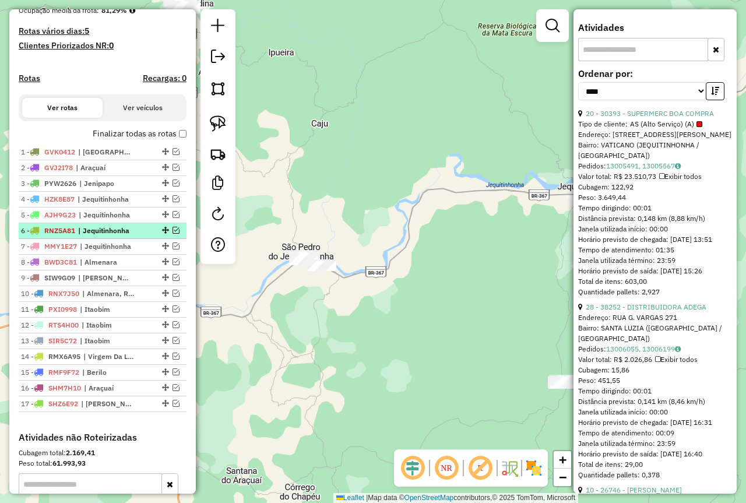
click at [173, 234] on em at bounding box center [176, 230] width 7 height 7
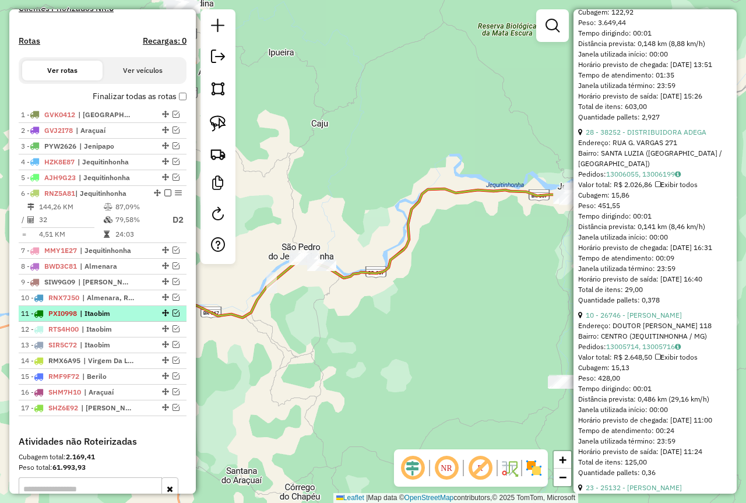
scroll to position [350, 0]
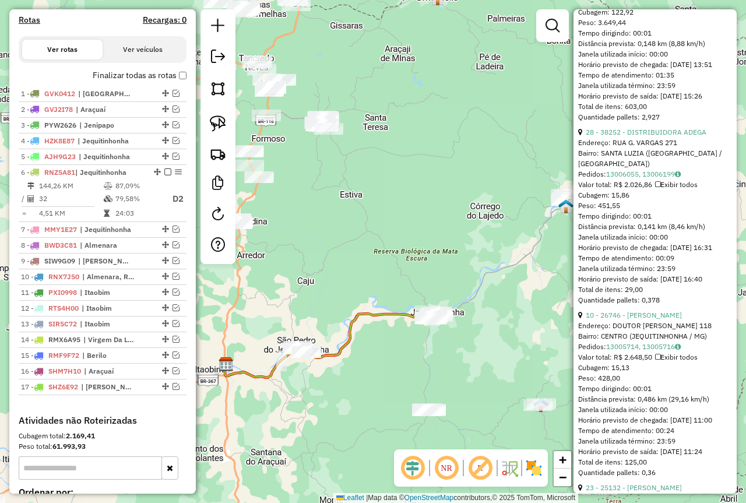
drag, startPoint x: 327, startPoint y: 195, endPoint x: 371, endPoint y: 276, distance: 91.9
click at [370, 303] on div "Janela de atendimento Grade de atendimento Capacidade Transportadoras Veículos …" at bounding box center [373, 251] width 746 height 503
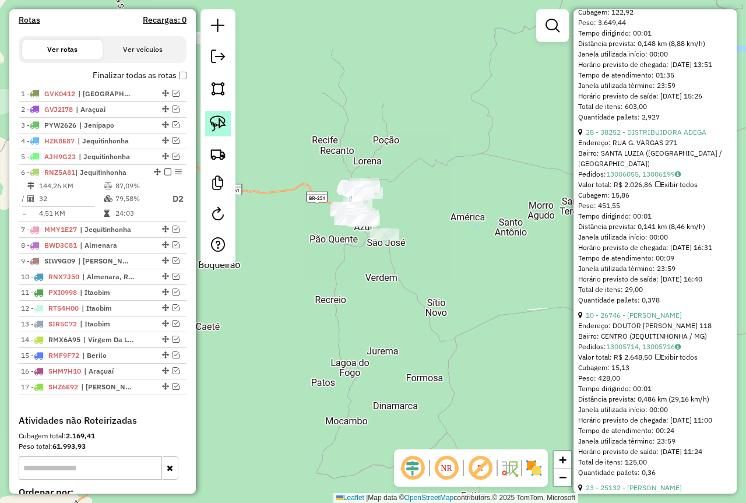
click at [213, 122] on img at bounding box center [218, 123] width 16 height 16
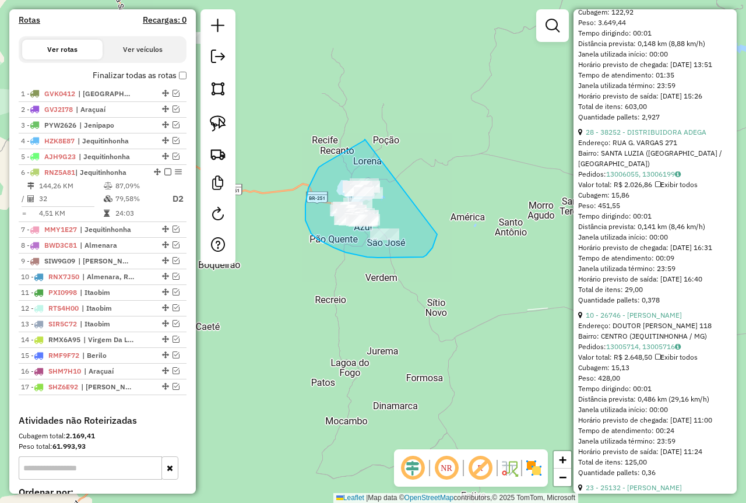
drag, startPoint x: 365, startPoint y: 139, endPoint x: 437, endPoint y: 191, distance: 88.5
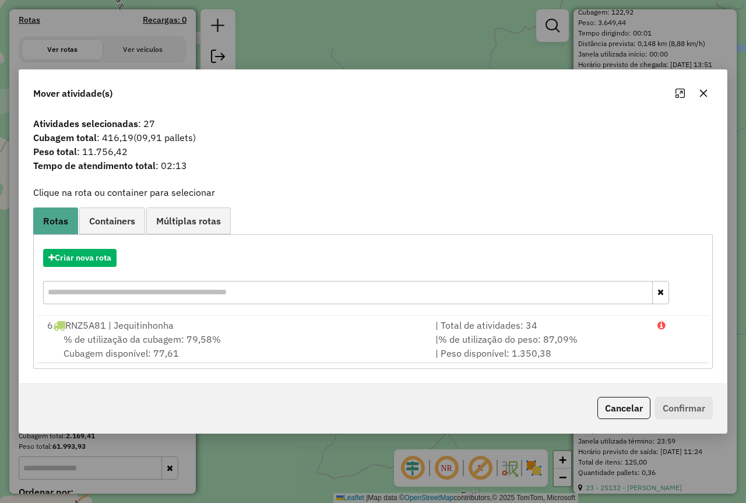
click at [704, 96] on icon "button" at bounding box center [703, 93] width 9 height 9
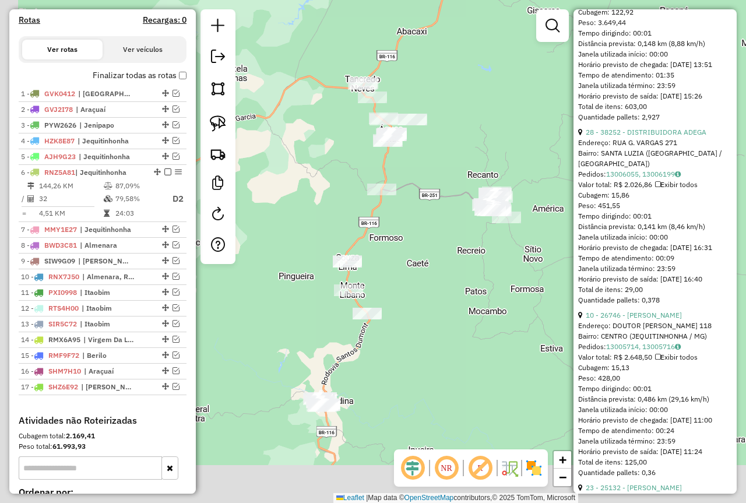
drag, startPoint x: 488, startPoint y: 282, endPoint x: 497, endPoint y: 278, distance: 10.0
click at [497, 278] on div "Janela de atendimento Grade de atendimento Capacidade Transportadoras Veículos …" at bounding box center [373, 251] width 746 height 503
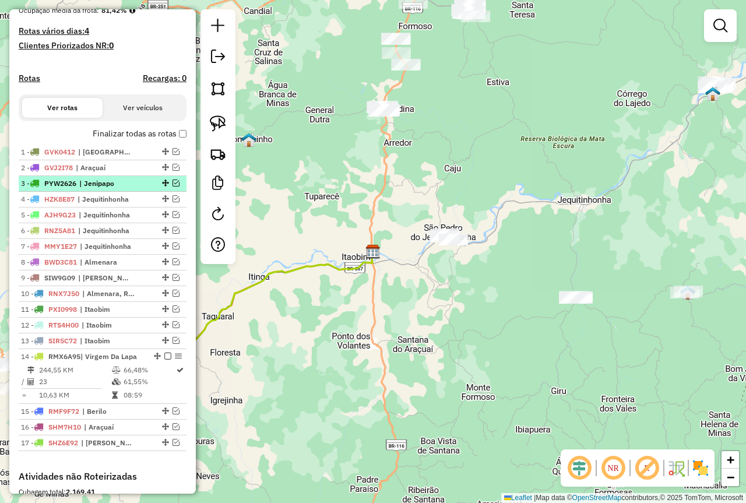
scroll to position [233, 0]
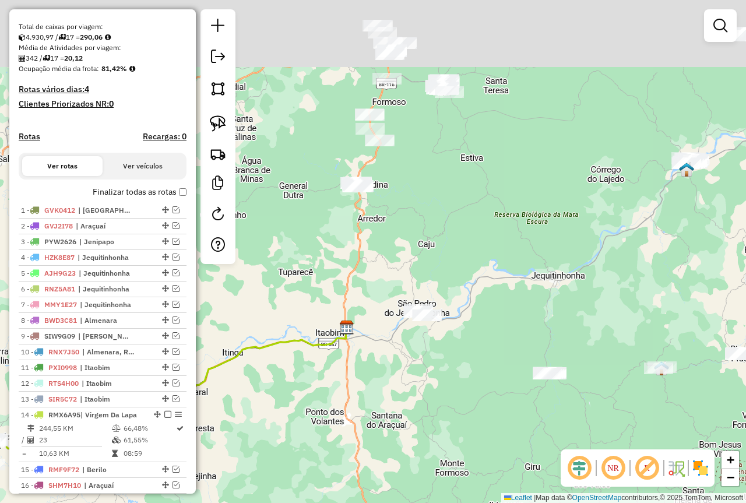
drag, startPoint x: 521, startPoint y: 223, endPoint x: 512, endPoint y: 264, distance: 41.7
click at [512, 264] on div "Janela de atendimento Grade de atendimento Capacidade Transportadoras Veículos …" at bounding box center [373, 251] width 746 height 503
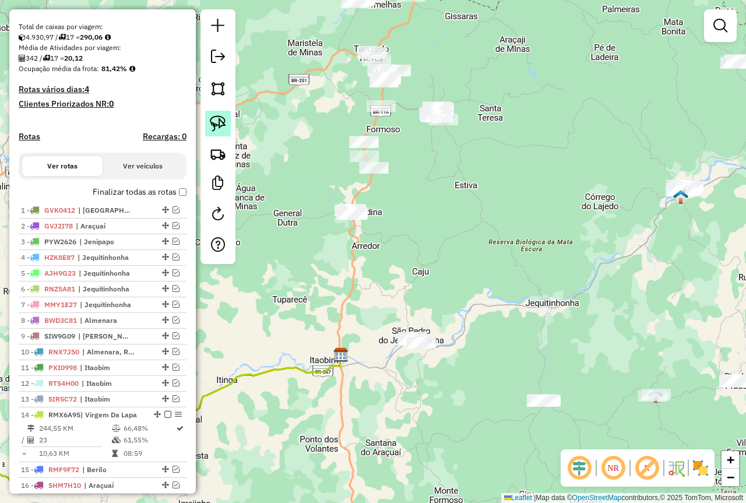
click at [215, 118] on img at bounding box center [218, 123] width 16 height 16
drag, startPoint x: 468, startPoint y: 89, endPoint x: 487, endPoint y: 125, distance: 41.0
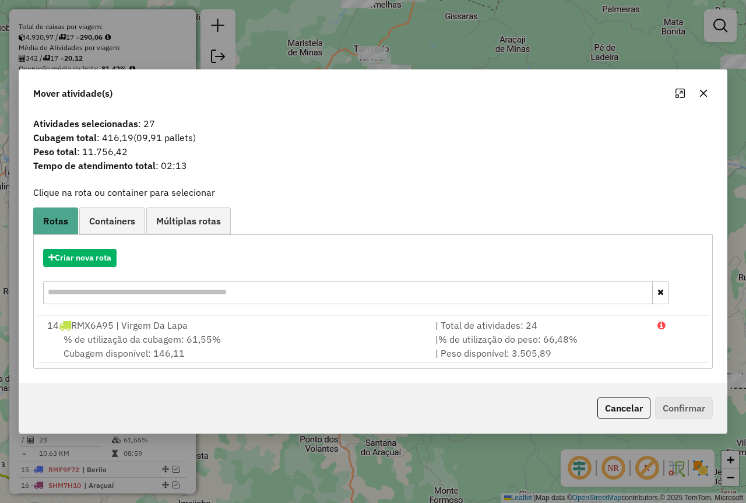
click at [700, 92] on icon "button" at bounding box center [703, 93] width 9 height 9
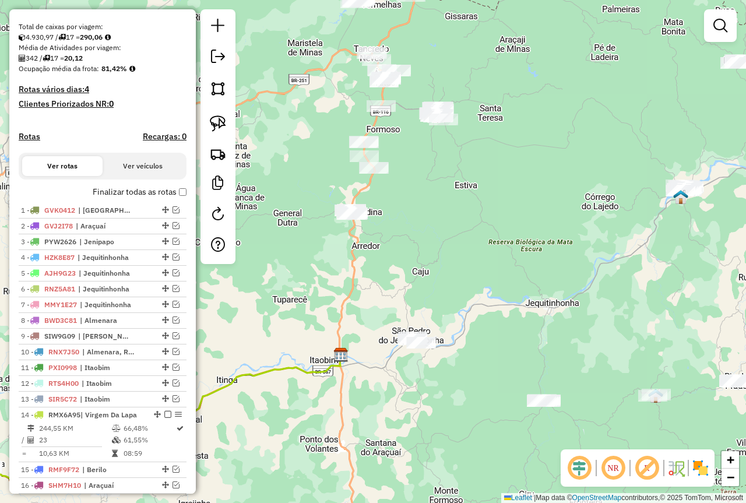
drag, startPoint x: 528, startPoint y: 216, endPoint x: 530, endPoint y: 223, distance: 7.2
click at [530, 223] on div "Janela de atendimento Grade de atendimento Capacidade Transportadoras Veículos …" at bounding box center [373, 251] width 746 height 503
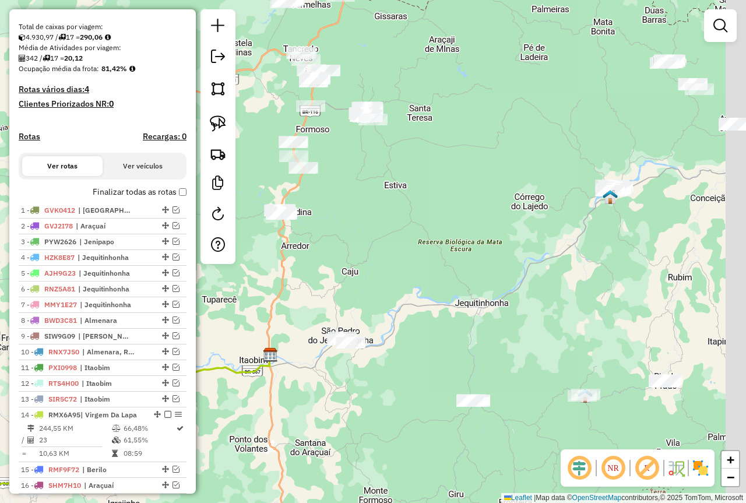
drag, startPoint x: 566, startPoint y: 280, endPoint x: 473, endPoint y: 247, distance: 98.5
click at [471, 250] on div "Janela de atendimento Grade de atendimento Capacidade Transportadoras Veículos …" at bounding box center [373, 251] width 746 height 503
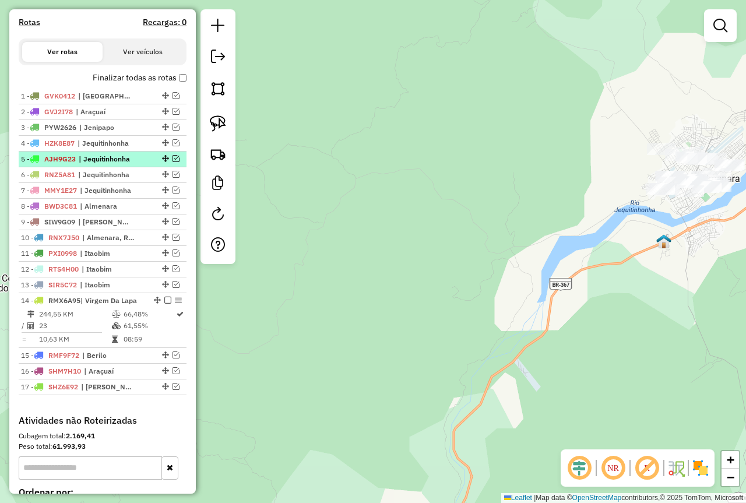
scroll to position [350, 0]
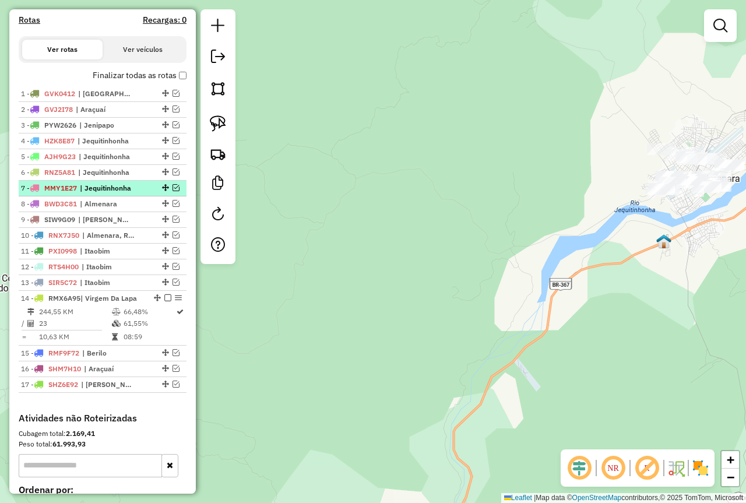
click at [173, 191] on em at bounding box center [176, 187] width 7 height 7
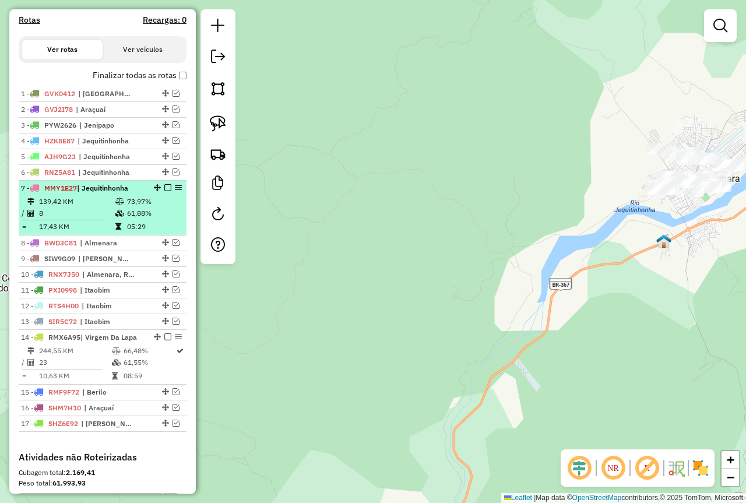
click at [121, 217] on icon at bounding box center [119, 213] width 9 height 7
select select "**********"
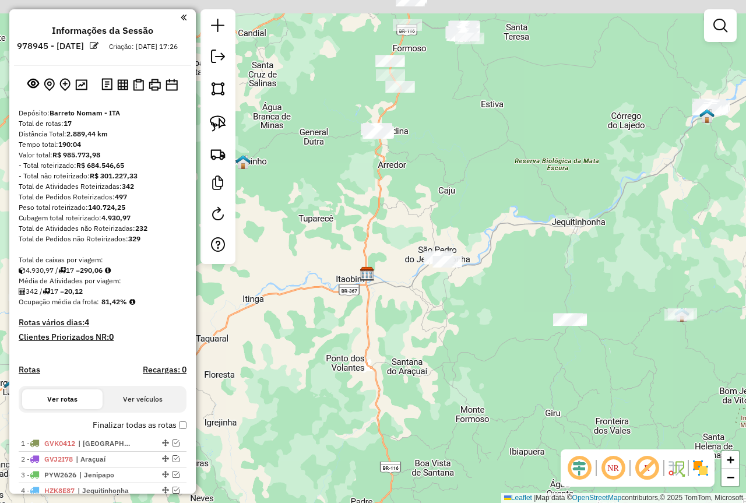
drag, startPoint x: 507, startPoint y: 151, endPoint x: 500, endPoint y: 258, distance: 107.5
click at [500, 258] on div "Janela de atendimento Grade de atendimento Capacidade Transportadoras Veículos …" at bounding box center [373, 251] width 746 height 503
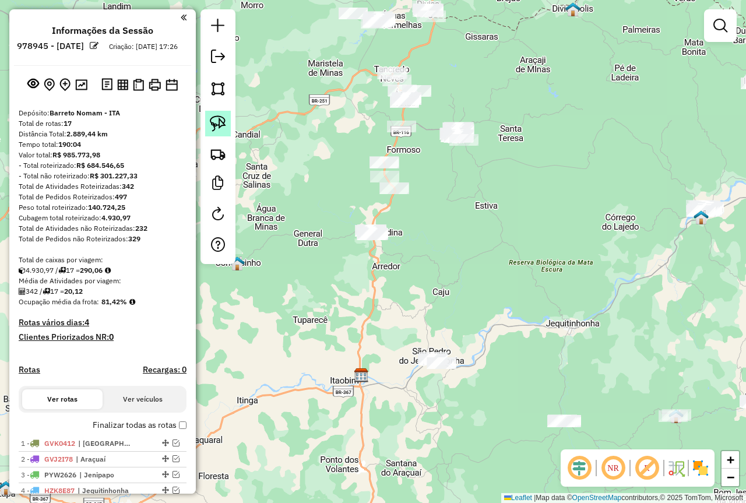
click at [220, 118] on img at bounding box center [218, 123] width 16 height 16
drag, startPoint x: 508, startPoint y: 114, endPoint x: 468, endPoint y: 114, distance: 40.2
click at [522, 148] on div "Janela de atendimento Grade de atendimento Capacidade Transportadoras Veículos …" at bounding box center [373, 251] width 746 height 503
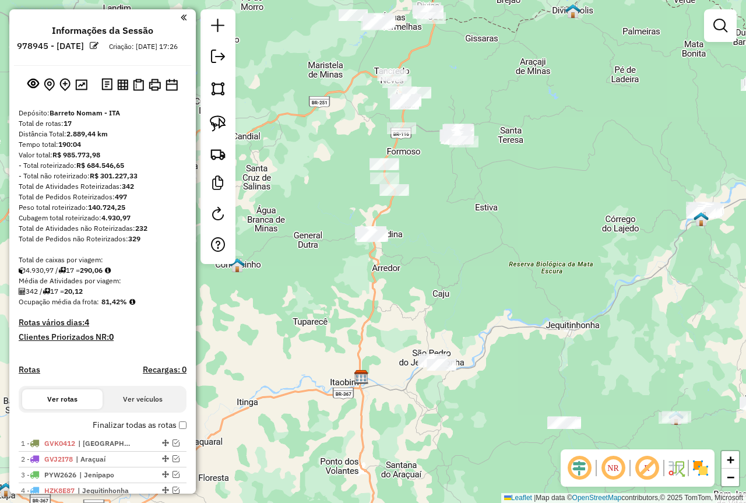
drag, startPoint x: 519, startPoint y: 185, endPoint x: 526, endPoint y: 287, distance: 102.3
click at [526, 284] on div "Janela de atendimento Grade de atendimento Capacidade Transportadoras Veículos …" at bounding box center [373, 251] width 746 height 503
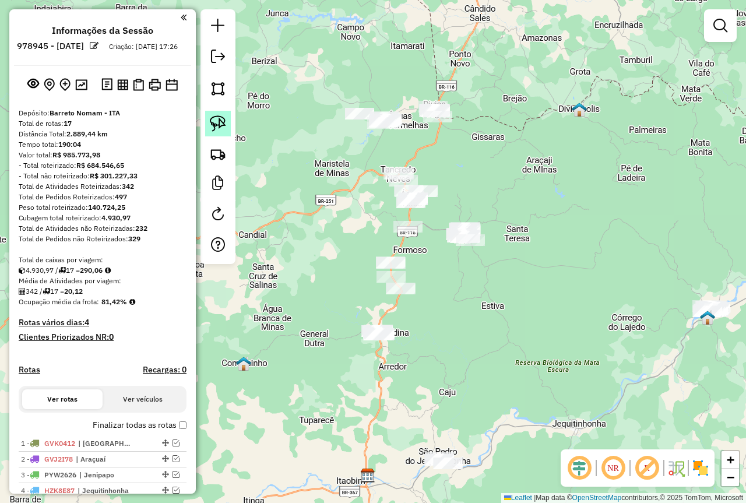
click at [224, 118] on img at bounding box center [218, 123] width 16 height 16
drag, startPoint x: 403, startPoint y: 86, endPoint x: 467, endPoint y: 110, distance: 68.4
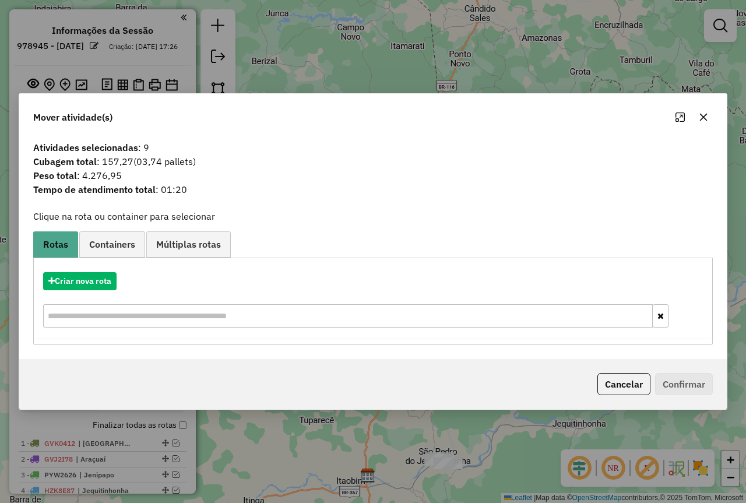
click at [703, 116] on icon "button" at bounding box center [704, 117] width 8 height 8
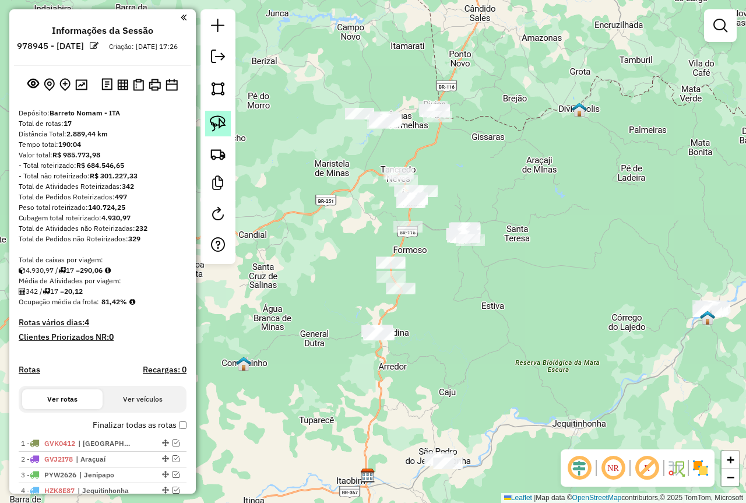
click at [212, 121] on img at bounding box center [218, 123] width 16 height 16
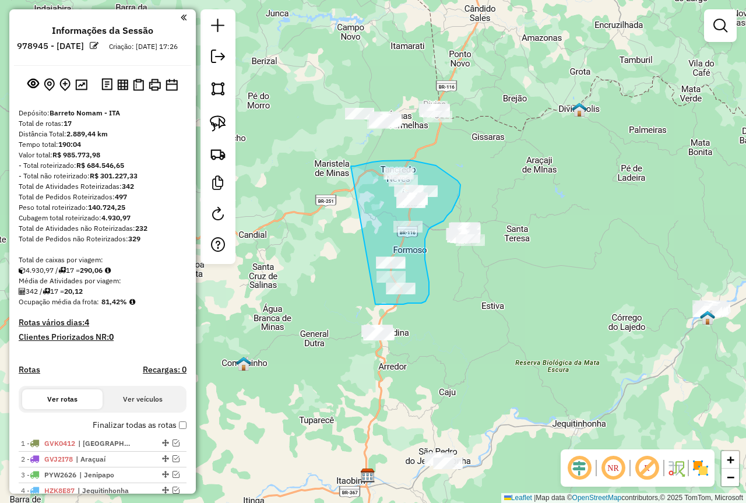
drag, startPoint x: 351, startPoint y: 166, endPoint x: 375, endPoint y: 304, distance: 140.3
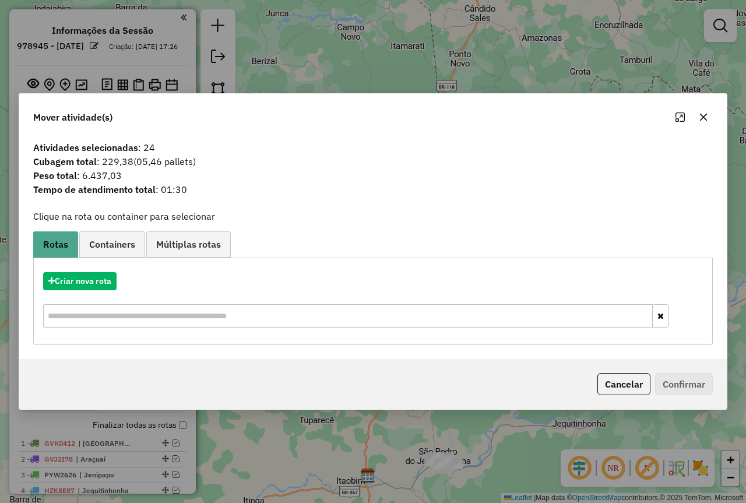
click at [706, 117] on icon "button" at bounding box center [703, 117] width 9 height 9
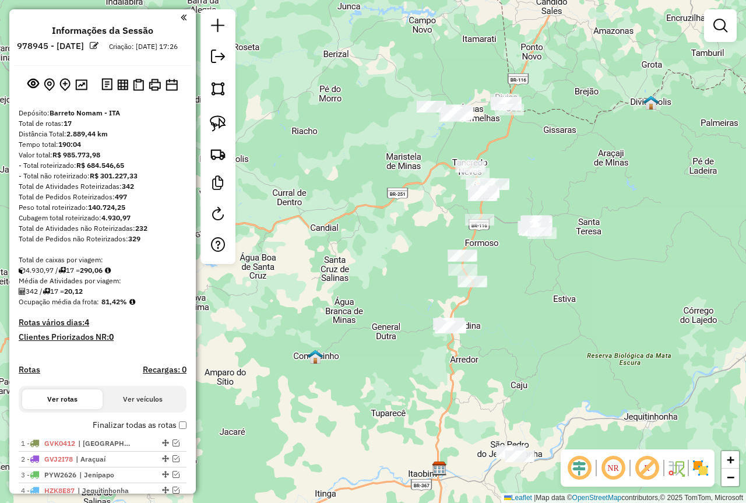
drag, startPoint x: 220, startPoint y: 117, endPoint x: 300, endPoint y: 80, distance: 87.4
click at [222, 115] on img at bounding box center [218, 123] width 16 height 16
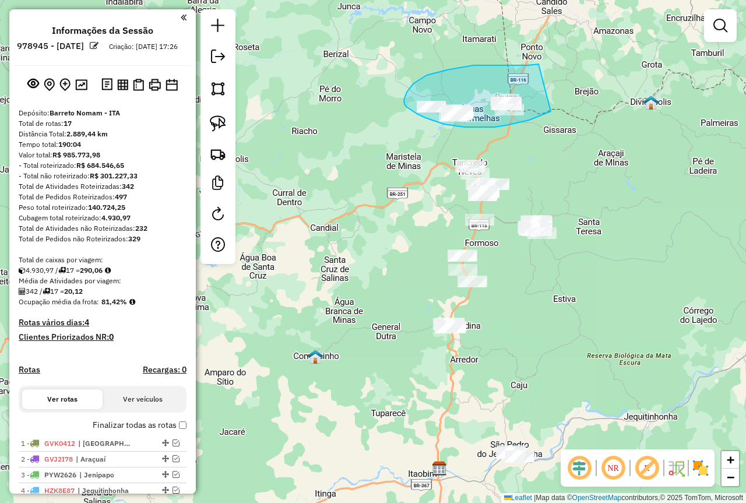
drag, startPoint x: 539, startPoint y: 64, endPoint x: 551, endPoint y: 111, distance: 48.8
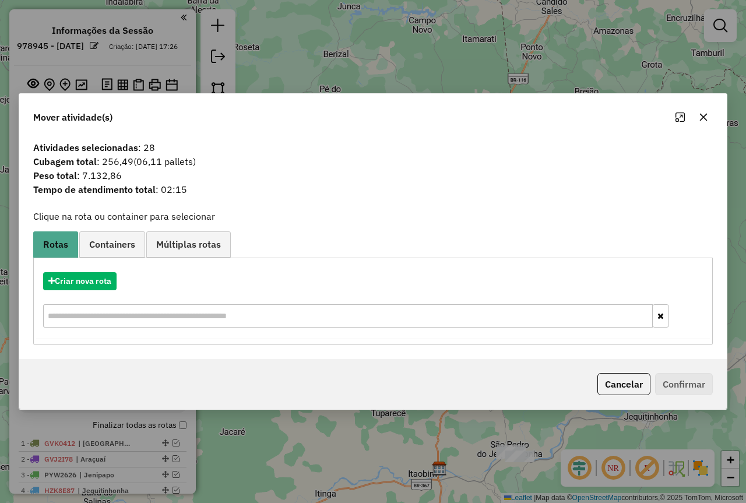
click at [701, 117] on icon "button" at bounding box center [703, 117] width 9 height 9
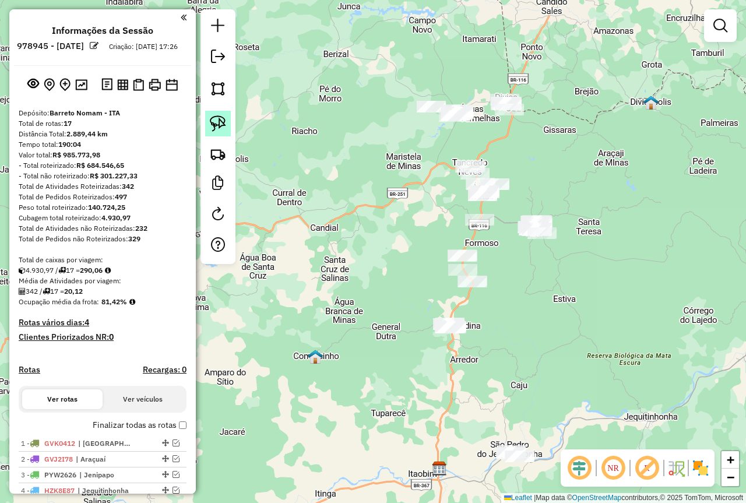
click at [220, 124] on img at bounding box center [218, 123] width 16 height 16
drag, startPoint x: 410, startPoint y: 87, endPoint x: 471, endPoint y: 100, distance: 62.5
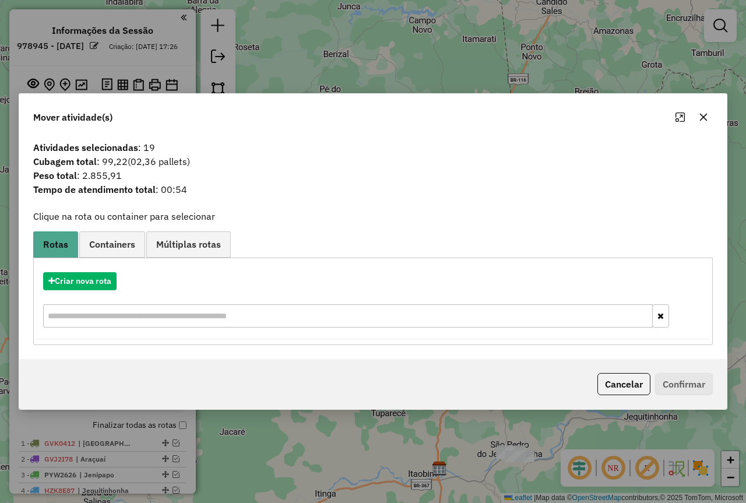
click at [707, 115] on icon "button" at bounding box center [703, 117] width 9 height 9
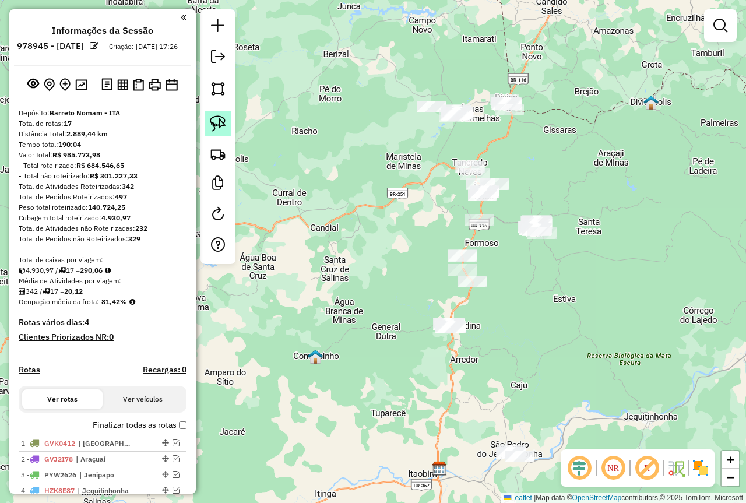
click at [218, 123] on img at bounding box center [218, 123] width 16 height 16
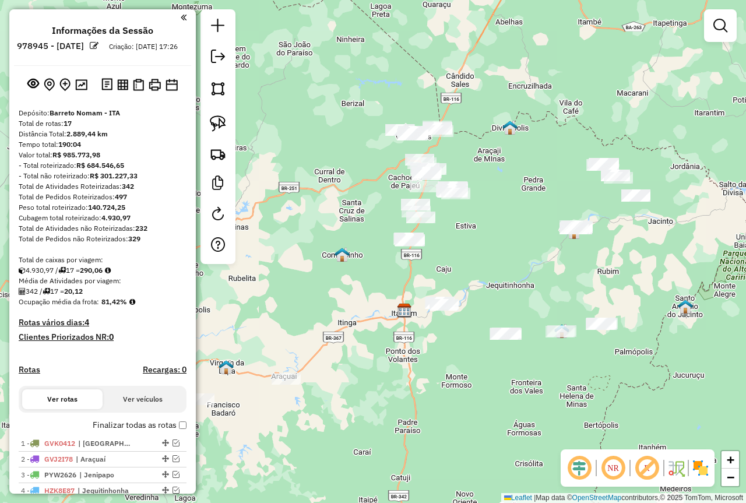
drag, startPoint x: 382, startPoint y: 360, endPoint x: 397, endPoint y: 352, distance: 17.2
click at [397, 352] on div "Janela de atendimento Grade de atendimento Capacidade Transportadoras Veículos …" at bounding box center [373, 251] width 746 height 503
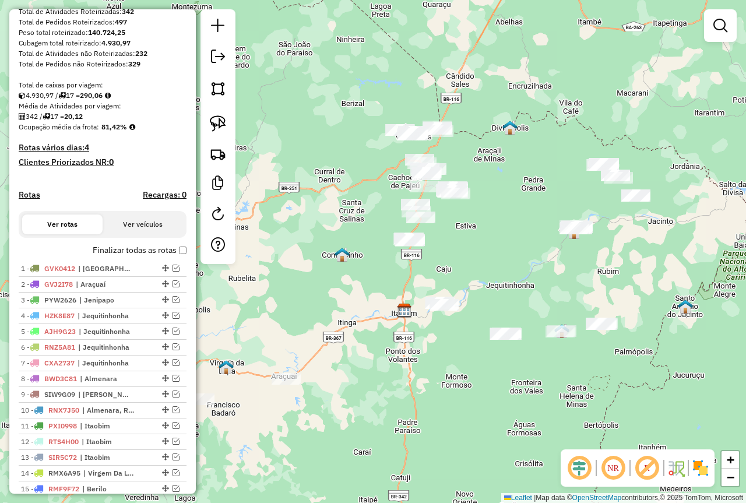
scroll to position [233, 0]
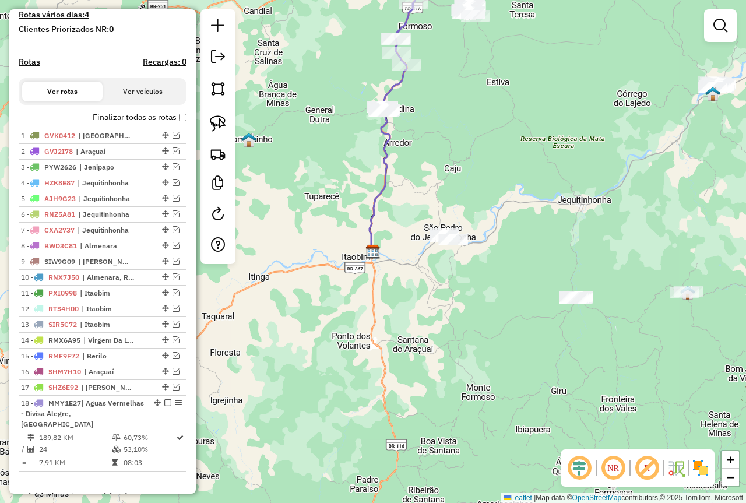
scroll to position [350, 0]
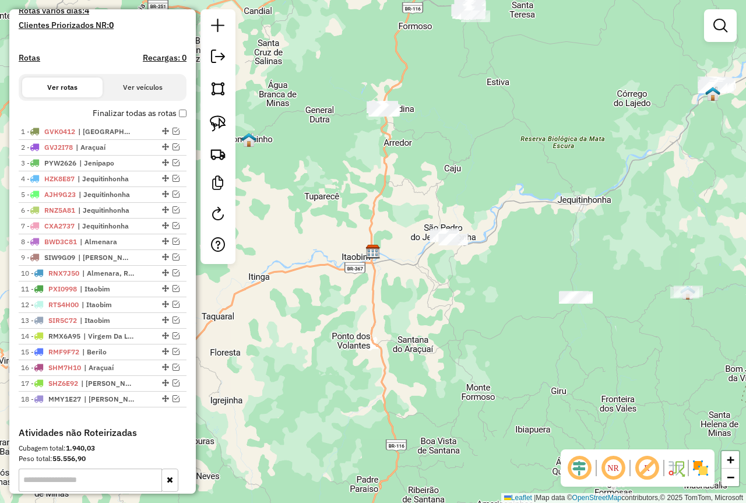
scroll to position [350, 0]
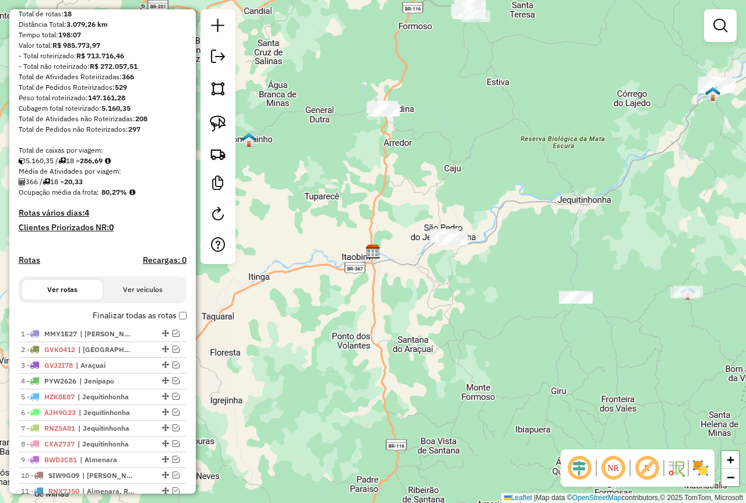
scroll to position [117, 0]
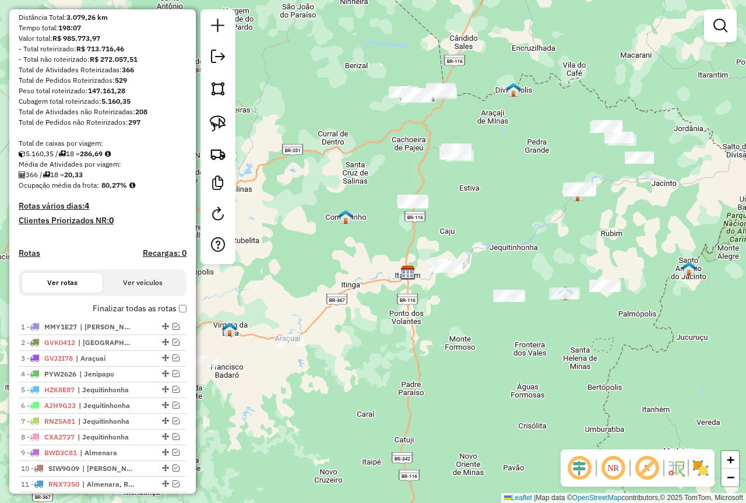
drag, startPoint x: 342, startPoint y: 365, endPoint x: 473, endPoint y: 324, distance: 137.4
click at [473, 324] on div "Janela de atendimento Grade de atendimento Capacidade Transportadoras Veículos …" at bounding box center [373, 251] width 746 height 503
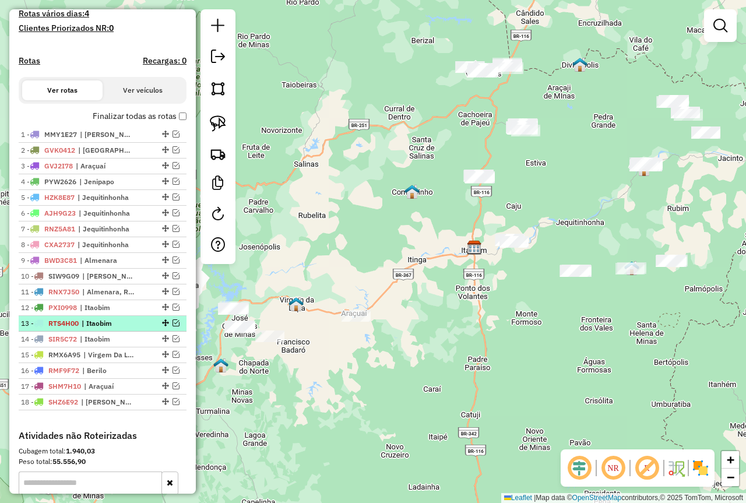
scroll to position [350, 0]
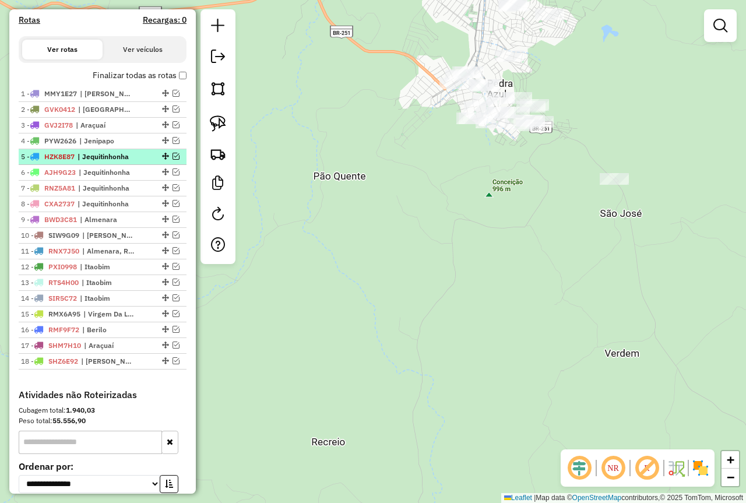
click at [124, 162] on span "| Jequitinhonha" at bounding box center [105, 157] width 54 height 10
select select "**********"
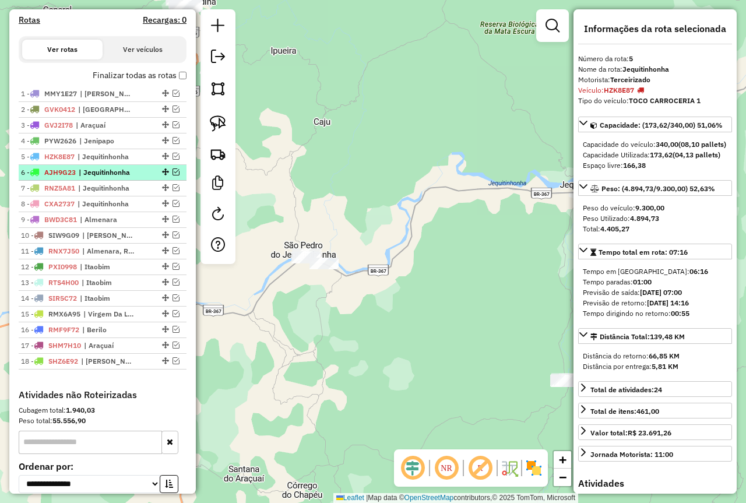
click at [121, 178] on span "| Jequitinhonha" at bounding box center [106, 172] width 54 height 10
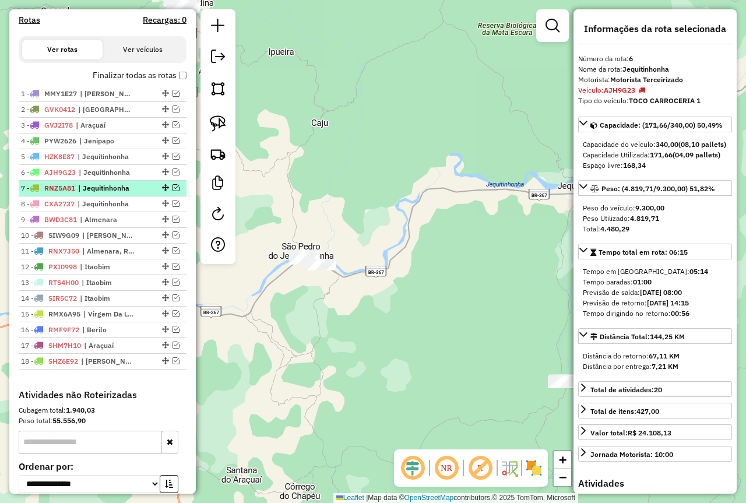
click at [135, 194] on div "7 - RNZ5A81 | [GEOGRAPHIC_DATA]" at bounding box center [83, 188] width 124 height 10
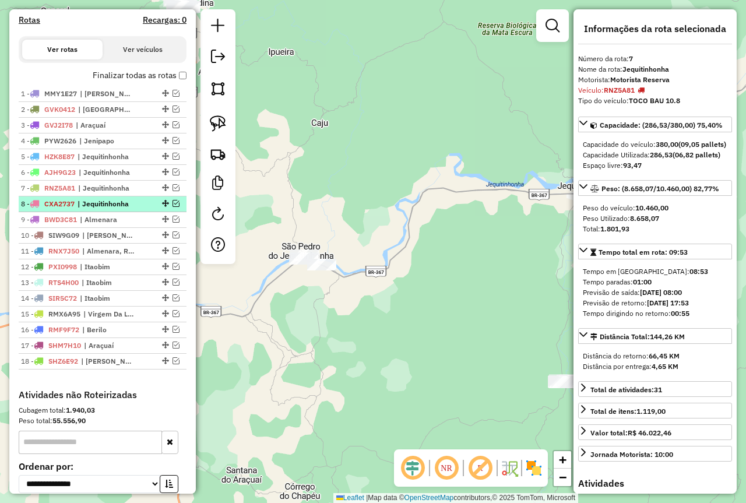
click at [134, 209] on div "8 - CXA2737 | Jequitinhonha" at bounding box center [83, 204] width 124 height 10
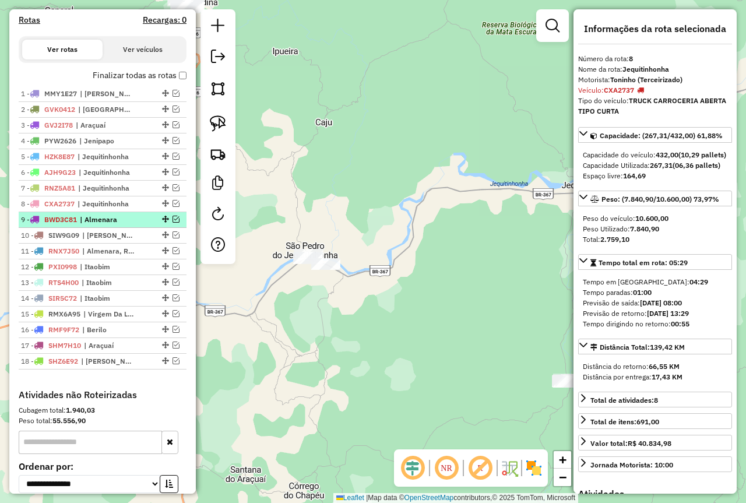
click at [120, 228] on li "9 - BWD3C81 | Almenara" at bounding box center [103, 220] width 168 height 16
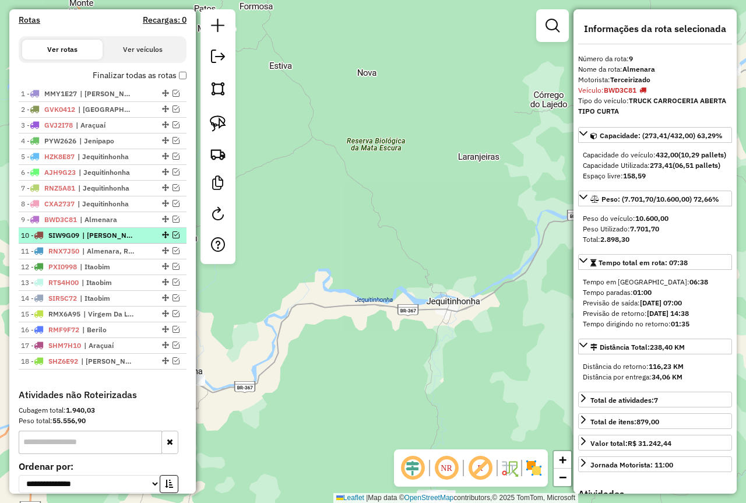
click at [118, 241] on span "| [PERSON_NAME]" at bounding box center [109, 235] width 54 height 10
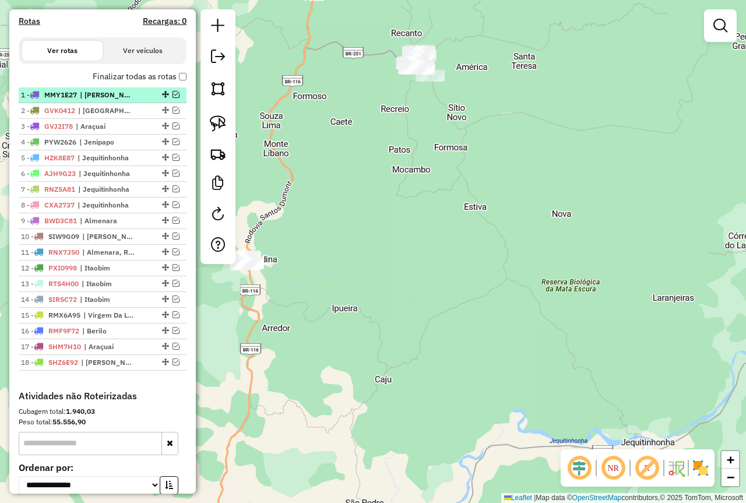
scroll to position [350, 0]
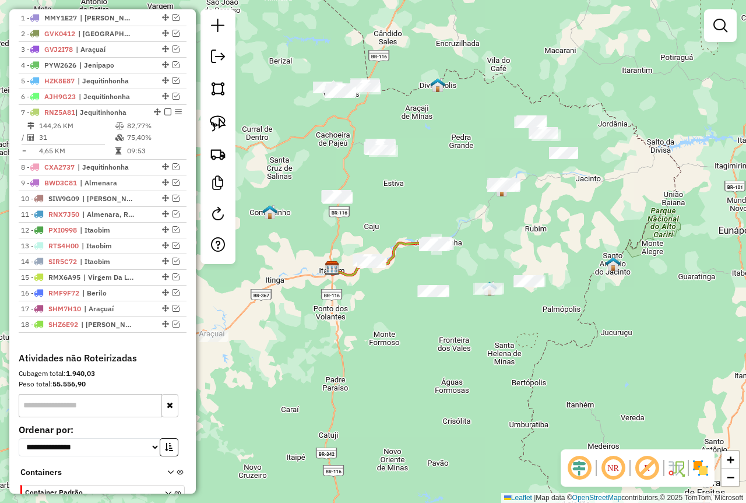
scroll to position [466, 0]
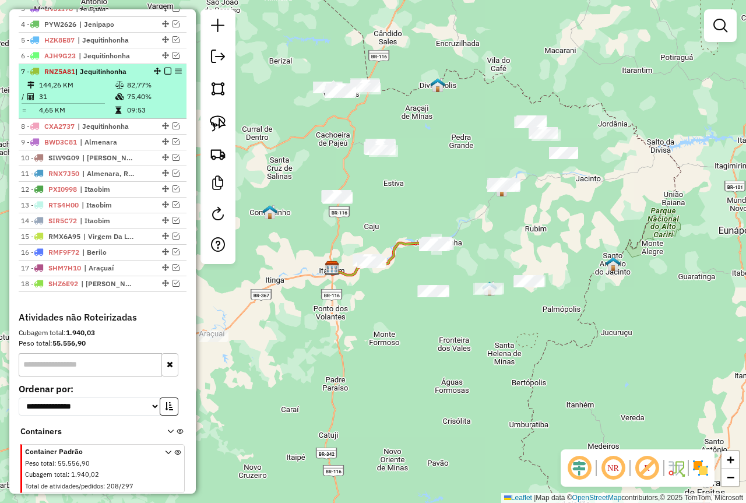
click at [165, 75] on em at bounding box center [167, 71] width 7 height 7
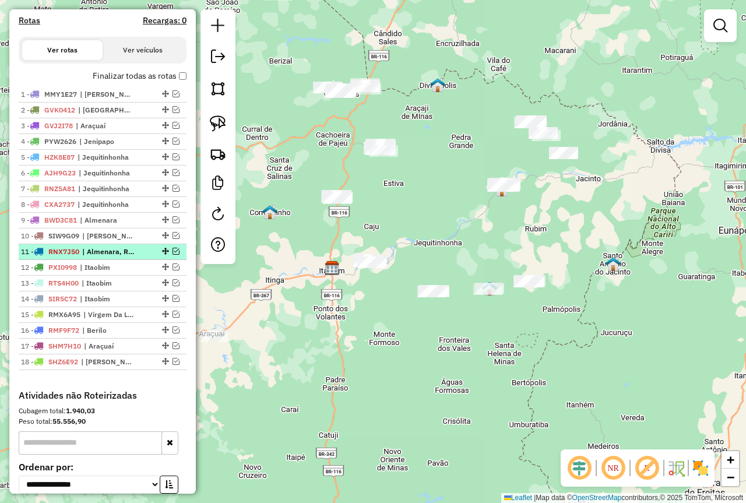
scroll to position [349, 0]
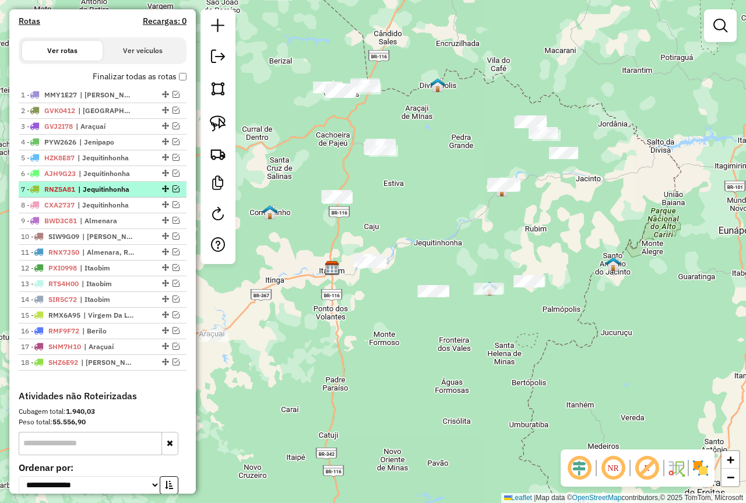
click at [173, 192] on em at bounding box center [176, 188] width 7 height 7
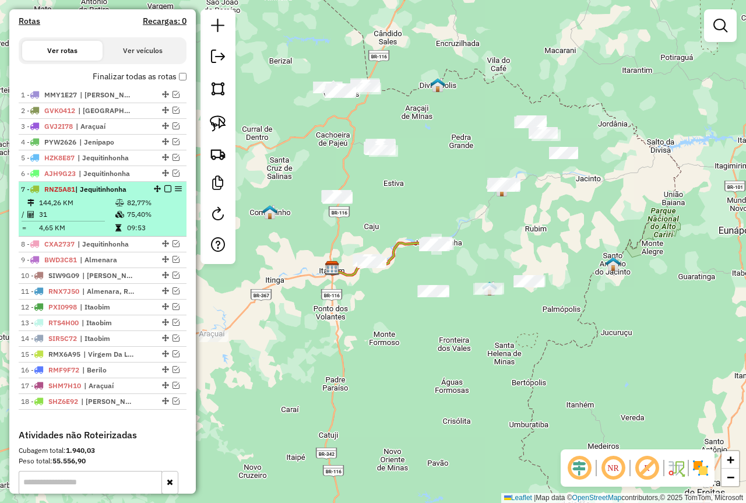
click at [142, 220] on td "75,40%" at bounding box center [154, 215] width 55 height 12
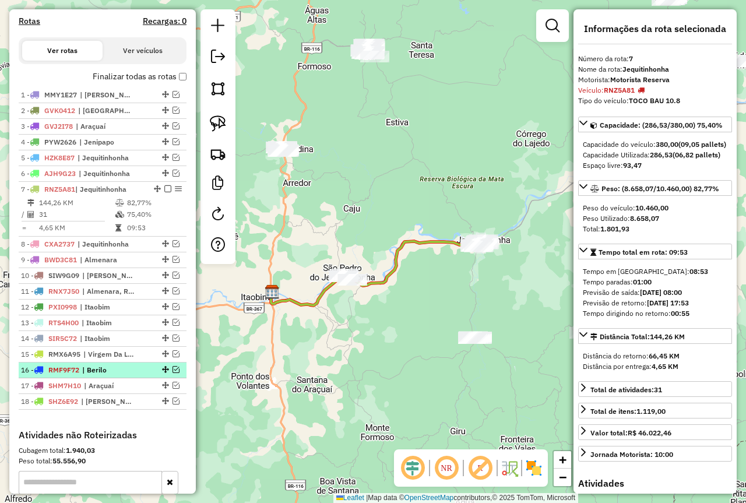
click at [129, 375] on span "| Berilo" at bounding box center [109, 370] width 54 height 10
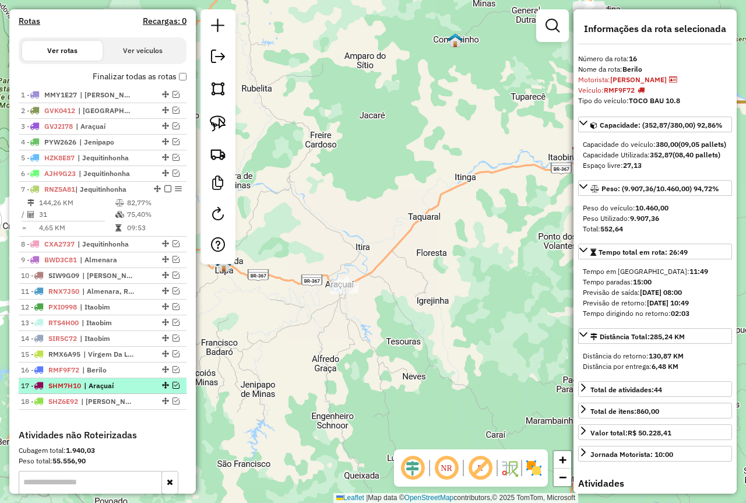
click at [118, 391] on span "| Araçuaí" at bounding box center [111, 386] width 54 height 10
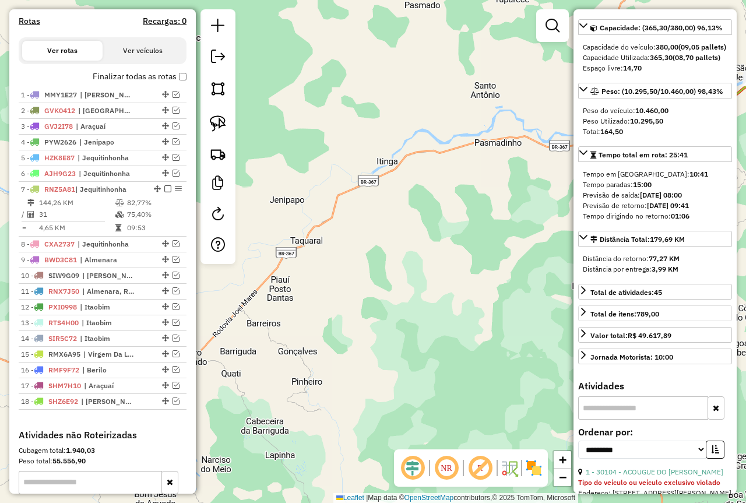
scroll to position [117, 0]
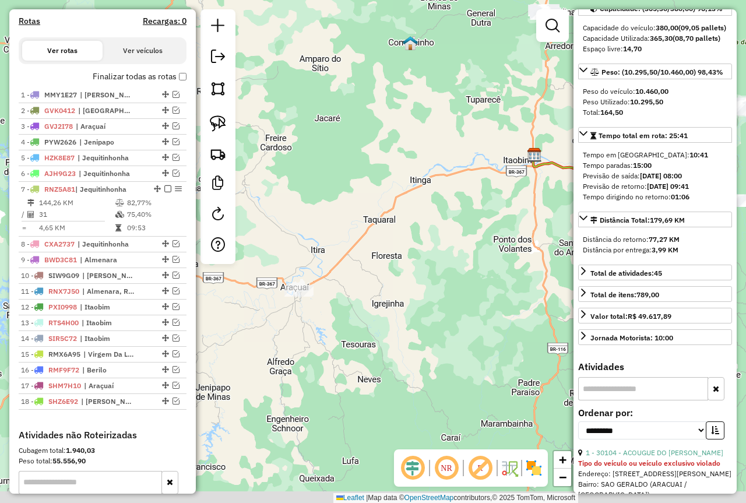
drag, startPoint x: 275, startPoint y: 350, endPoint x: 448, endPoint y: 291, distance: 182.9
click at [448, 291] on div "Janela de atendimento Grade de atendimento Capacidade Transportadoras Veículos …" at bounding box center [373, 251] width 746 height 503
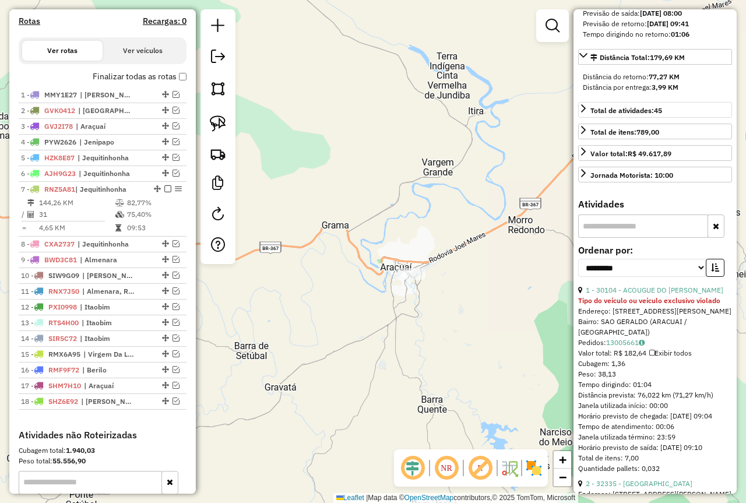
scroll to position [292, 0]
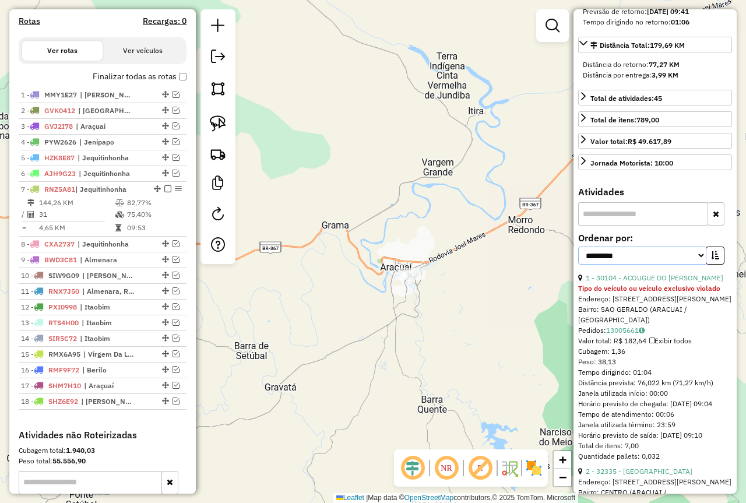
click at [614, 265] on select "**********" at bounding box center [642, 256] width 128 height 18
select select "*********"
click at [578, 265] on select "**********" at bounding box center [642, 256] width 128 height 18
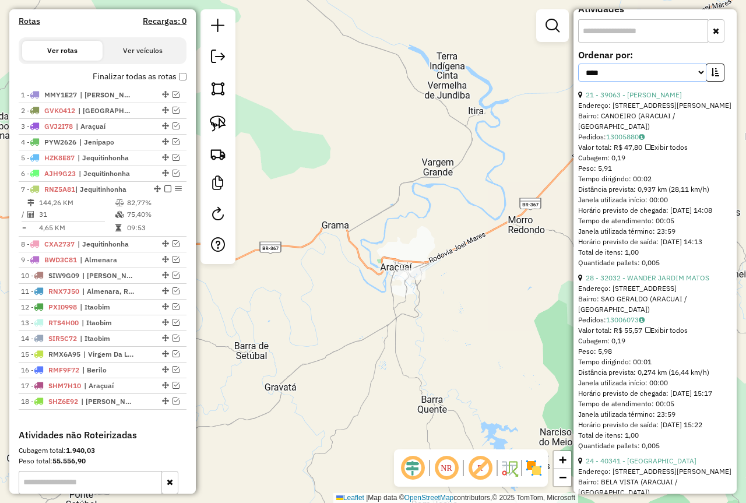
scroll to position [466, 0]
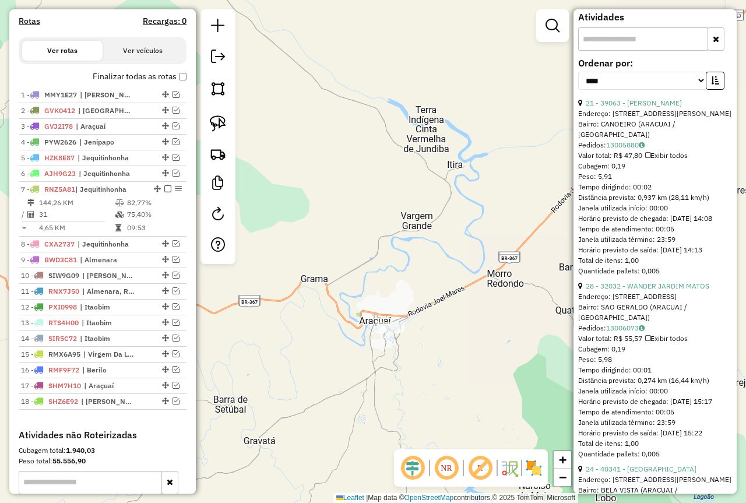
drag, startPoint x: 361, startPoint y: 182, endPoint x: 339, endPoint y: 237, distance: 59.9
click at [339, 237] on div "Janela de atendimento Grade de atendimento Capacidade Transportadoras Veículos …" at bounding box center [373, 251] width 746 height 503
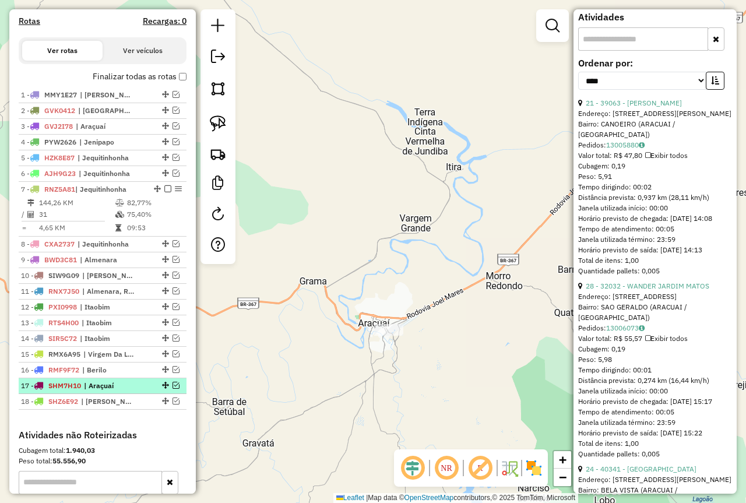
click at [177, 389] on div at bounding box center [164, 385] width 35 height 7
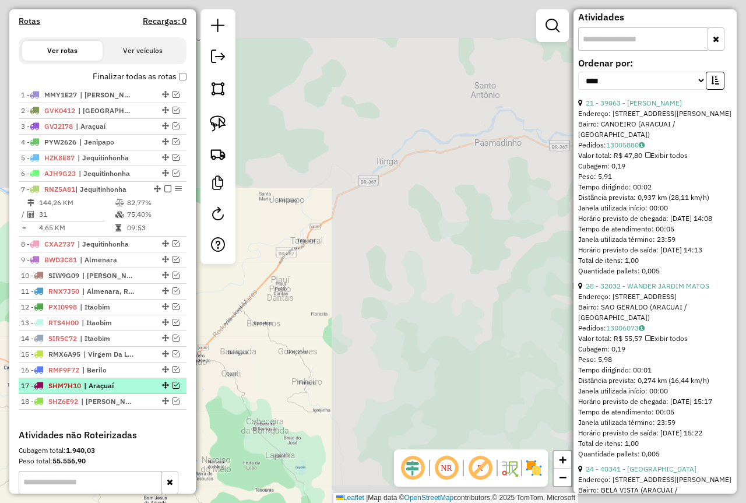
click at [173, 389] on em at bounding box center [176, 385] width 7 height 7
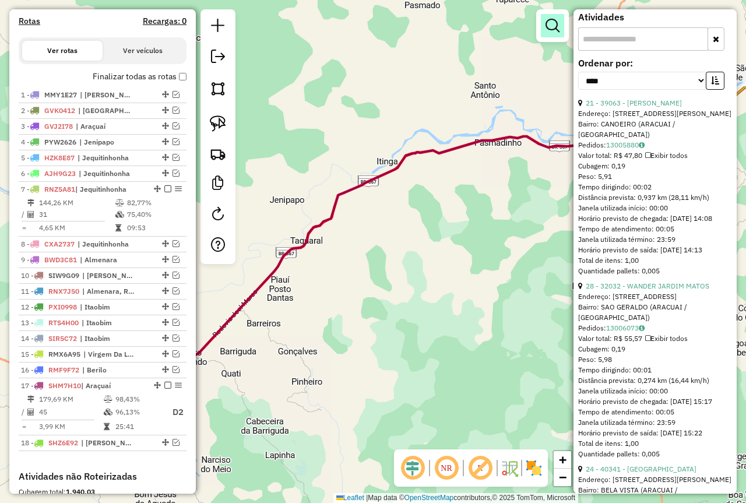
click at [548, 29] on em at bounding box center [553, 26] width 14 height 14
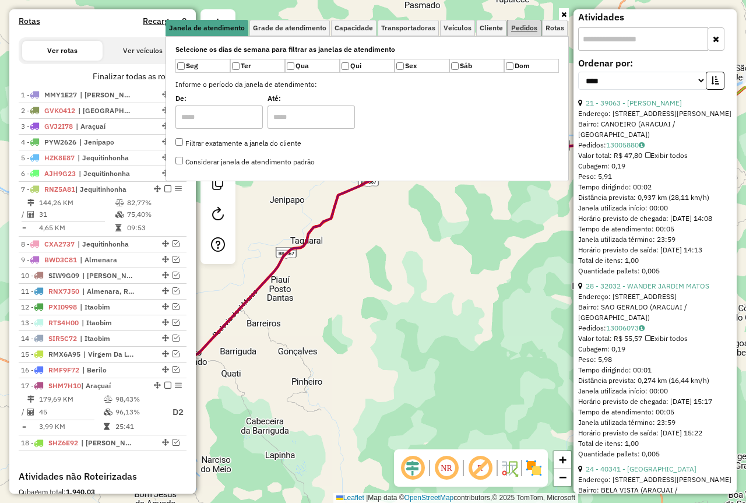
click at [528, 30] on span "Pedidos" at bounding box center [524, 27] width 26 height 7
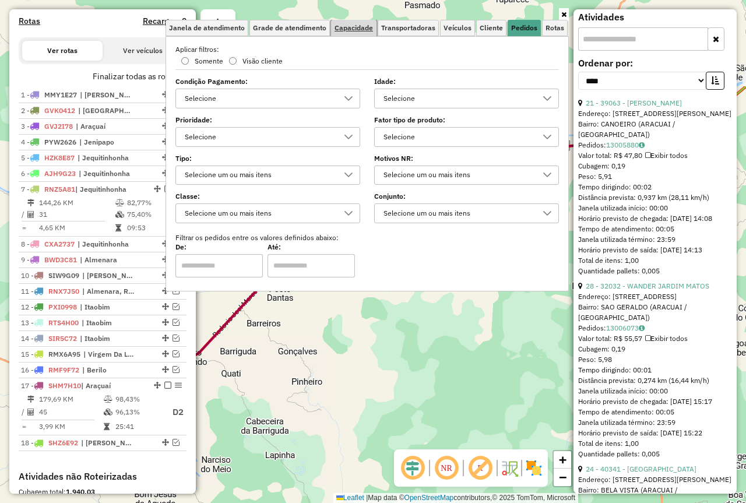
click at [356, 22] on link "Capacidade" at bounding box center [353, 28] width 45 height 16
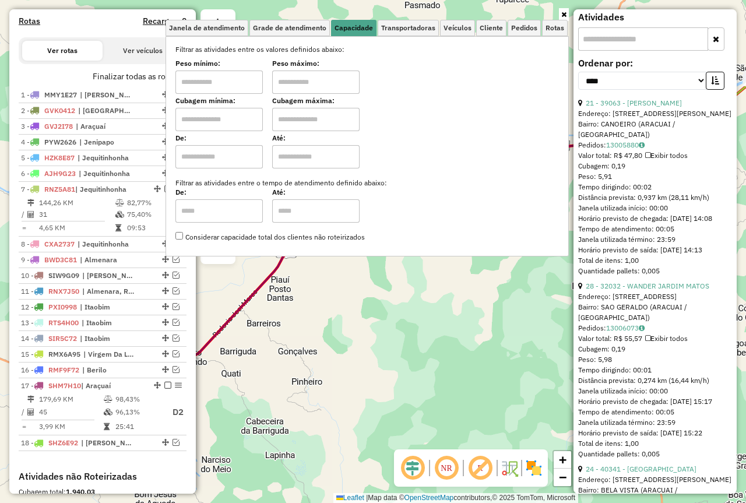
click at [214, 79] on input "text" at bounding box center [218, 82] width 87 height 23
type input "****"
click at [297, 82] on input "text" at bounding box center [315, 82] width 87 height 23
click at [399, 324] on div "Limpar filtros Janela de atendimento Grade de atendimento Capacidade Transporta…" at bounding box center [373, 251] width 746 height 503
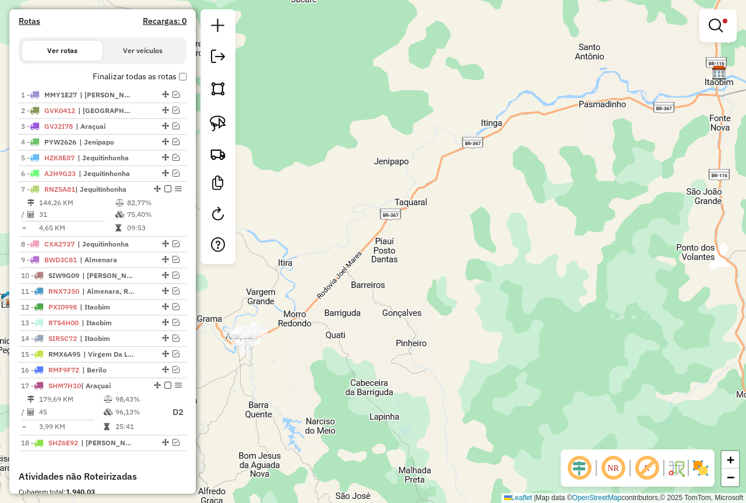
drag, startPoint x: 429, startPoint y: 336, endPoint x: 526, endPoint y: 297, distance: 105.1
click at [524, 297] on div "Limpar filtros Janela de atendimento Grade de atendimento Capacidade Transporta…" at bounding box center [373, 251] width 746 height 503
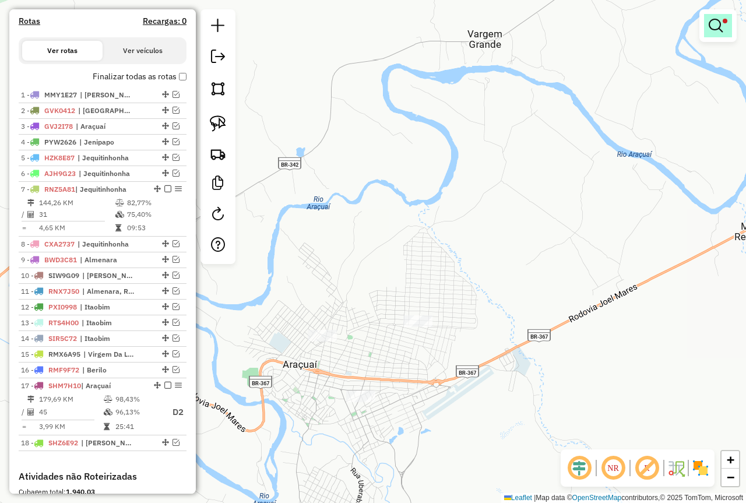
click at [715, 33] on link at bounding box center [718, 25] width 28 height 23
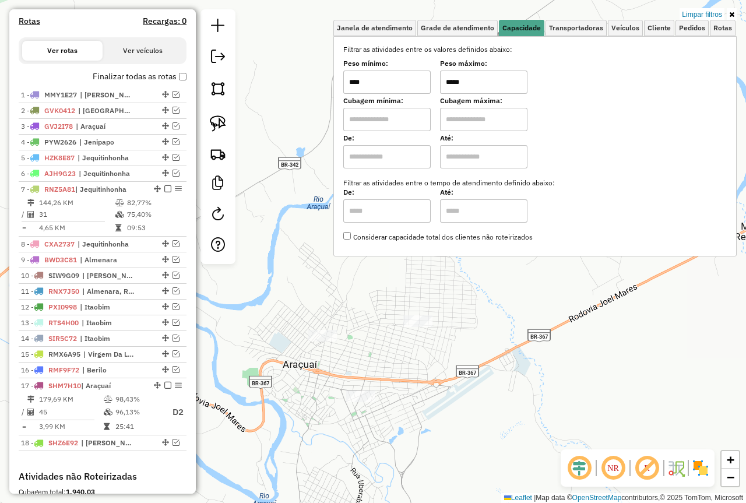
drag, startPoint x: 488, startPoint y: 87, endPoint x: 444, endPoint y: 88, distance: 44.3
click at [444, 88] on div "Peso mínimo: **** Peso máximo: *****" at bounding box center [535, 77] width 384 height 33
type input "*****"
click at [474, 392] on div "Limpar filtros Janela de atendimento Grade de atendimento Capacidade Transporta…" at bounding box center [373, 251] width 746 height 503
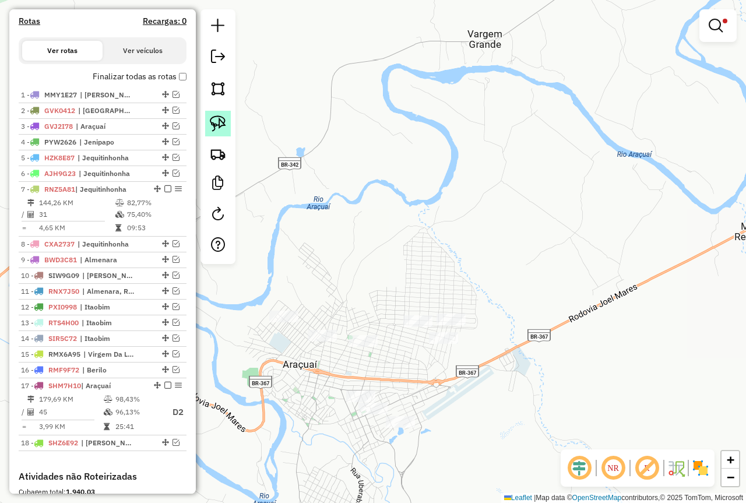
click at [213, 127] on img at bounding box center [218, 123] width 16 height 16
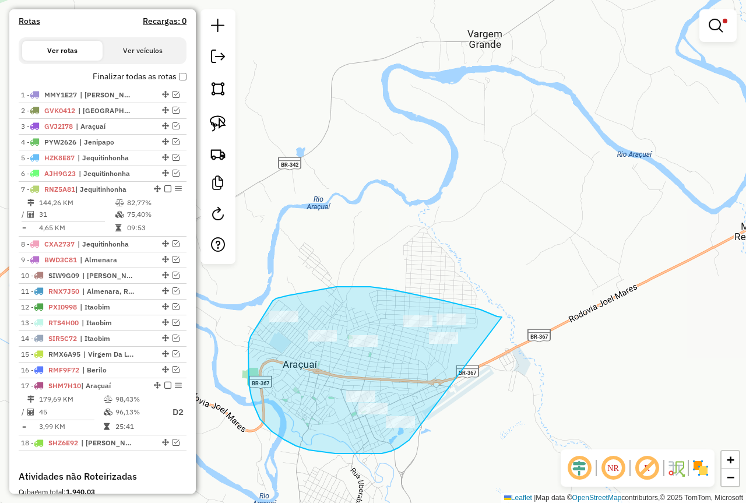
drag, startPoint x: 502, startPoint y: 317, endPoint x: 409, endPoint y: 440, distance: 154.0
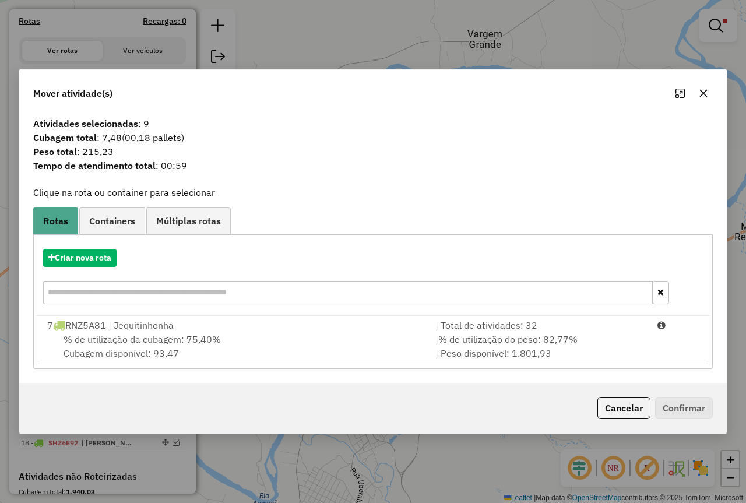
click at [698, 90] on button "button" at bounding box center [703, 93] width 19 height 19
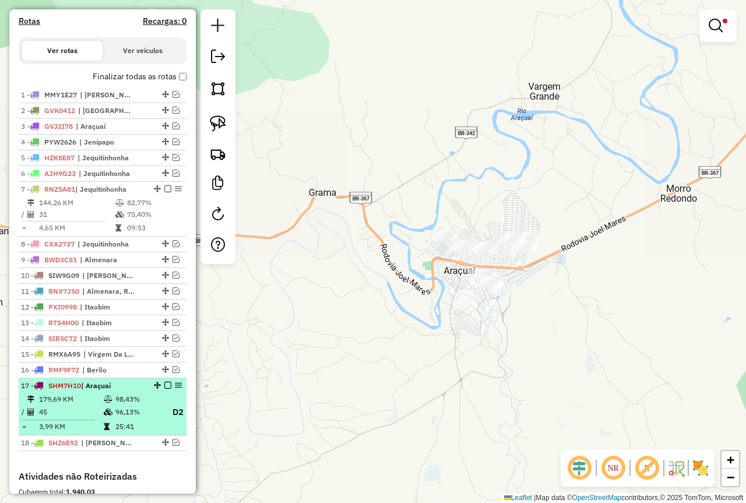
click at [115, 420] on td "96,13%" at bounding box center [138, 412] width 47 height 15
select select "*********"
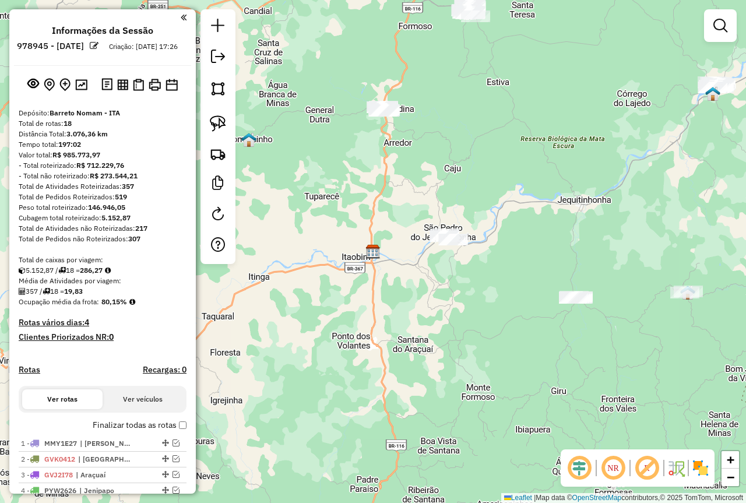
drag, startPoint x: 334, startPoint y: 374, endPoint x: 542, endPoint y: 228, distance: 253.6
click at [528, 236] on div "Janela de atendimento Grade de atendimento Capacidade Transportadoras Veículos …" at bounding box center [373, 251] width 746 height 503
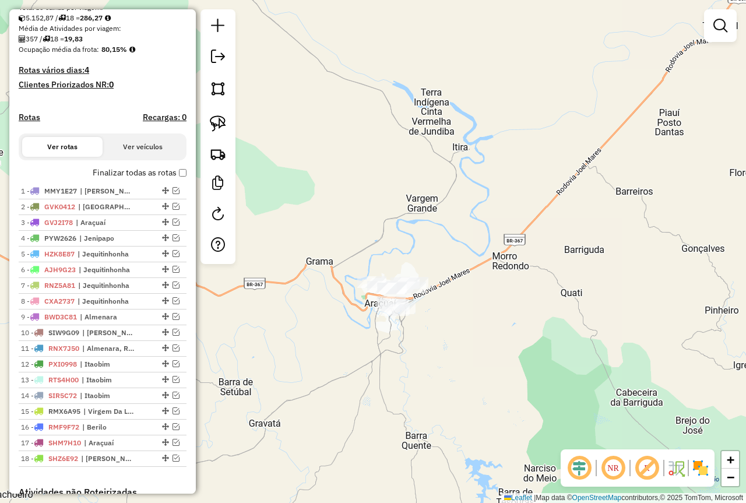
scroll to position [292, 0]
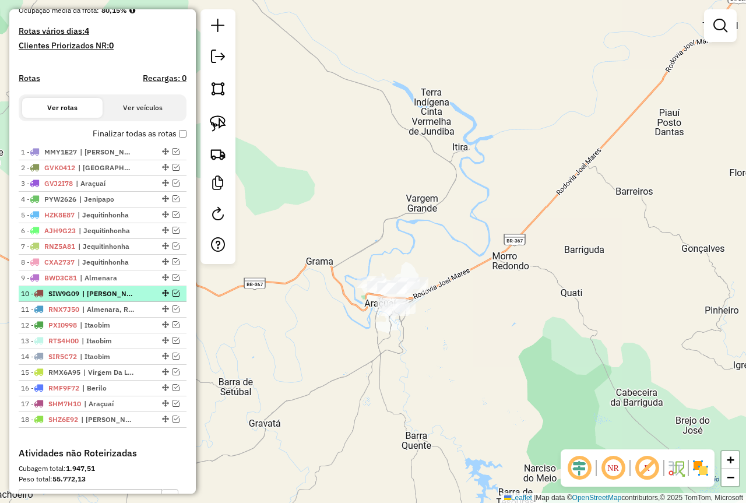
click at [147, 297] on div at bounding box center [164, 293] width 35 height 7
select select "**********"
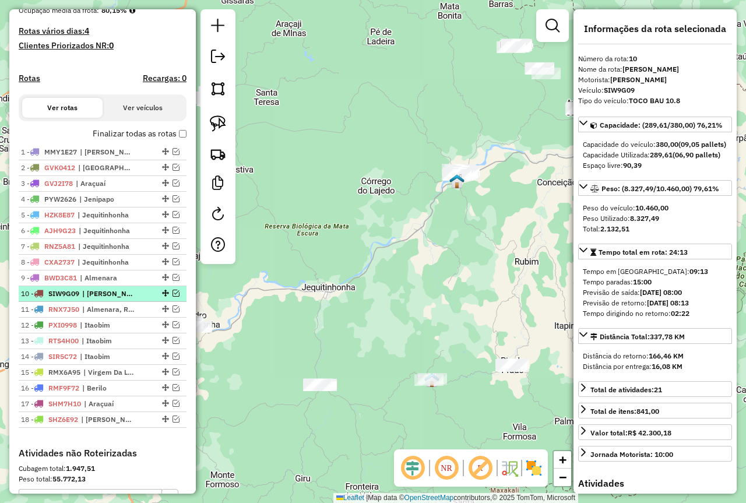
scroll to position [350, 0]
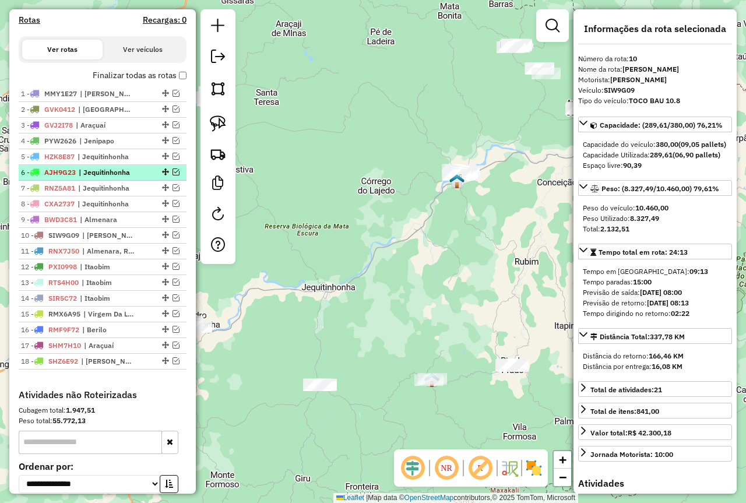
click at [173, 175] on em at bounding box center [176, 172] width 7 height 7
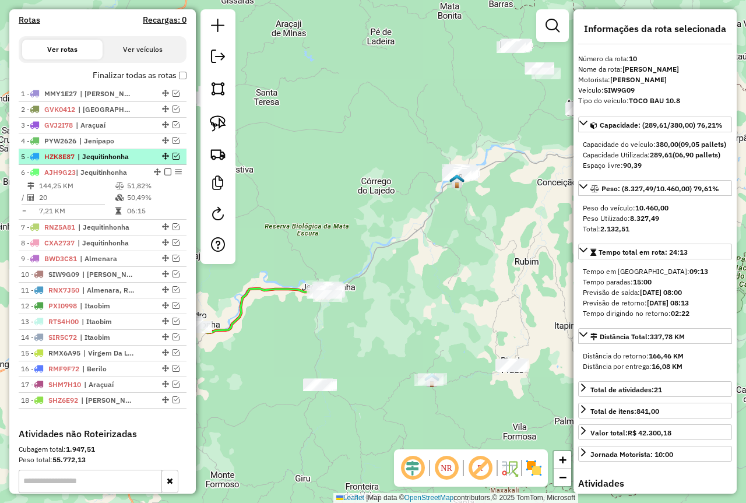
click at [174, 160] on em at bounding box center [176, 156] width 7 height 7
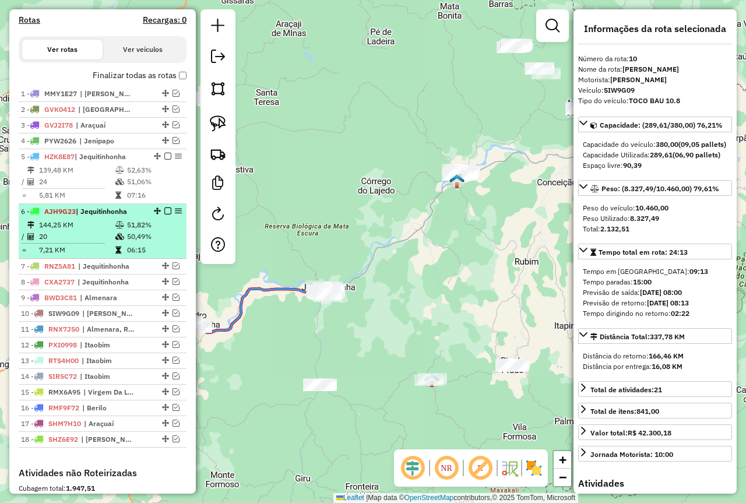
click at [164, 215] on em at bounding box center [167, 211] width 7 height 7
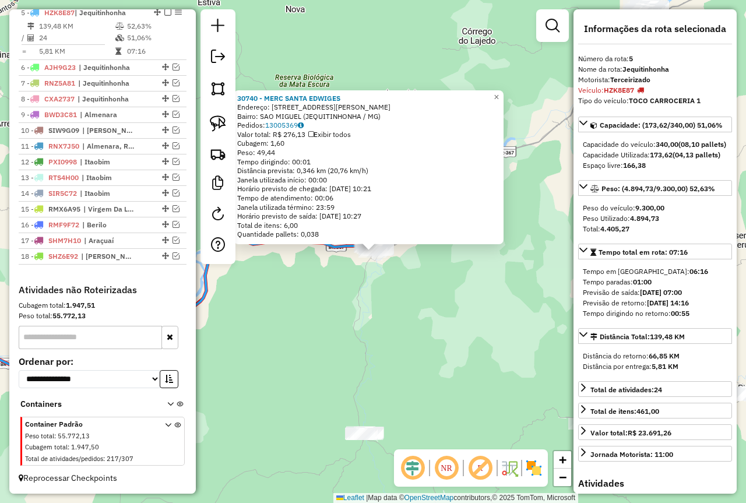
scroll to position [500, 0]
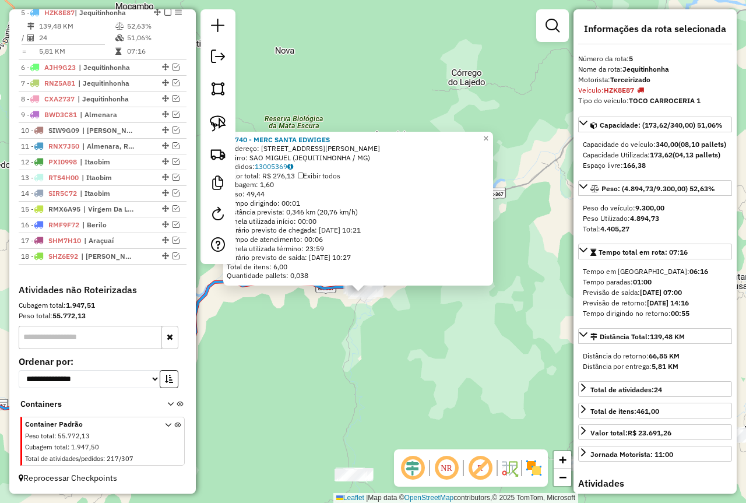
drag, startPoint x: 430, startPoint y: 319, endPoint x: 429, endPoint y: 340, distance: 21.0
click at [429, 340] on div "30740 - MERC SANTA [PERSON_NAME]: [STREET_ADDRESS][PERSON_NAME] Pedidos: 130053…" at bounding box center [373, 251] width 746 height 503
click at [489, 134] on span "×" at bounding box center [485, 139] width 5 height 10
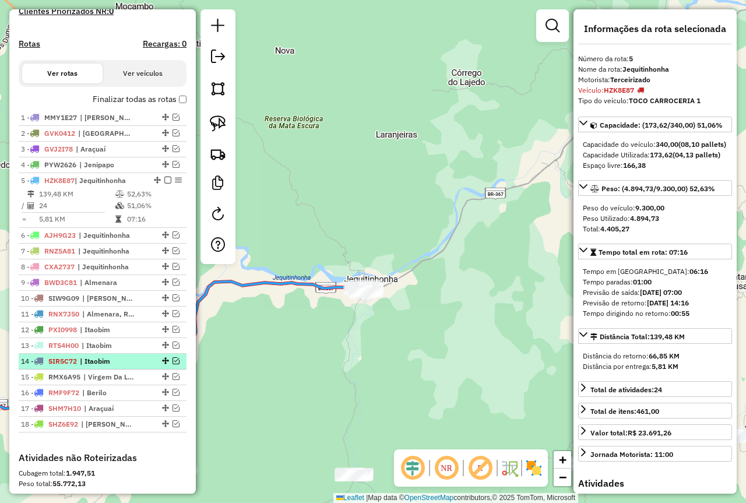
scroll to position [325, 0]
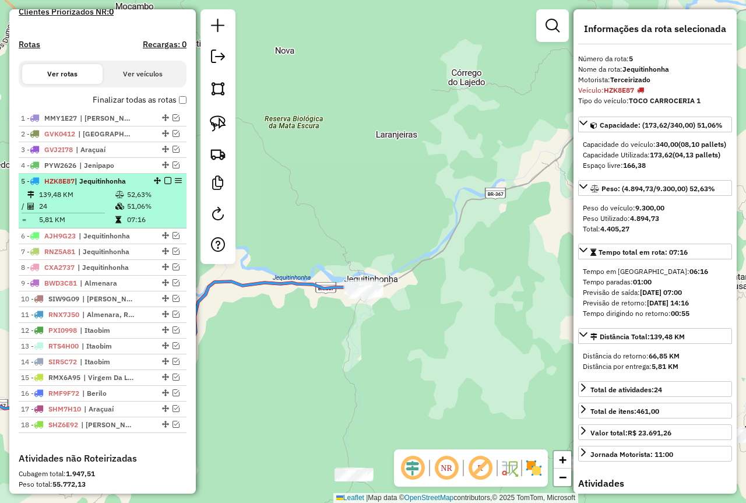
click at [166, 184] on em at bounding box center [167, 180] width 7 height 7
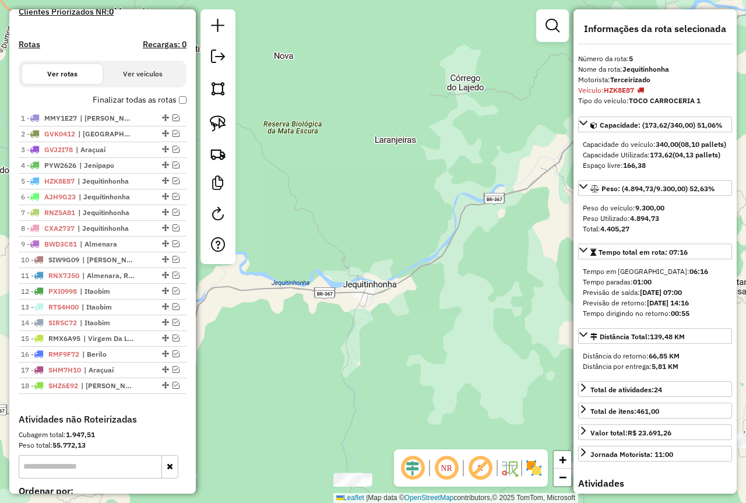
drag, startPoint x: 360, startPoint y: 203, endPoint x: 387, endPoint y: 367, distance: 166.5
click at [377, 363] on div "Janela de atendimento Grade de atendimento Capacidade Transportadoras Veículos …" at bounding box center [373, 251] width 746 height 503
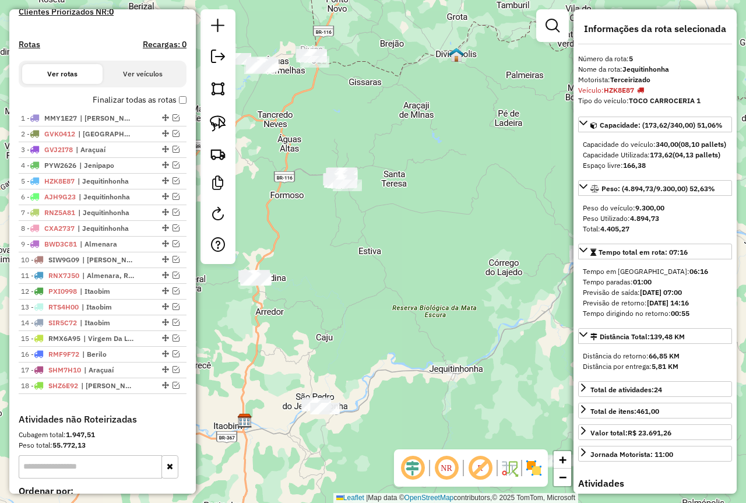
drag, startPoint x: 294, startPoint y: 304, endPoint x: 366, endPoint y: 220, distance: 110.4
click at [377, 296] on div "Janela de atendimento Grade de atendimento Capacidade Transportadoras Veículos …" at bounding box center [373, 251] width 746 height 503
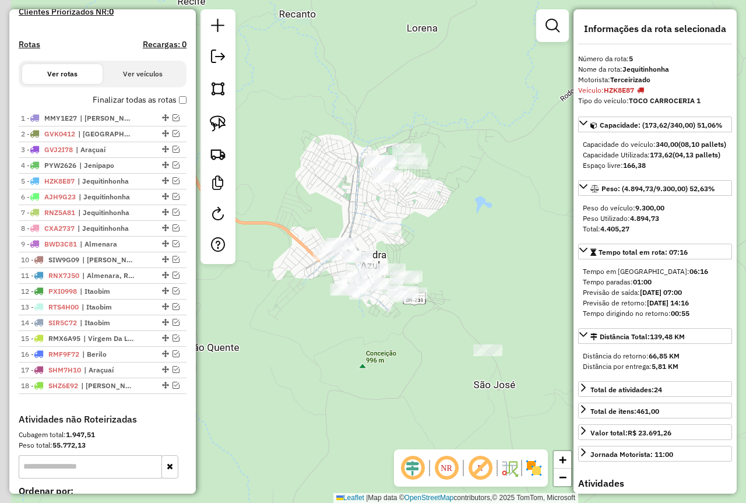
drag, startPoint x: 466, startPoint y: 331, endPoint x: 504, endPoint y: 303, distance: 47.6
click at [504, 303] on div "Janela de atendimento Grade de atendimento Capacidade Transportadoras Veículos …" at bounding box center [373, 251] width 746 height 503
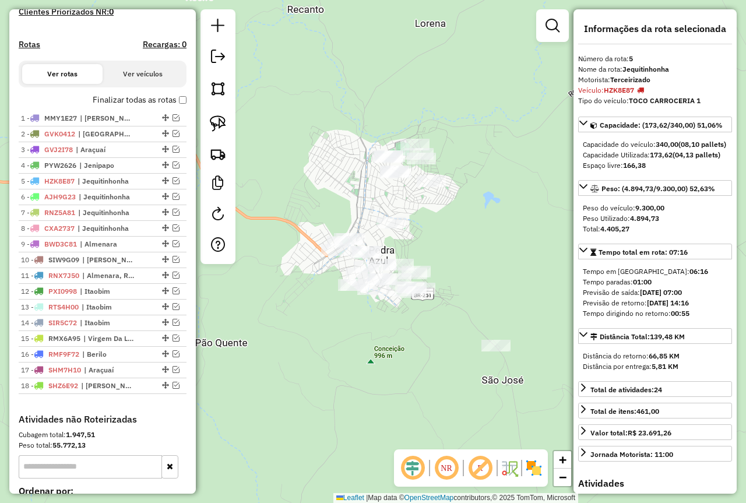
drag, startPoint x: 504, startPoint y: 303, endPoint x: 447, endPoint y: 222, distance: 99.6
click at [447, 222] on div "Janela de atendimento Grade de atendimento Capacidade Transportadoras Veículos …" at bounding box center [373, 251] width 746 height 503
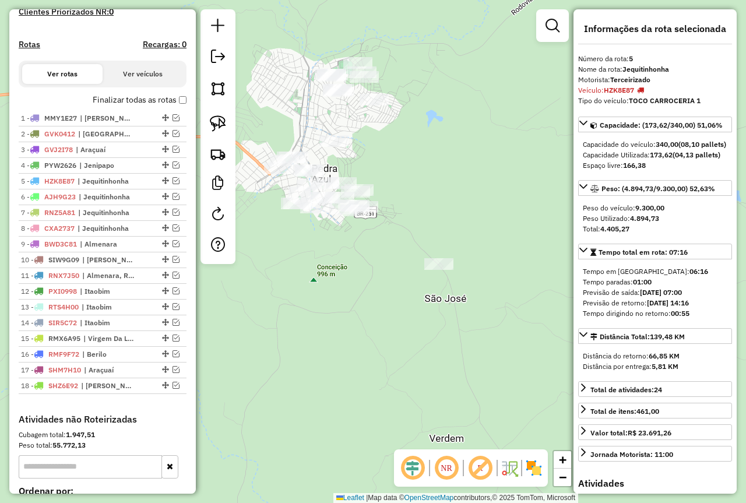
drag, startPoint x: 212, startPoint y: 121, endPoint x: 272, endPoint y: 82, distance: 71.6
click at [212, 121] on img at bounding box center [218, 123] width 16 height 16
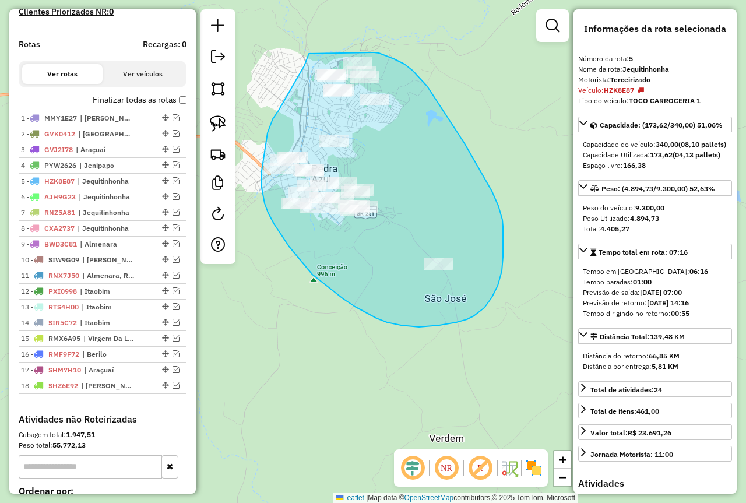
drag, startPoint x: 309, startPoint y: 54, endPoint x: 365, endPoint y: 52, distance: 56.0
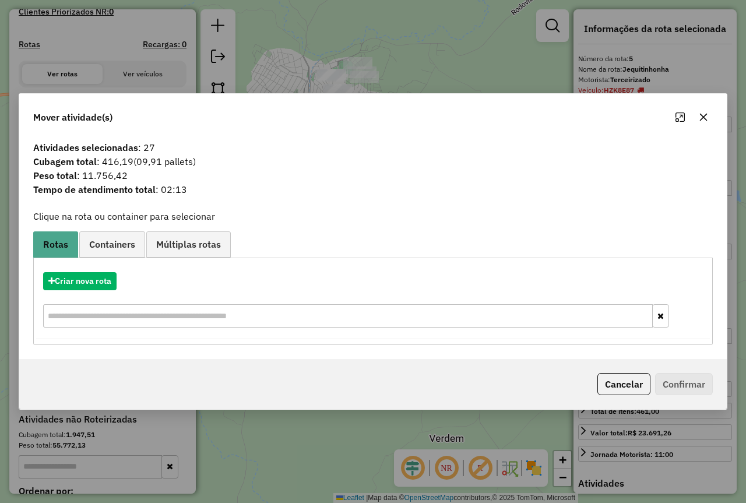
click at [703, 115] on icon "button" at bounding box center [703, 117] width 9 height 9
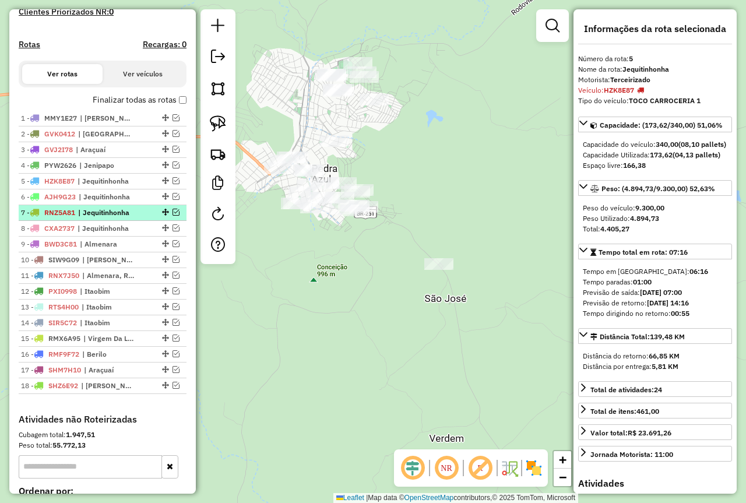
click at [174, 216] on em at bounding box center [176, 212] width 7 height 7
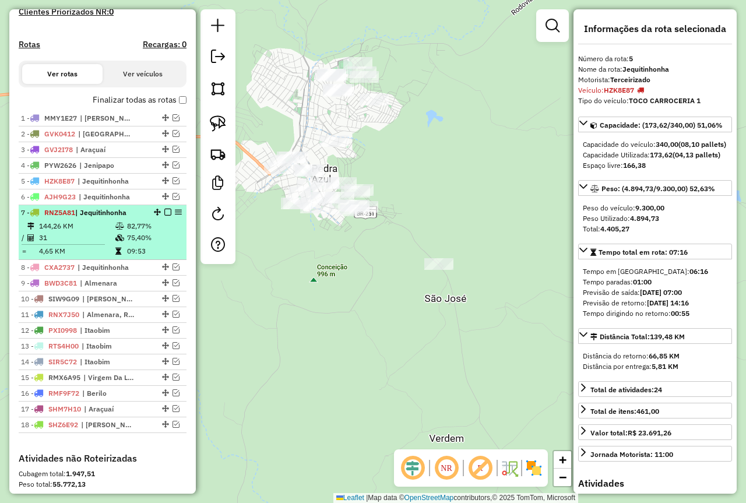
click at [127, 232] on td "82,77%" at bounding box center [154, 226] width 55 height 12
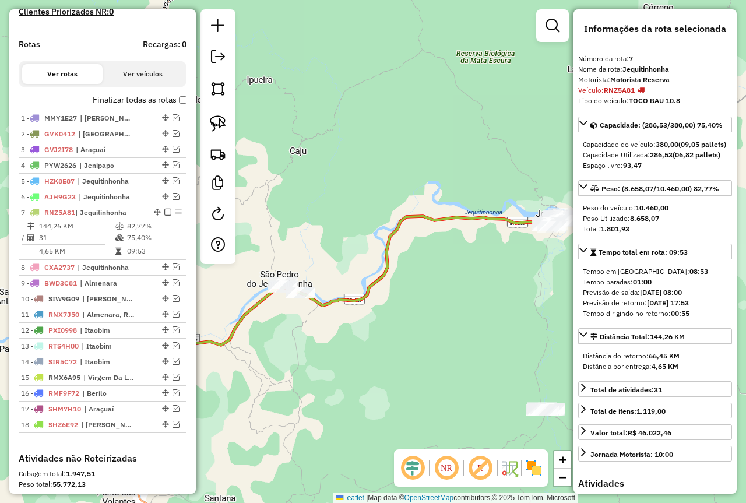
drag, startPoint x: 394, startPoint y: 271, endPoint x: 321, endPoint y: 346, distance: 104.7
click at [328, 342] on div "Janela de atendimento Grade de atendimento Capacidade Transportadoras Veículos …" at bounding box center [373, 251] width 746 height 503
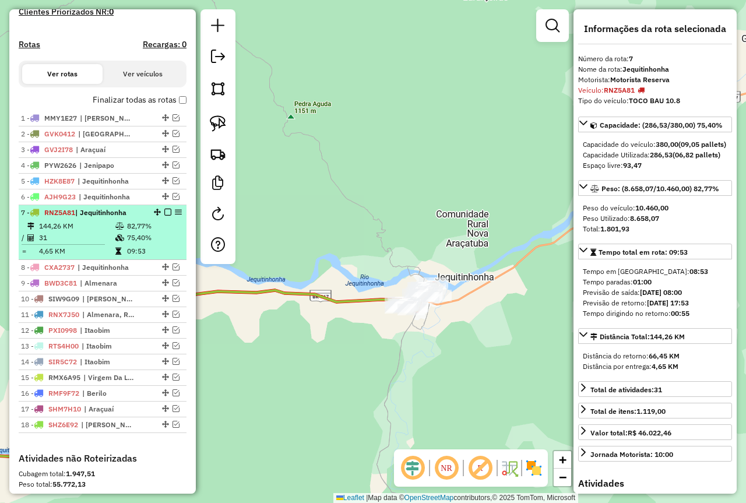
click at [127, 232] on td "82,77%" at bounding box center [154, 226] width 55 height 12
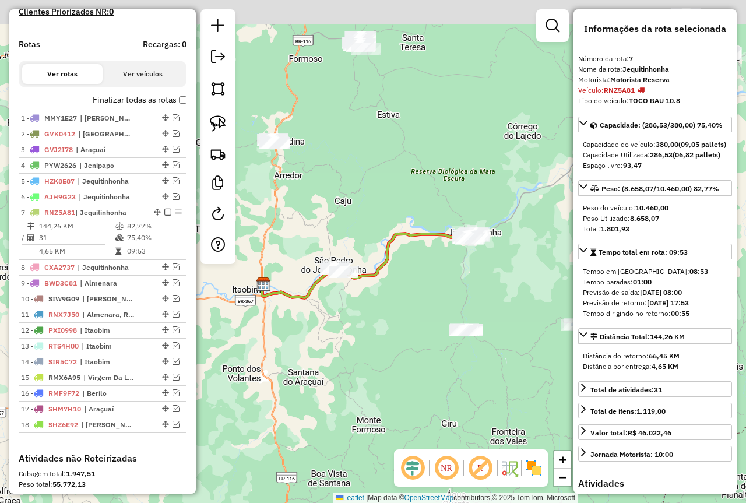
drag, startPoint x: 407, startPoint y: 253, endPoint x: 360, endPoint y: 313, distance: 75.9
click at [364, 312] on div "Janela de atendimento Grade de atendimento Capacidade Transportadoras Veículos …" at bounding box center [373, 251] width 746 height 503
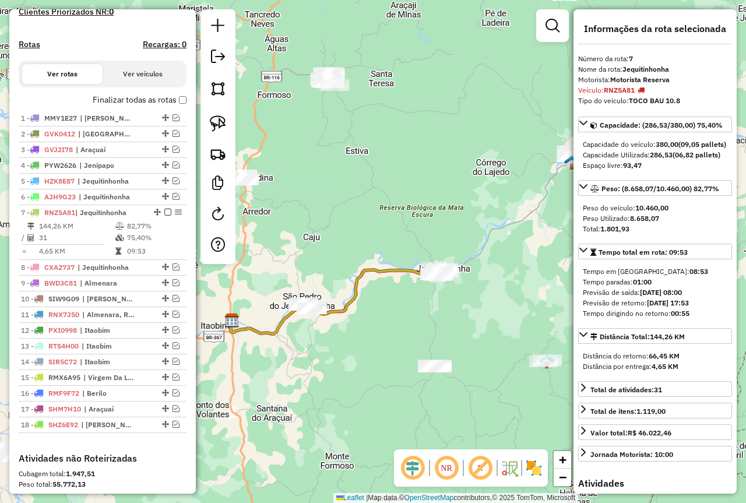
drag, startPoint x: 300, startPoint y: 136, endPoint x: 385, endPoint y: 125, distance: 85.8
click at [385, 125] on div "Janela de atendimento Grade de atendimento Capacidade Transportadoras Veículos …" at bounding box center [373, 251] width 746 height 503
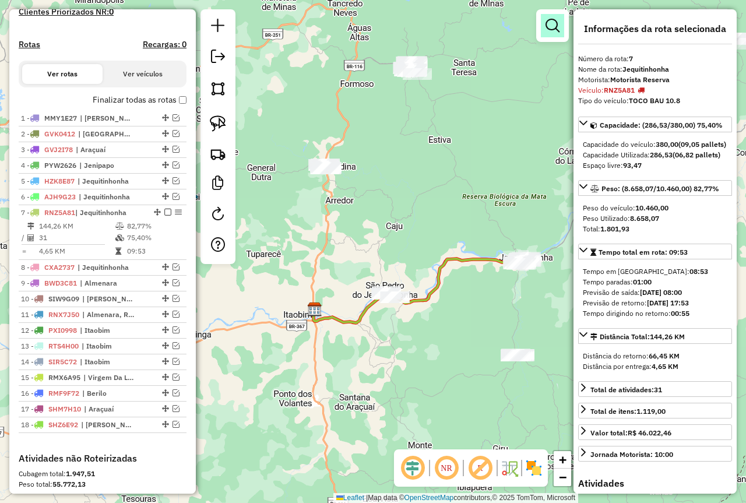
click at [548, 33] on link at bounding box center [552, 25] width 23 height 23
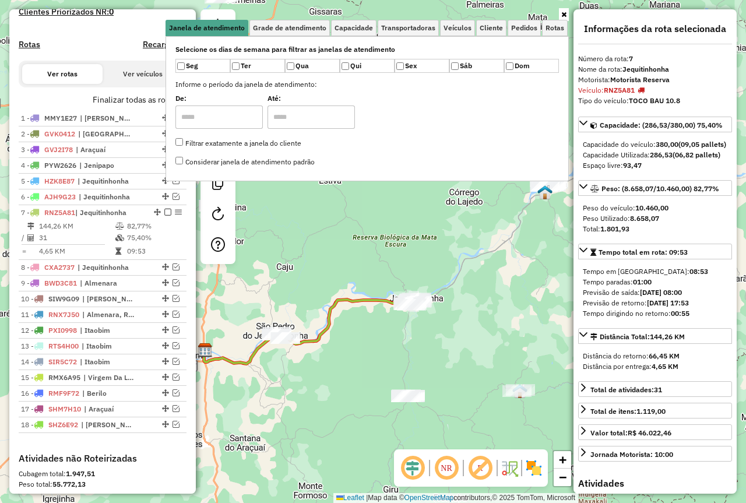
drag, startPoint x: 433, startPoint y: 248, endPoint x: 313, endPoint y: 265, distance: 121.4
click at [327, 268] on div "Janela de atendimento Grade de atendimento Capacidade Transportadoras Veículos …" at bounding box center [373, 251] width 746 height 503
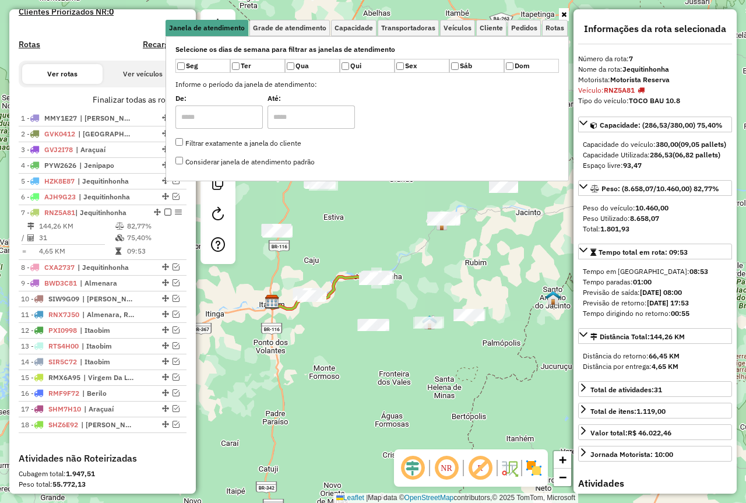
drag, startPoint x: 364, startPoint y: 237, endPoint x: 412, endPoint y: 255, distance: 51.1
click at [393, 257] on div "Janela de atendimento Grade de atendimento Capacidade Transportadoras Veículos …" at bounding box center [373, 251] width 746 height 503
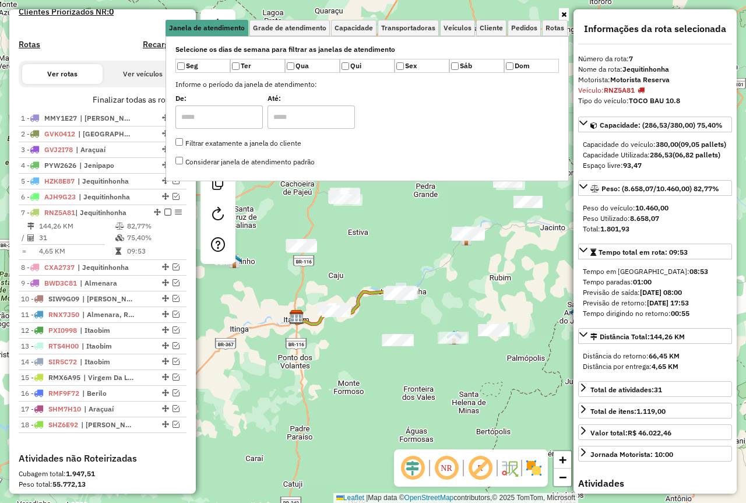
click at [568, 12] on link at bounding box center [564, 14] width 10 height 13
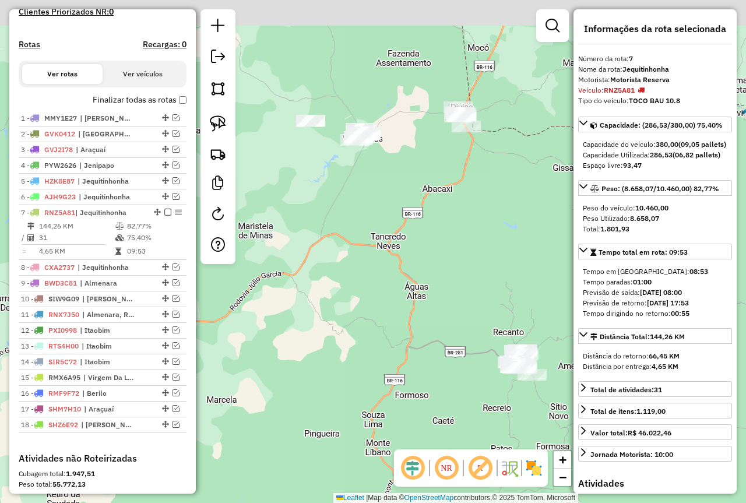
drag, startPoint x: 352, startPoint y: 196, endPoint x: 292, endPoint y: 212, distance: 62.5
click at [296, 212] on div "Janela de atendimento Grade de atendimento Capacidade Transportadoras Veículos …" at bounding box center [373, 251] width 746 height 503
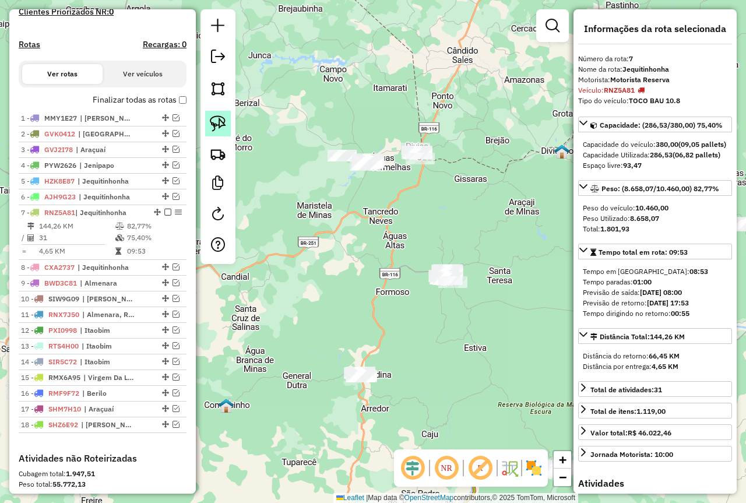
click at [224, 124] on img at bounding box center [218, 123] width 16 height 16
drag, startPoint x: 395, startPoint y: 130, endPoint x: 453, endPoint y: 136, distance: 58.7
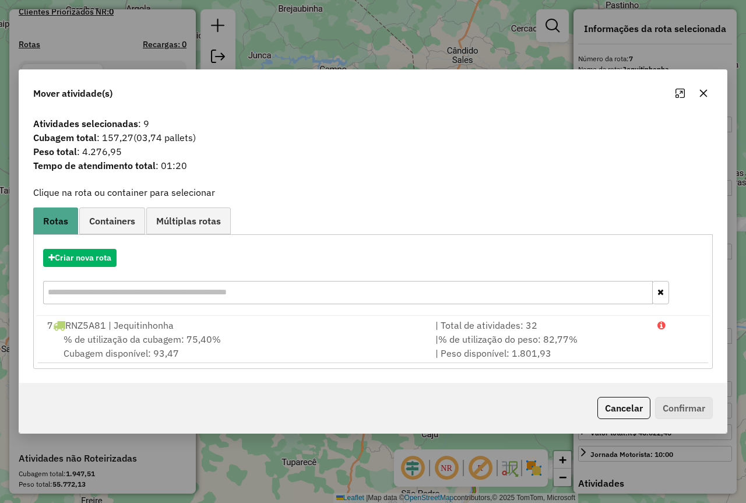
click at [701, 93] on icon "button" at bounding box center [703, 93] width 9 height 9
